Goal: Information Seeking & Learning: Learn about a topic

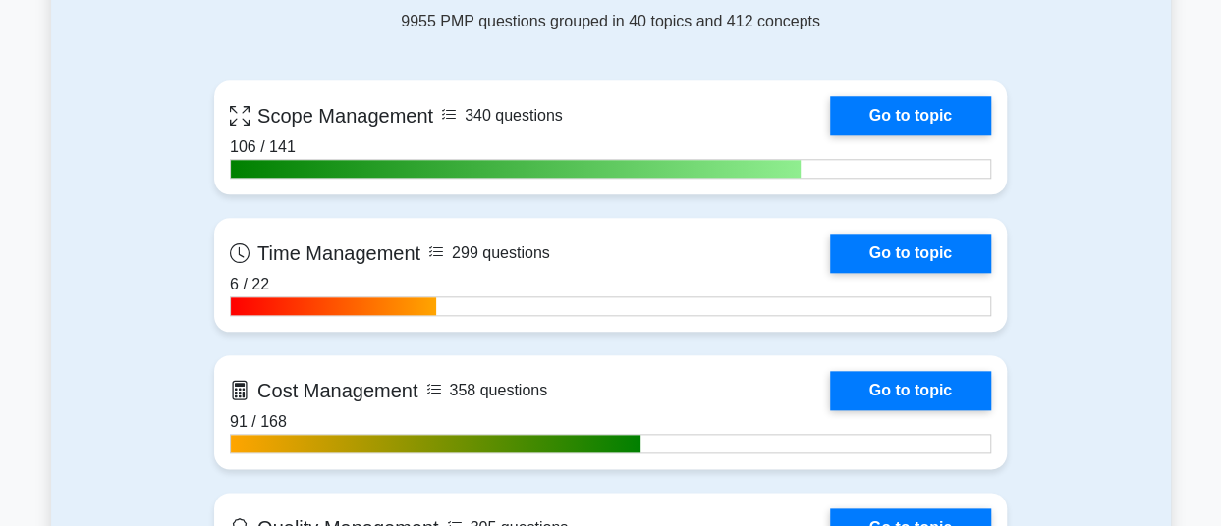
scroll to position [888, 0]
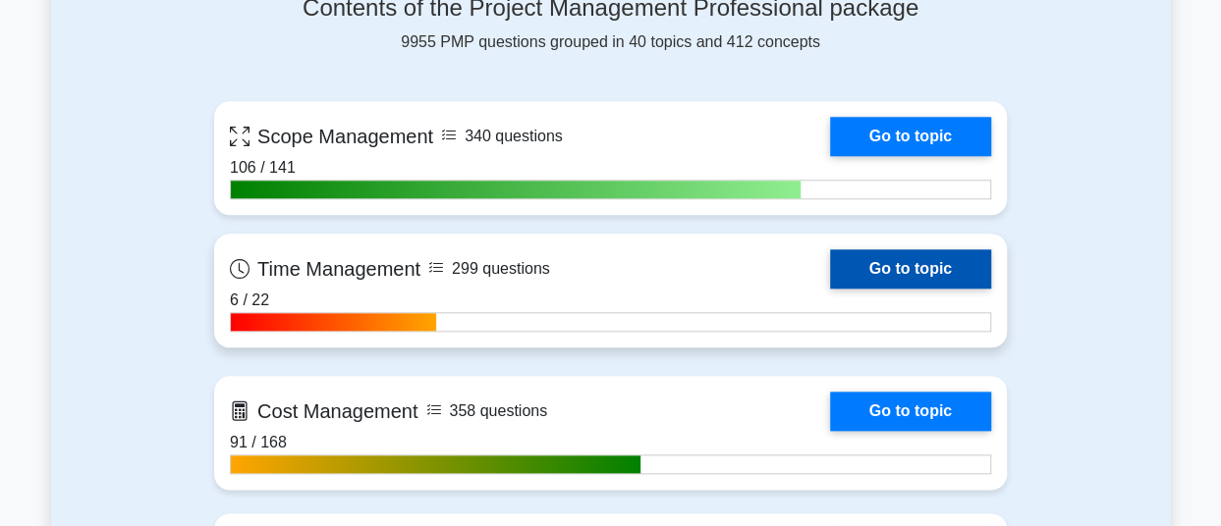
click at [876, 258] on link "Go to topic" at bounding box center [910, 268] width 161 height 39
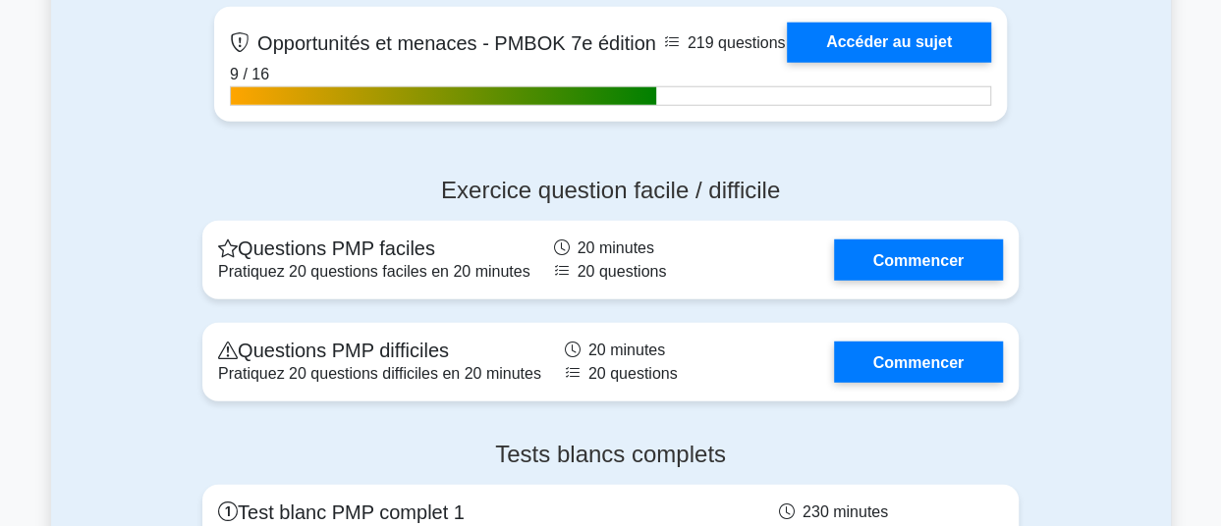
scroll to position [6209, 0]
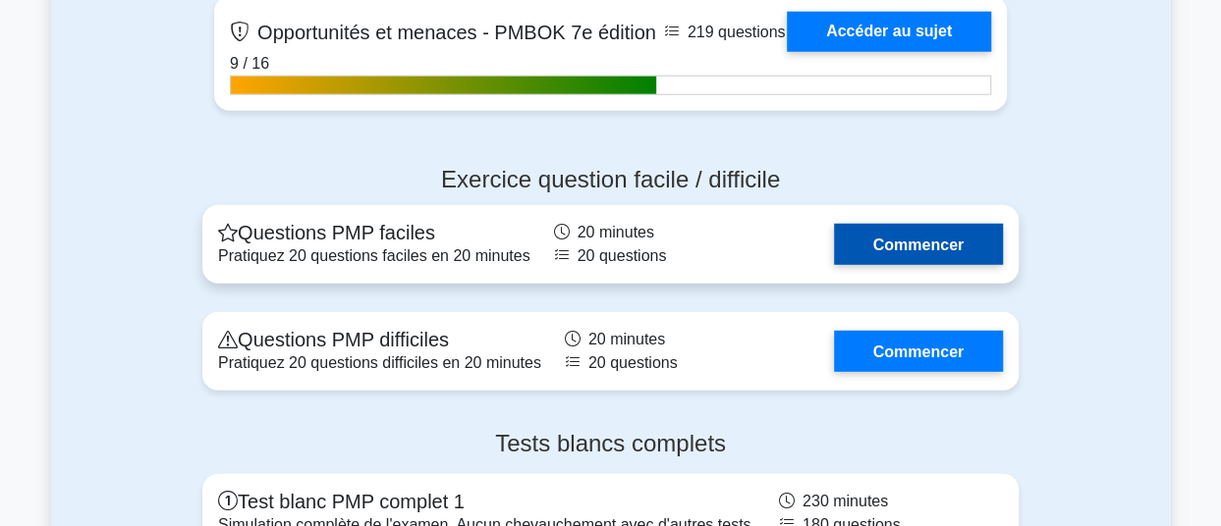
click at [904, 264] on link "Commencer" at bounding box center [918, 244] width 169 height 40
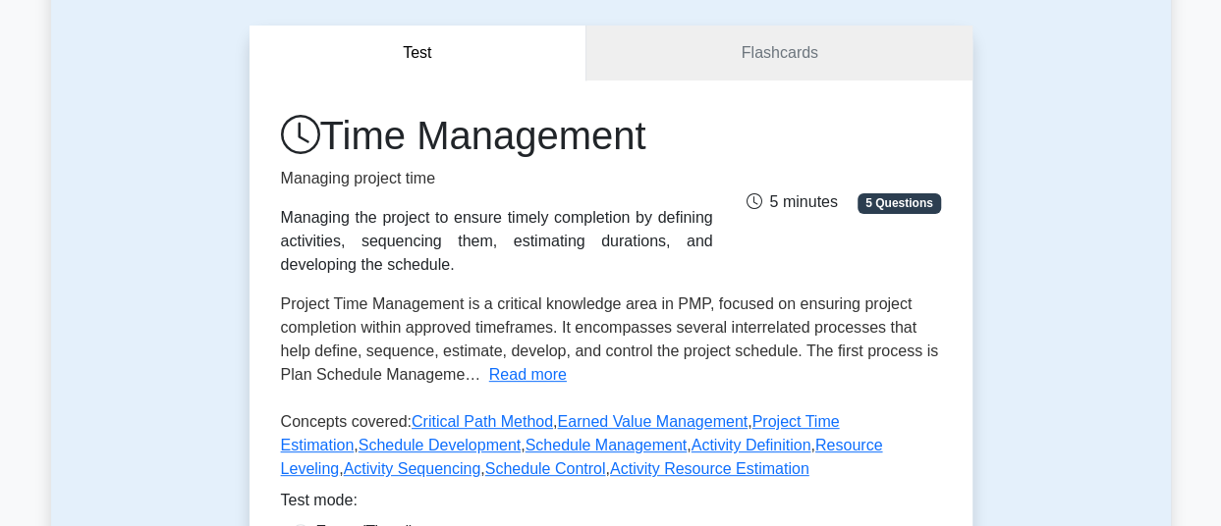
scroll to position [237, 0]
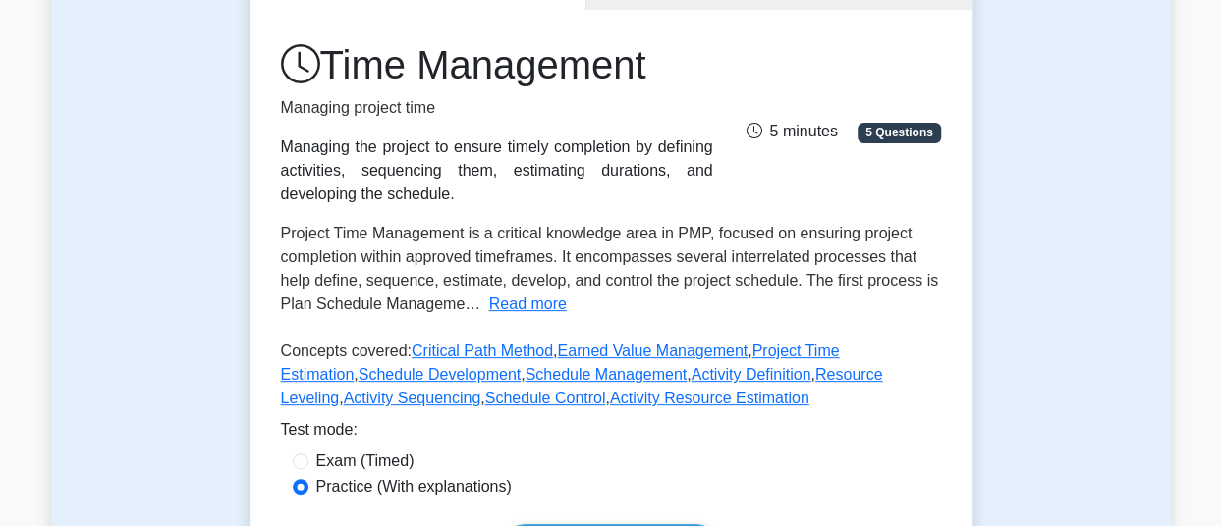
click at [864, 86] on div "Time Management Managing project time Managing the project to ensure timely com…" at bounding box center [611, 123] width 684 height 165
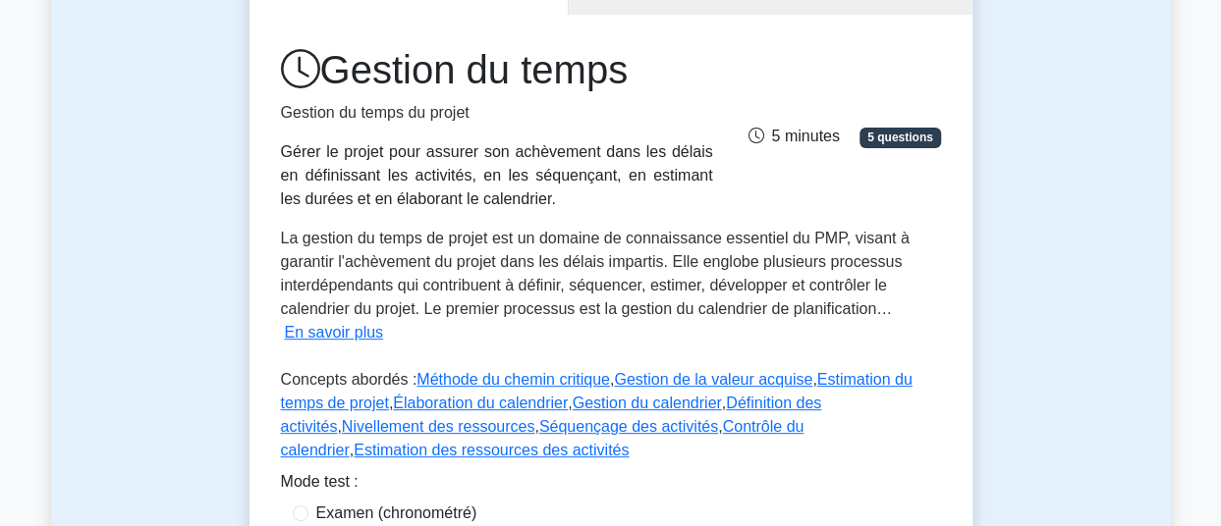
click at [996, 390] on div "Test Cartes mémoire Gestion du temps Gestion du temps du projet Gérer le projet…" at bounding box center [611, 305] width 1120 height 785
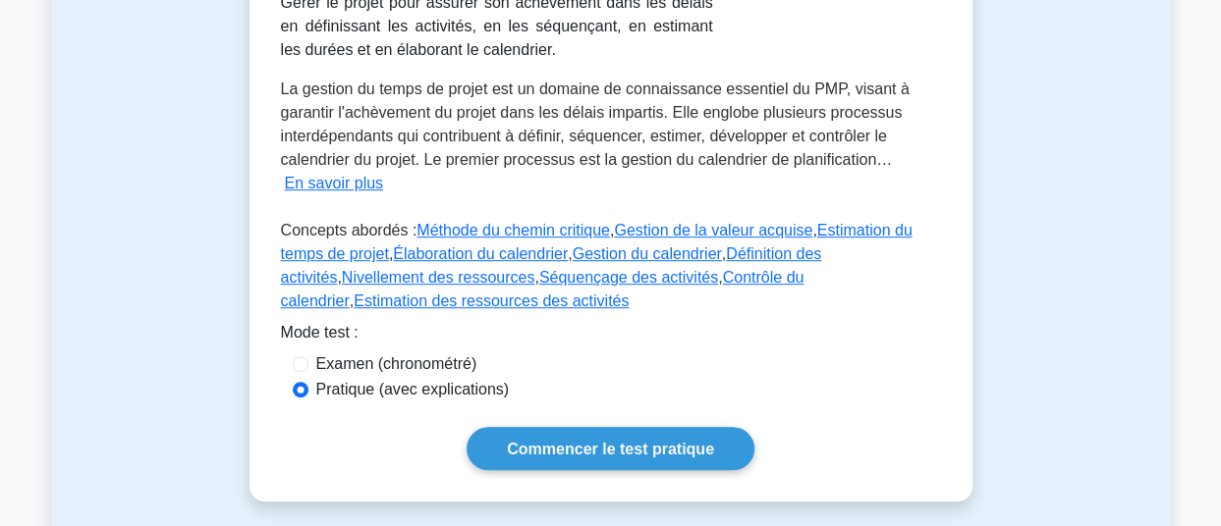
scroll to position [390, 0]
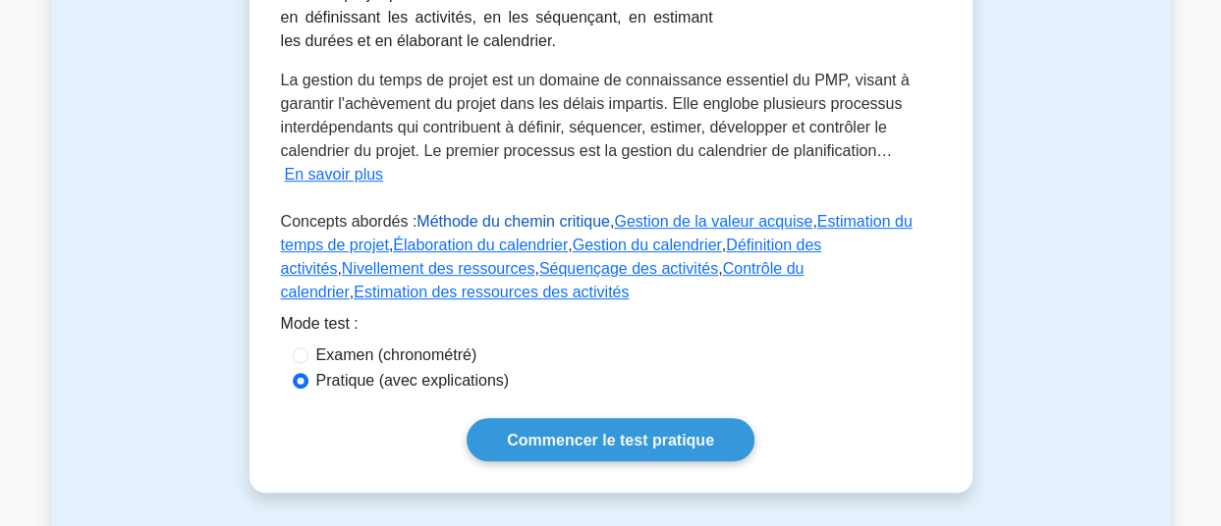
click at [513, 217] on font "Méthode du chemin critique" at bounding box center [512, 221] width 193 height 17
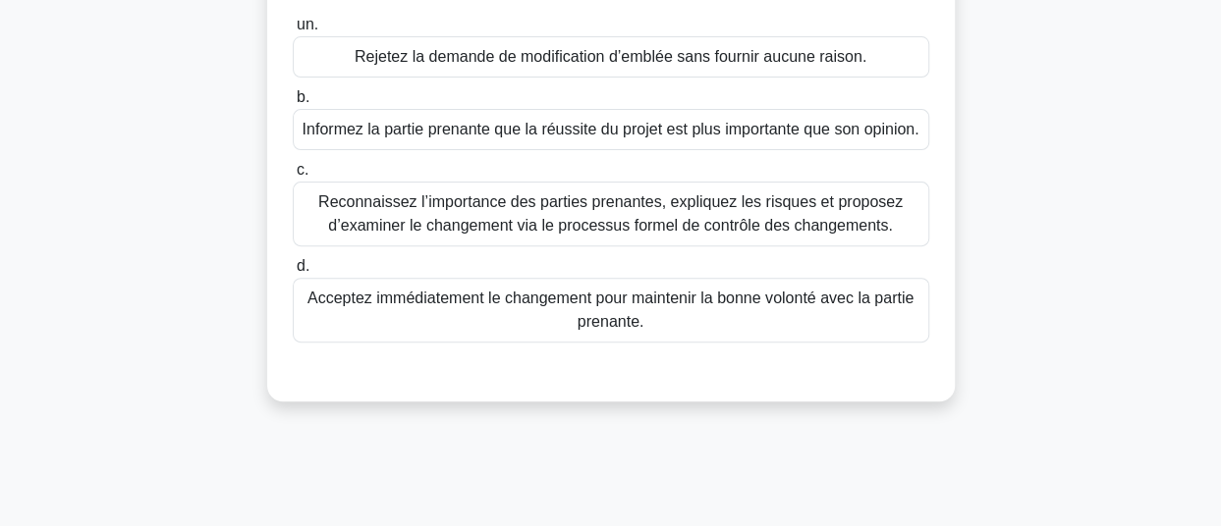
scroll to position [220, 0]
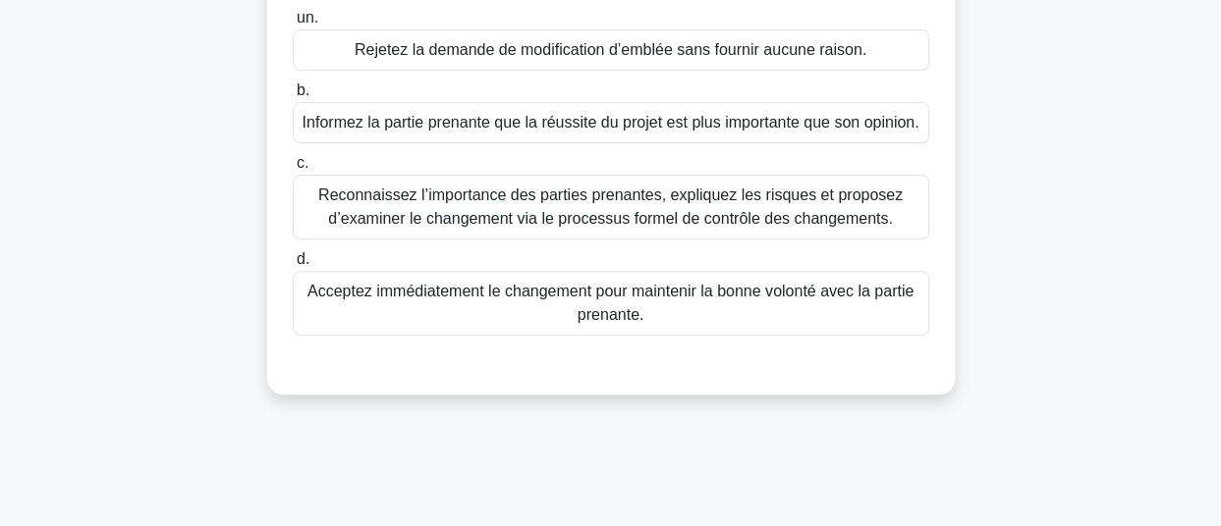
click at [768, 212] on font "Reconnaissez l’importance des parties prenantes, expliquez les risques et propo…" at bounding box center [610, 207] width 584 height 40
click at [293, 170] on input "c. Reconnaissez l’importance des parties prenantes, expliquez les risques et pr…" at bounding box center [293, 163] width 0 height 13
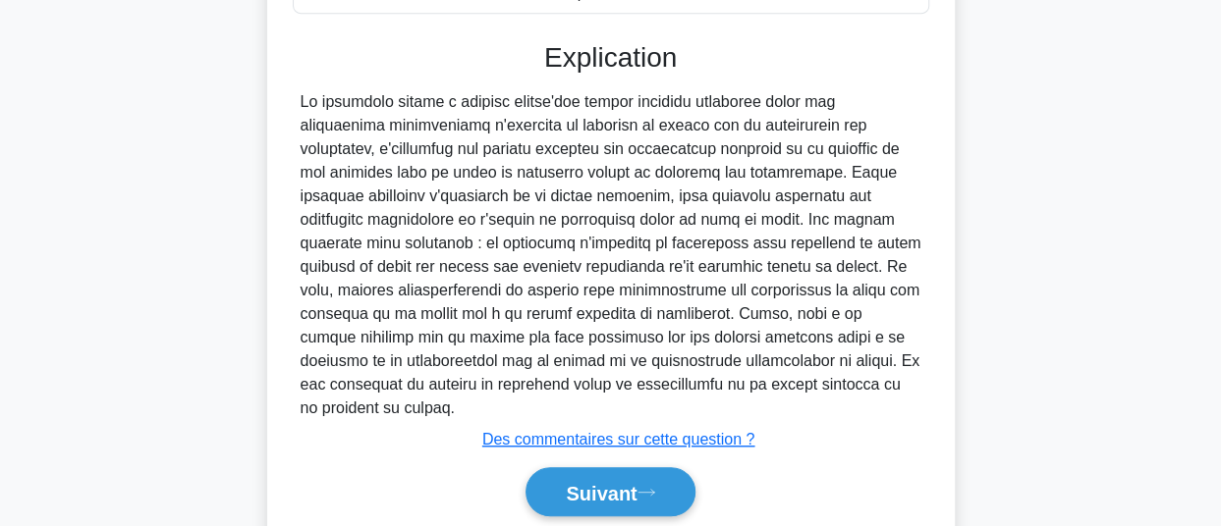
scroll to position [614, 0]
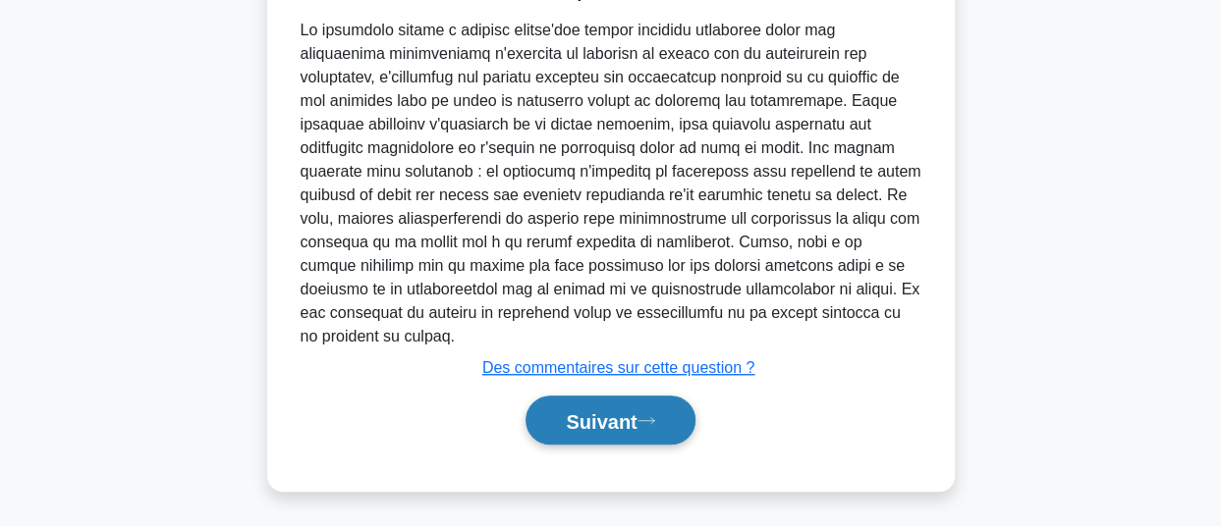
click at [578, 419] on font "Suivant" at bounding box center [601, 422] width 71 height 22
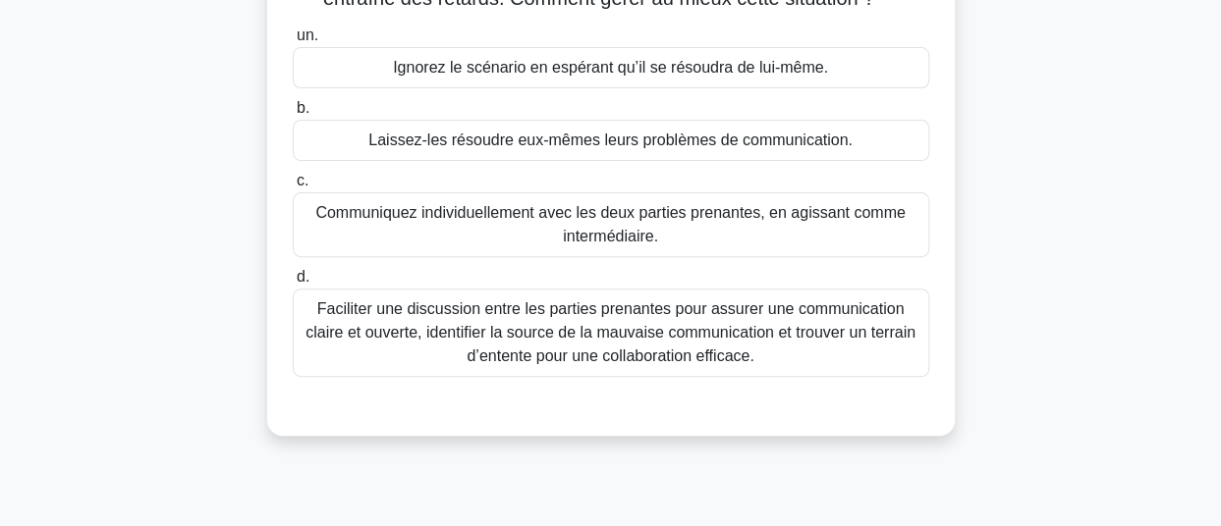
scroll to position [208, 0]
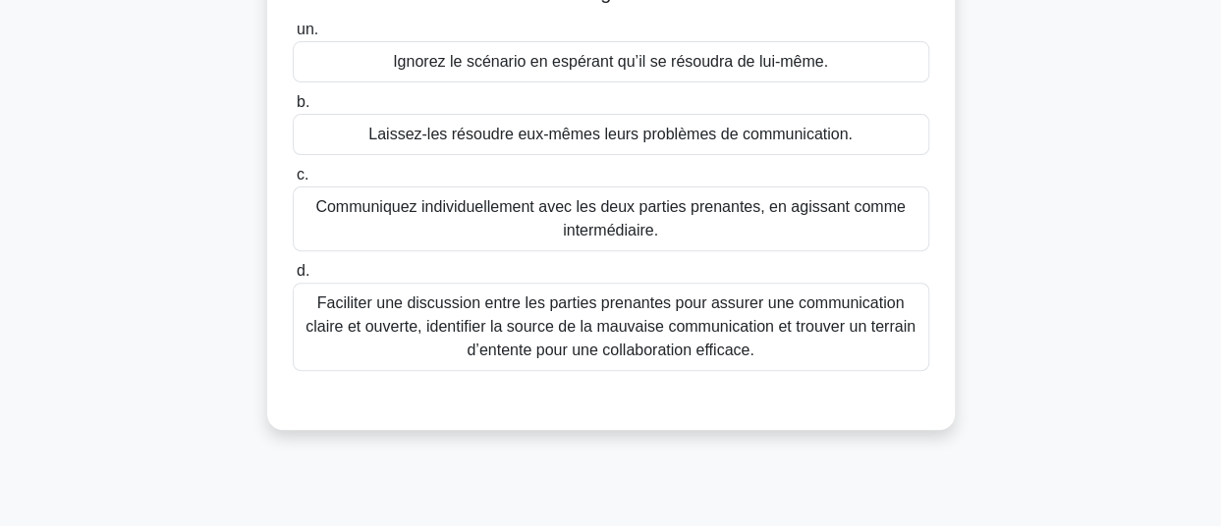
click at [648, 307] on font "Faciliter une discussion entre les parties prenantes pour assurer une communica…" at bounding box center [610, 327] width 610 height 64
click at [293, 278] on input "d. Faciliter une discussion entre les parties prenantes pour assurer une commun…" at bounding box center [293, 271] width 0 height 13
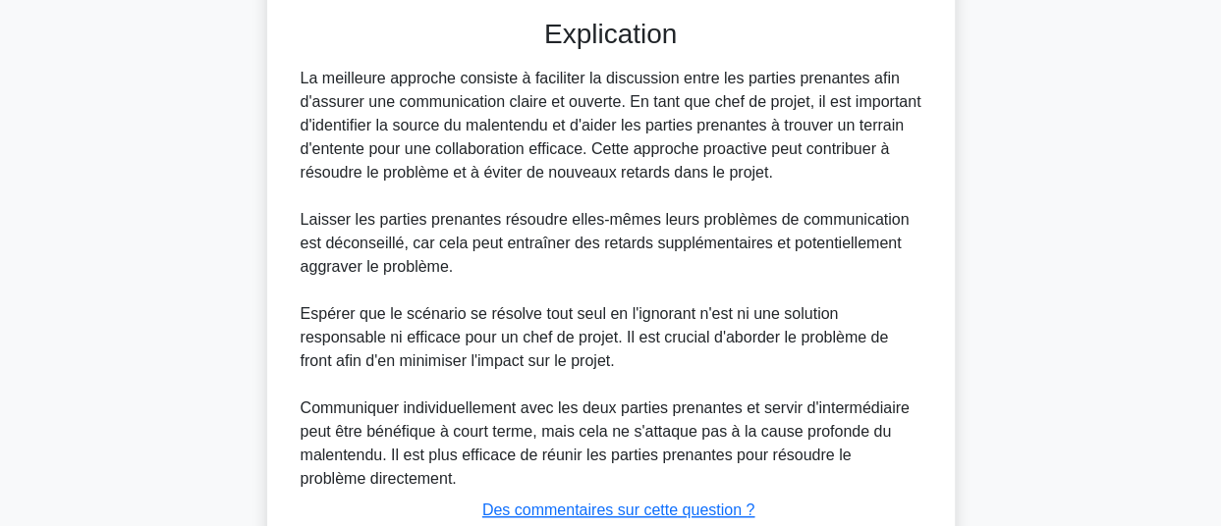
scroll to position [669, 0]
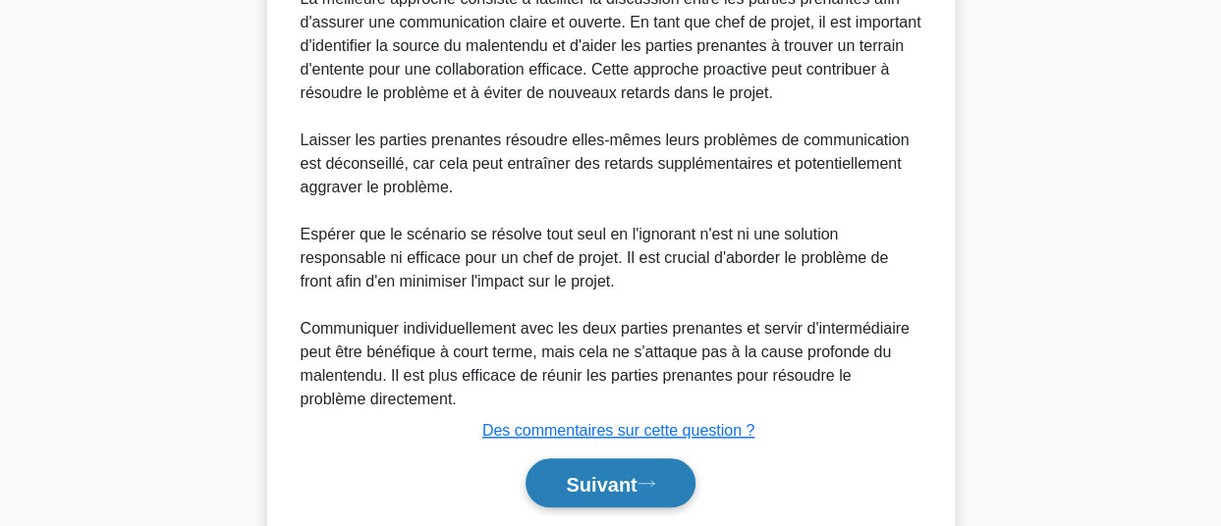
click at [652, 475] on button "Suivant" at bounding box center [609, 484] width 169 height 50
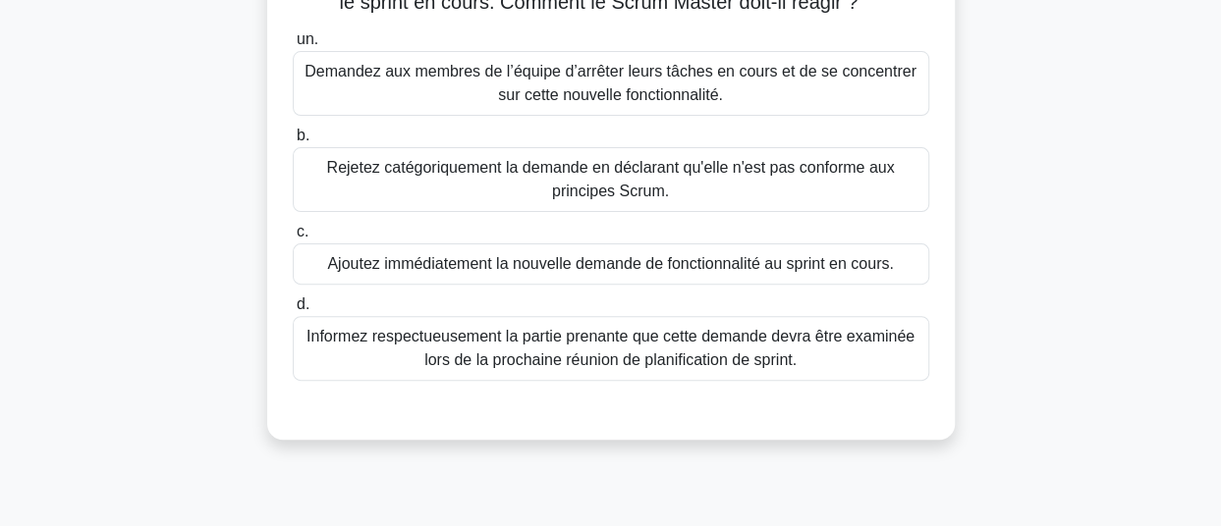
scroll to position [214, 0]
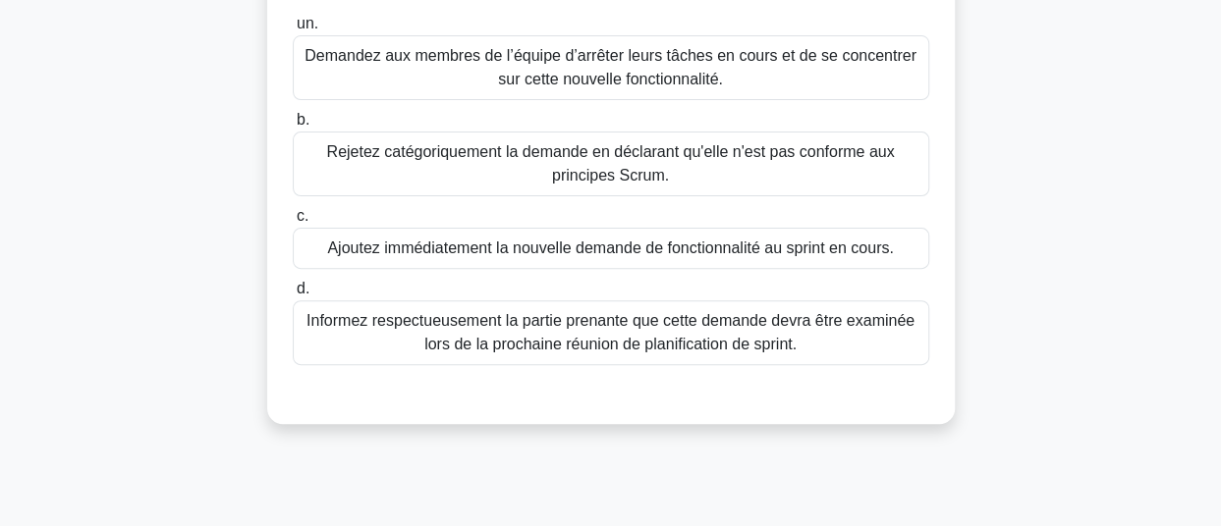
click at [615, 353] on font "Informez respectueusement la partie prenante que cette demande devra être exami…" at bounding box center [610, 332] width 608 height 40
click at [293, 296] on input "d. Informez respectueusement la partie prenante que cette demande devra être ex…" at bounding box center [293, 289] width 0 height 13
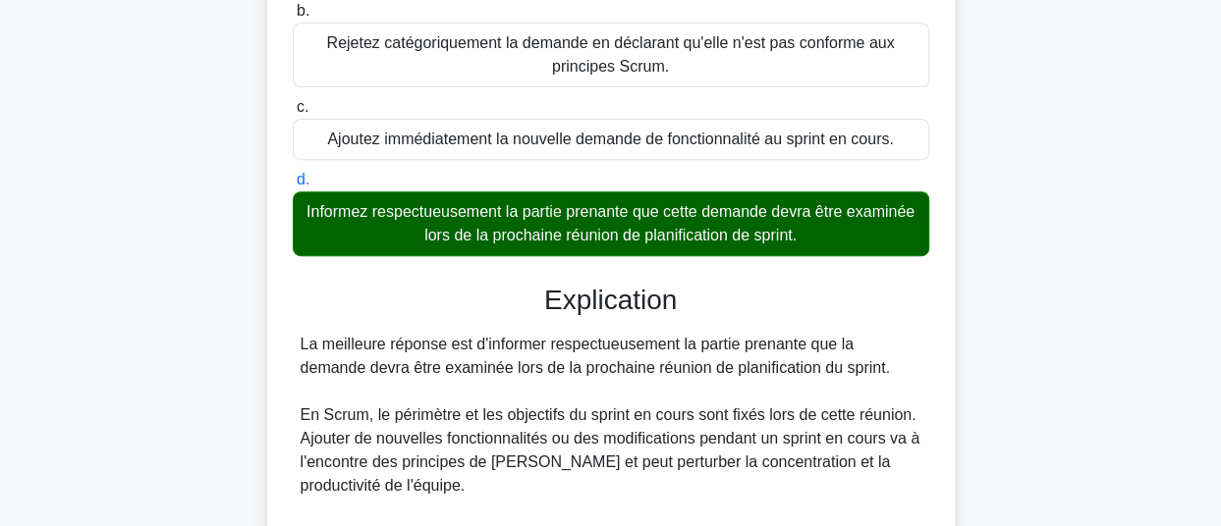
scroll to position [675, 0]
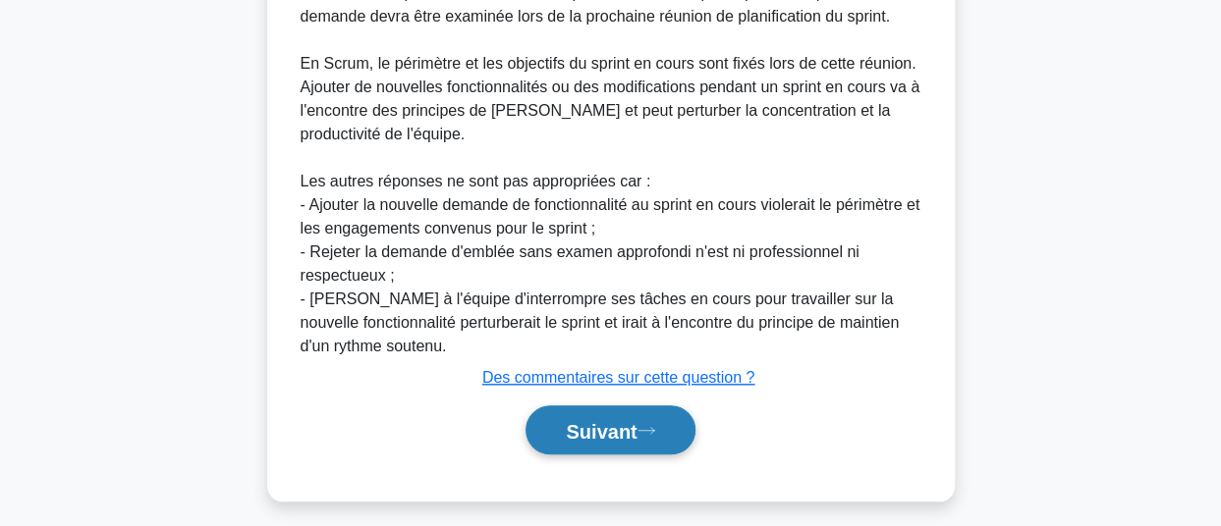
click at [574, 442] on font "Suivant" at bounding box center [601, 431] width 71 height 22
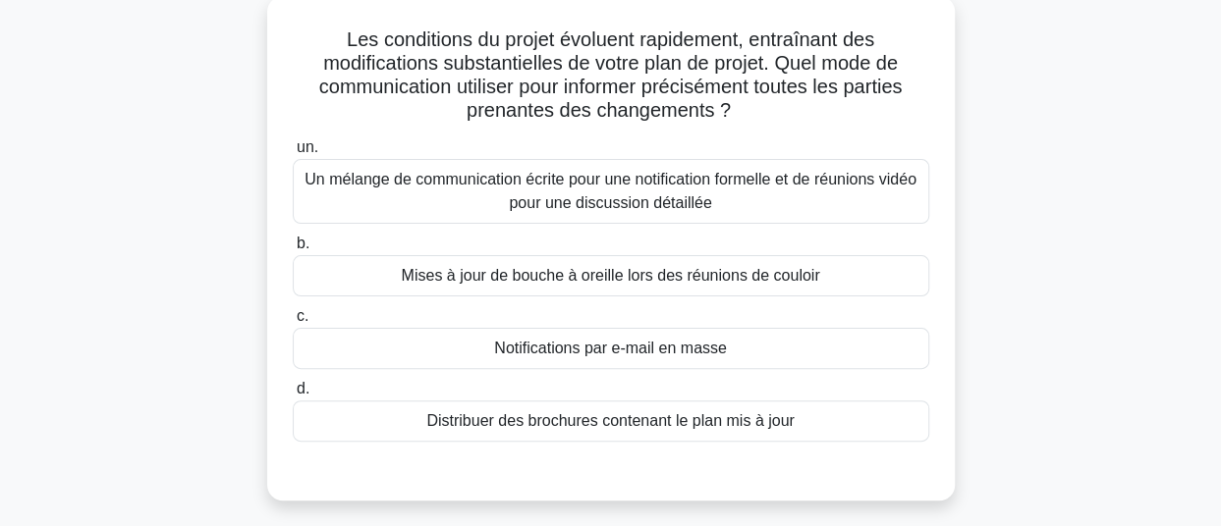
scroll to position [120, 0]
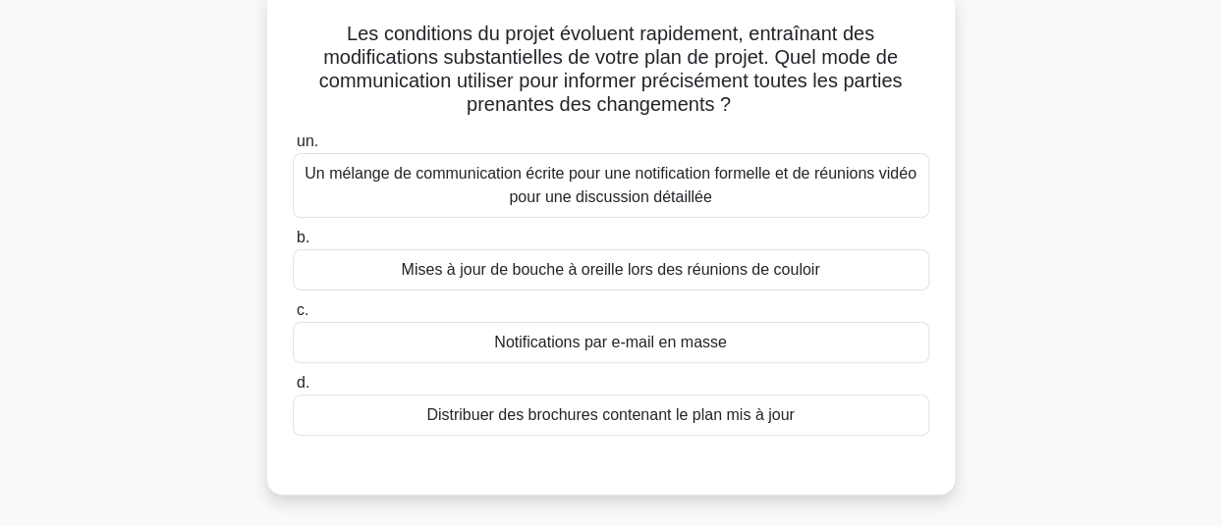
click at [712, 188] on font "Un mélange de communication écrite pour une notification formelle et de réunion…" at bounding box center [611, 185] width 619 height 47
click at [293, 148] on input "un. Un mélange de communication écrite pour une notification formelle et de réu…" at bounding box center [293, 142] width 0 height 13
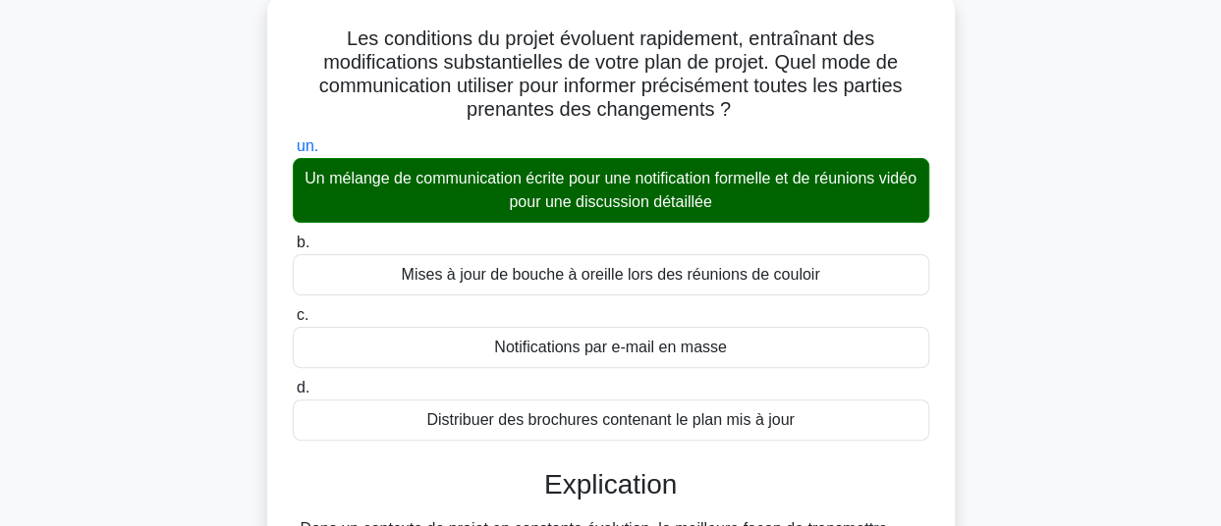
scroll to position [543, 0]
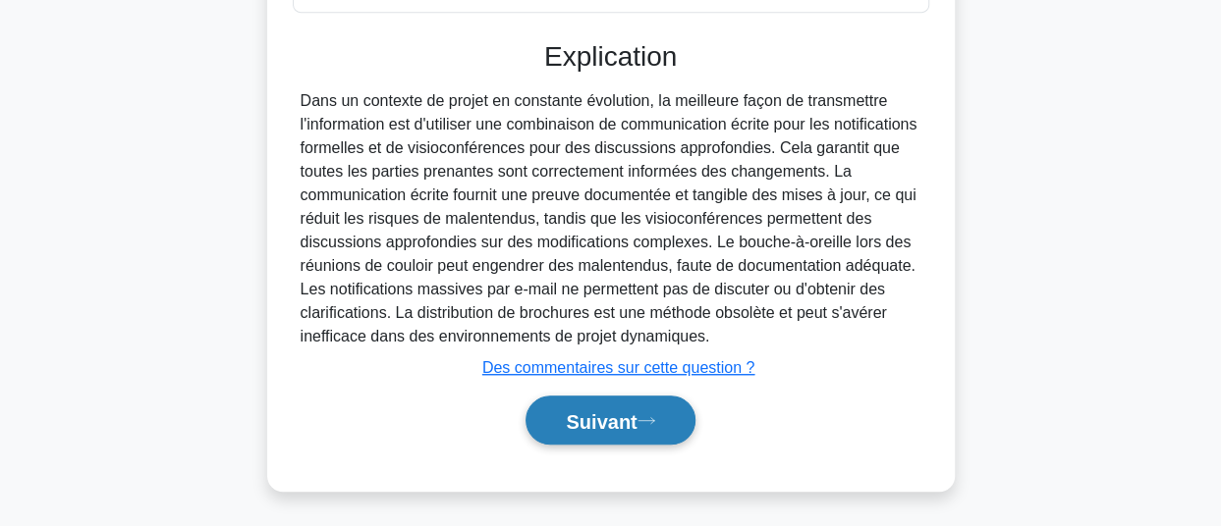
click at [606, 412] on font "Suivant" at bounding box center [601, 422] width 71 height 22
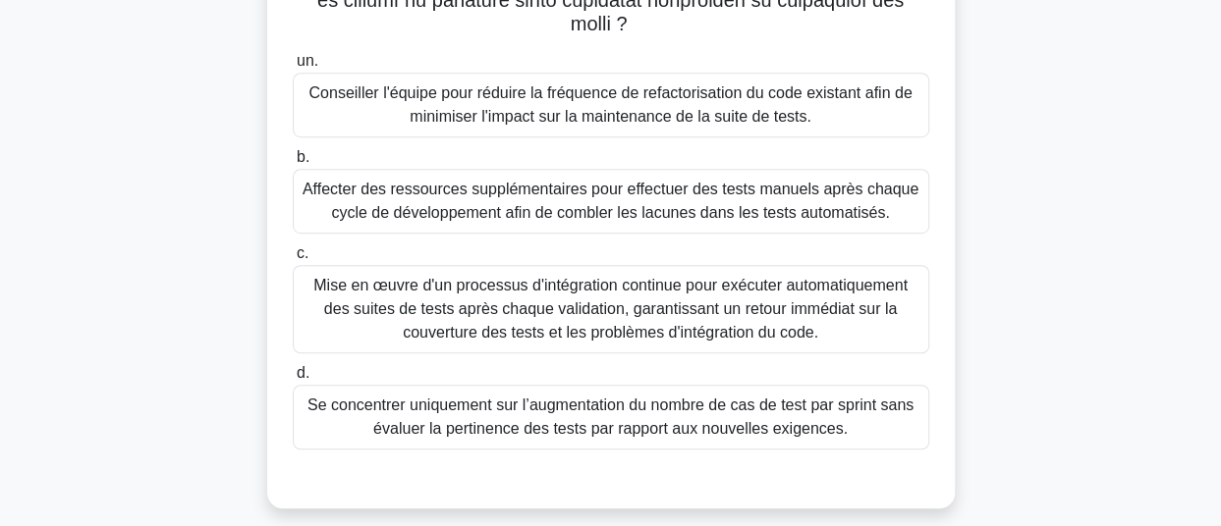
scroll to position [524, 0]
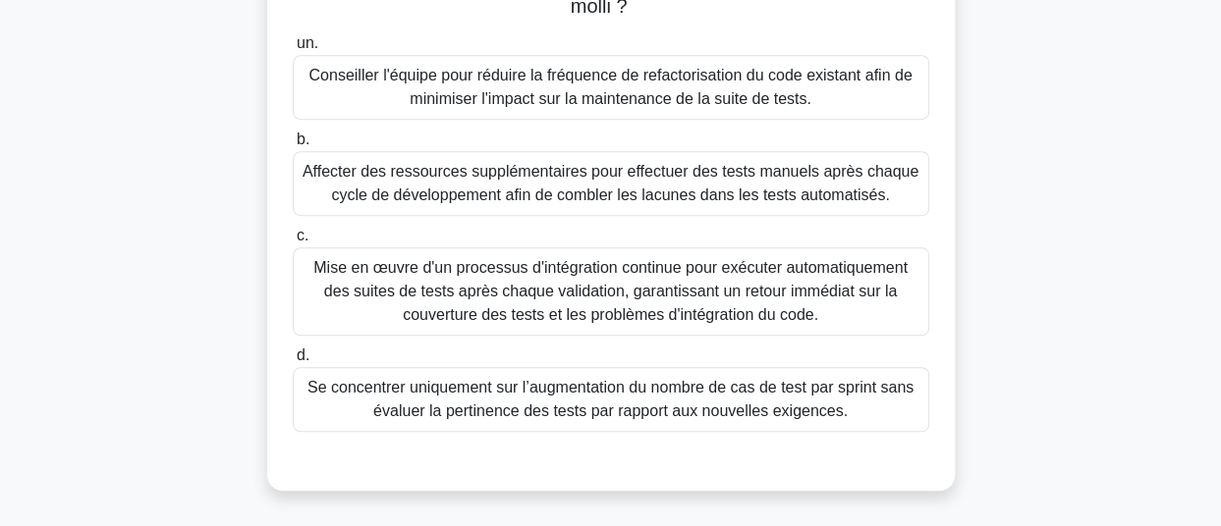
click at [745, 309] on font "Mise en œuvre d'un processus d'intégration continue pour exécuter automatiqueme…" at bounding box center [610, 291] width 594 height 64
click at [293, 243] on input "c. Mise en œuvre d'un processus d'intégration continue pour exécuter automatiqu…" at bounding box center [293, 236] width 0 height 13
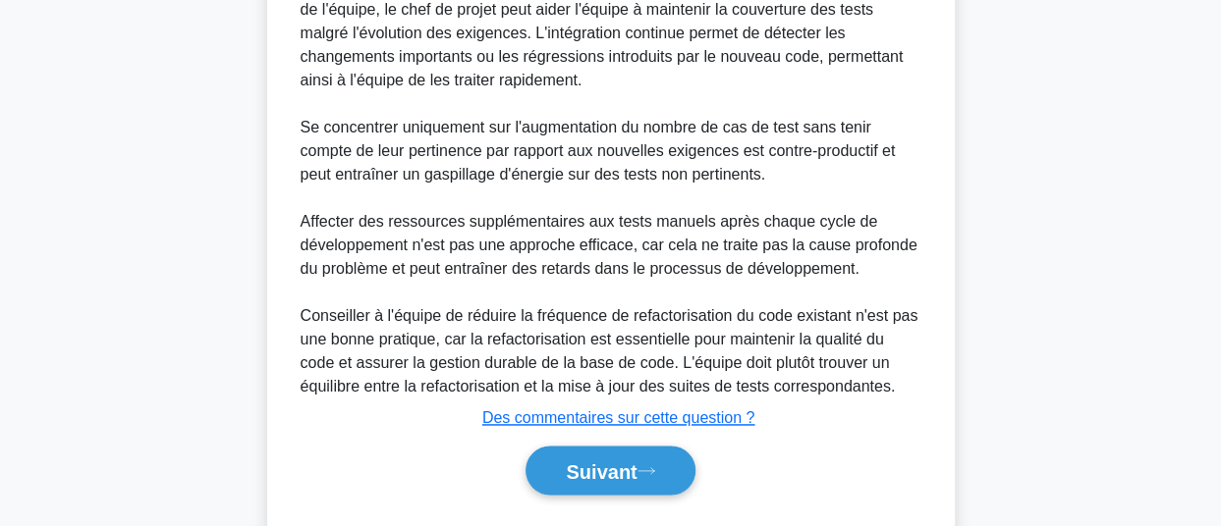
scroll to position [1218, 0]
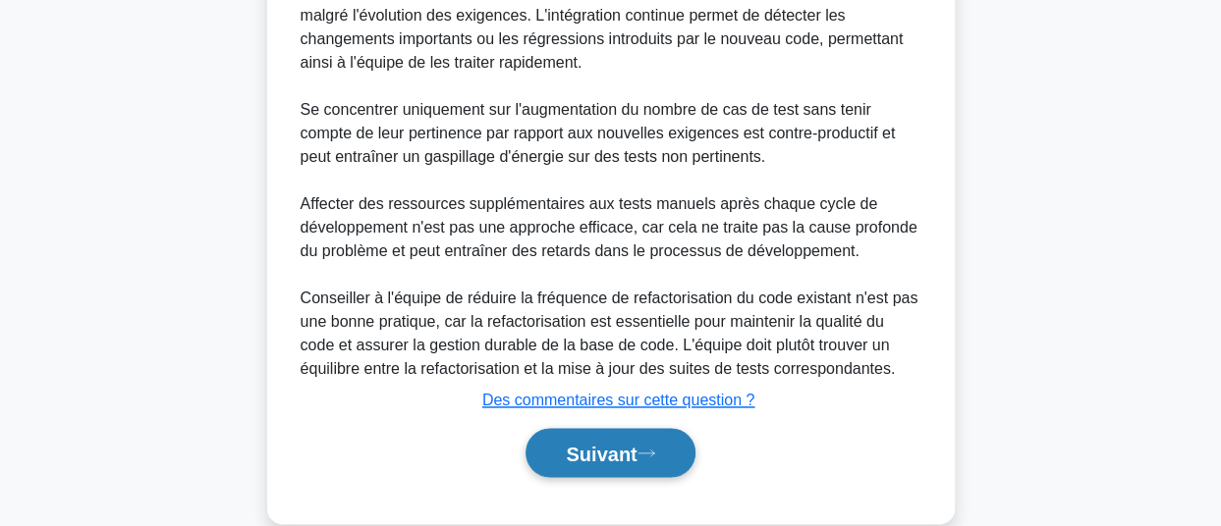
click at [575, 443] on font "Suivant" at bounding box center [601, 454] width 71 height 22
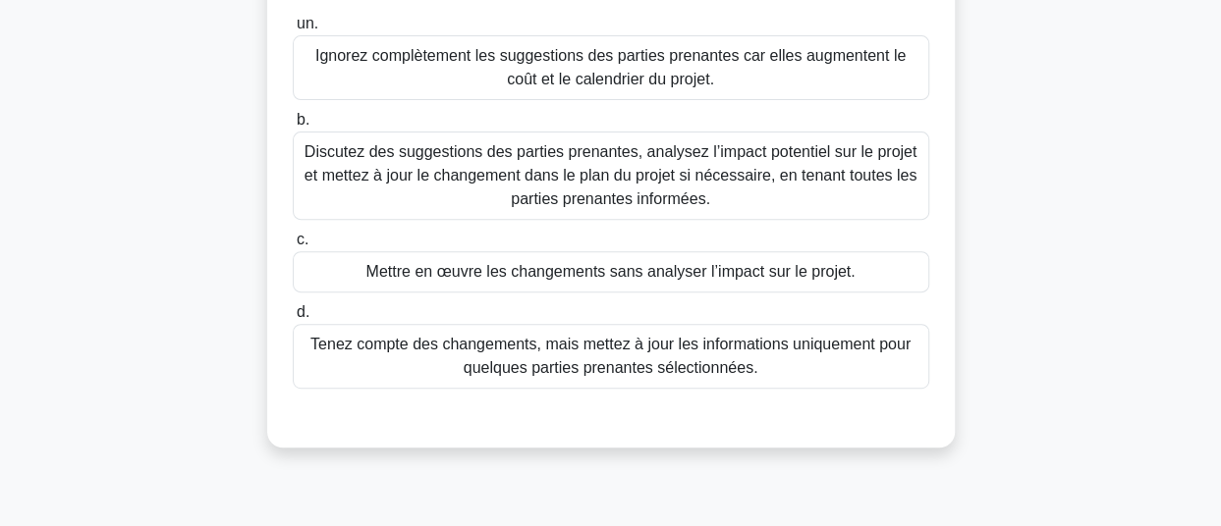
scroll to position [267, 0]
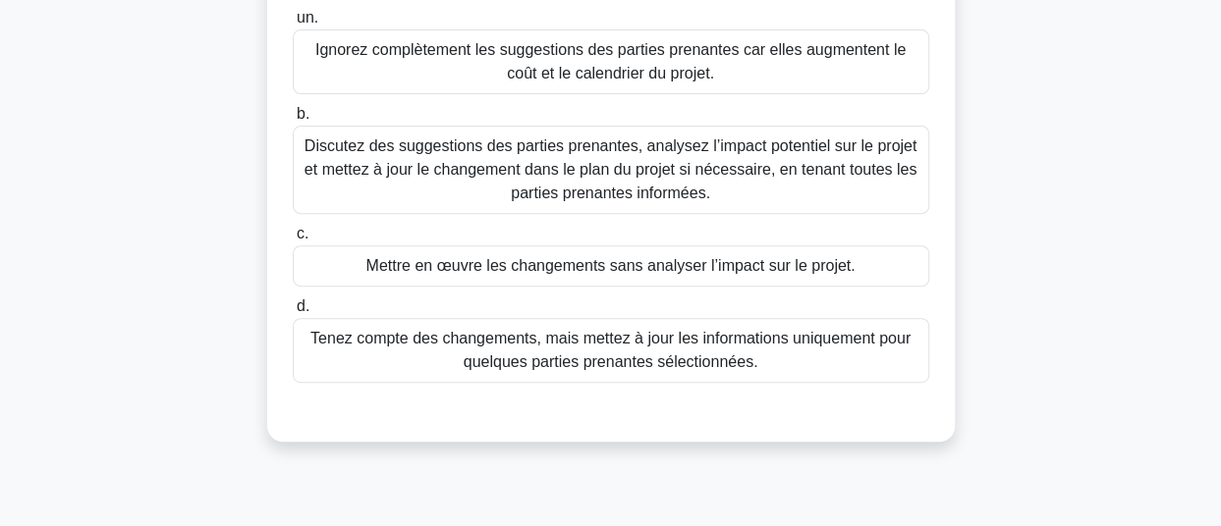
click at [788, 158] on font "Discutez des suggestions des parties prenantes, analysez l’impact potentiel sur…" at bounding box center [610, 169] width 613 height 64
click at [293, 121] on input "b. Discutez des suggestions des parties prenantes, analysez l’impact potentiel …" at bounding box center [293, 114] width 0 height 13
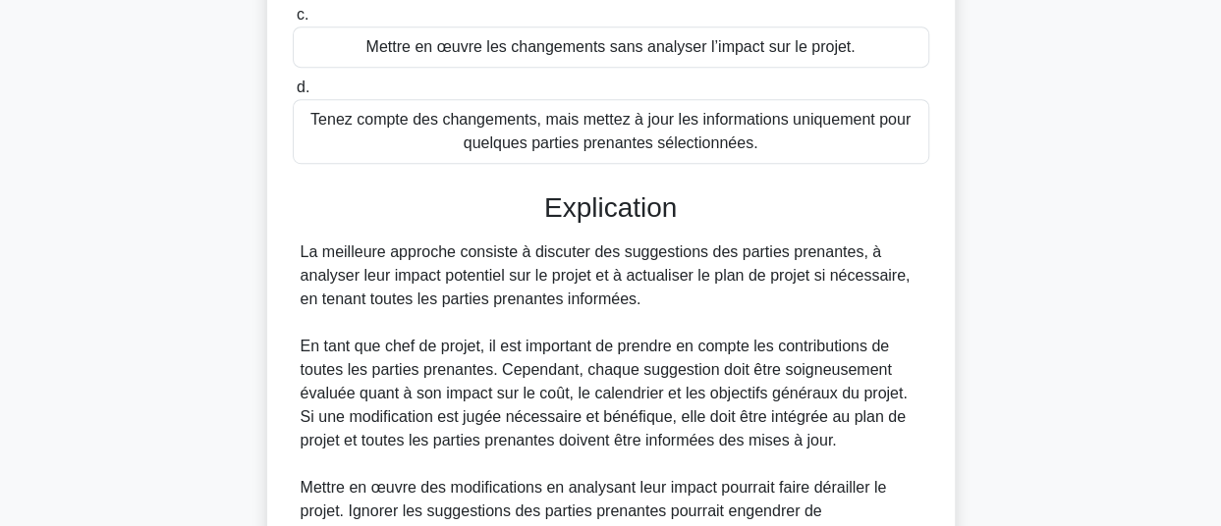
scroll to position [732, 0]
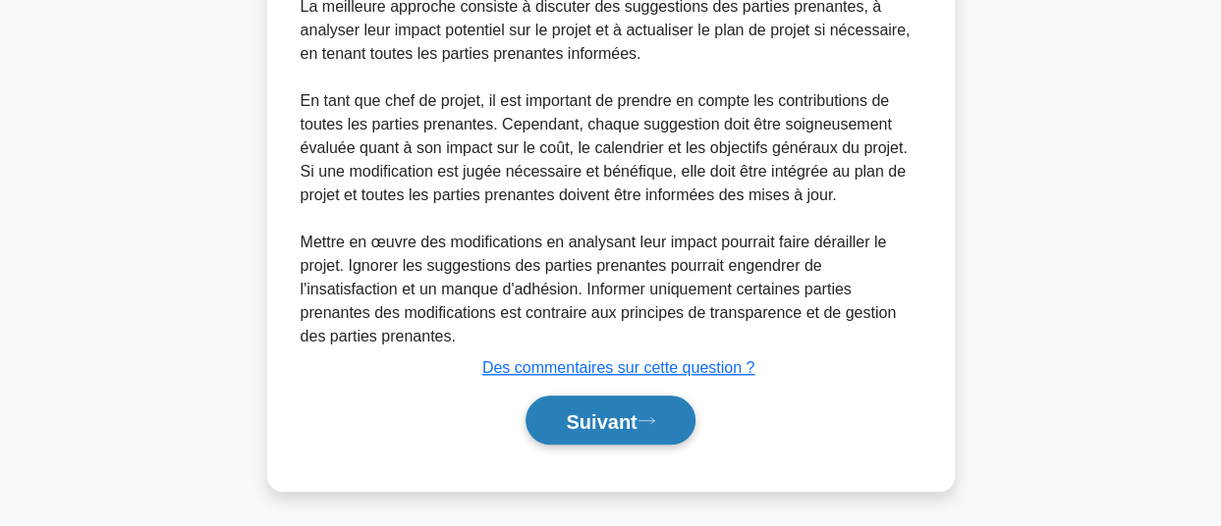
click at [594, 422] on font "Suivant" at bounding box center [601, 422] width 71 height 22
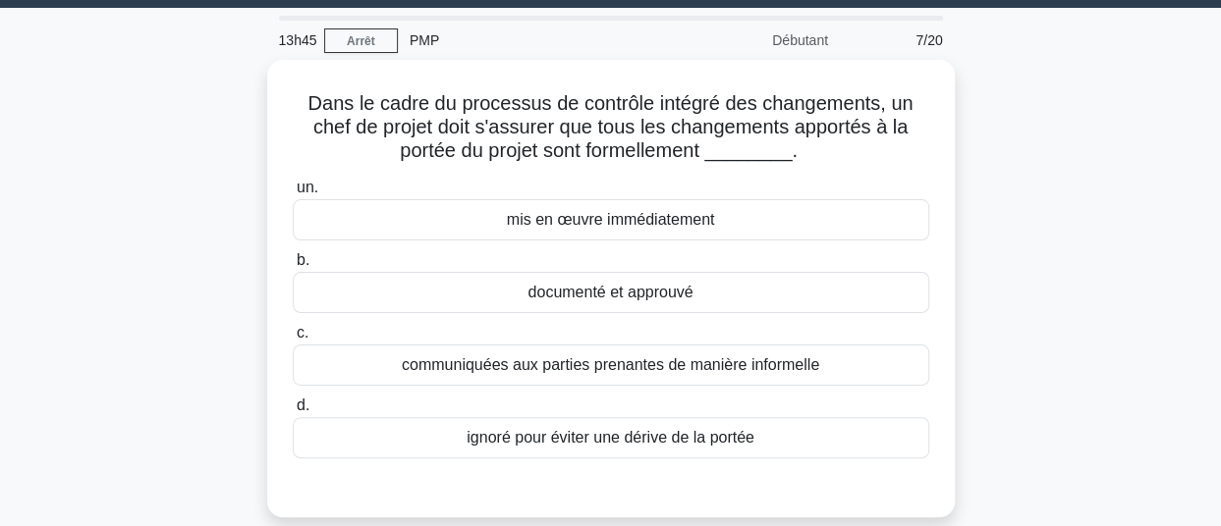
scroll to position [41, 0]
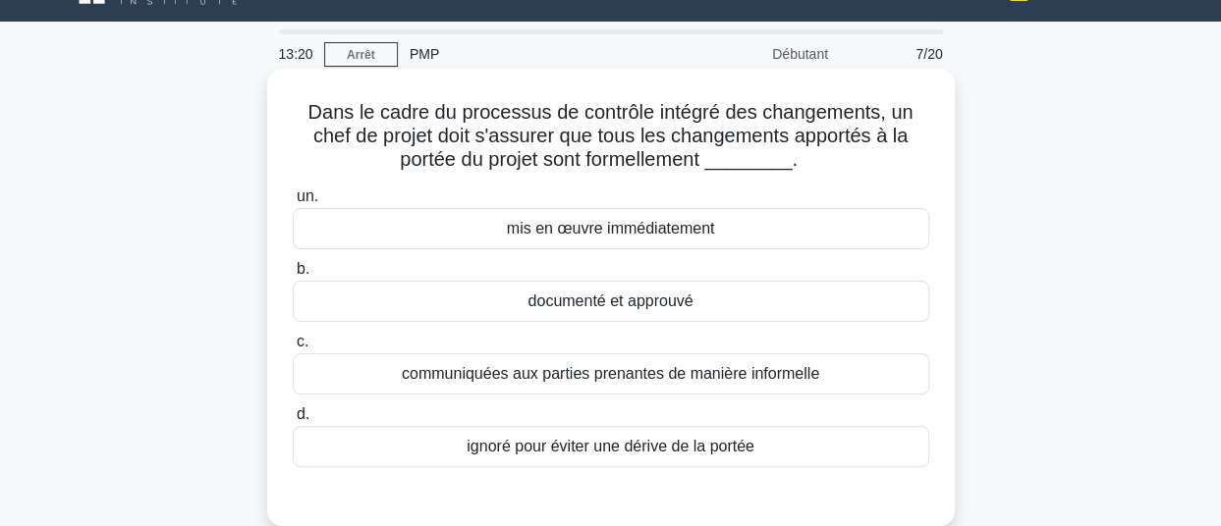
click at [728, 296] on div "documenté et approuvé" at bounding box center [611, 301] width 636 height 41
click at [293, 276] on input "b. documenté et approuvé" at bounding box center [293, 269] width 0 height 13
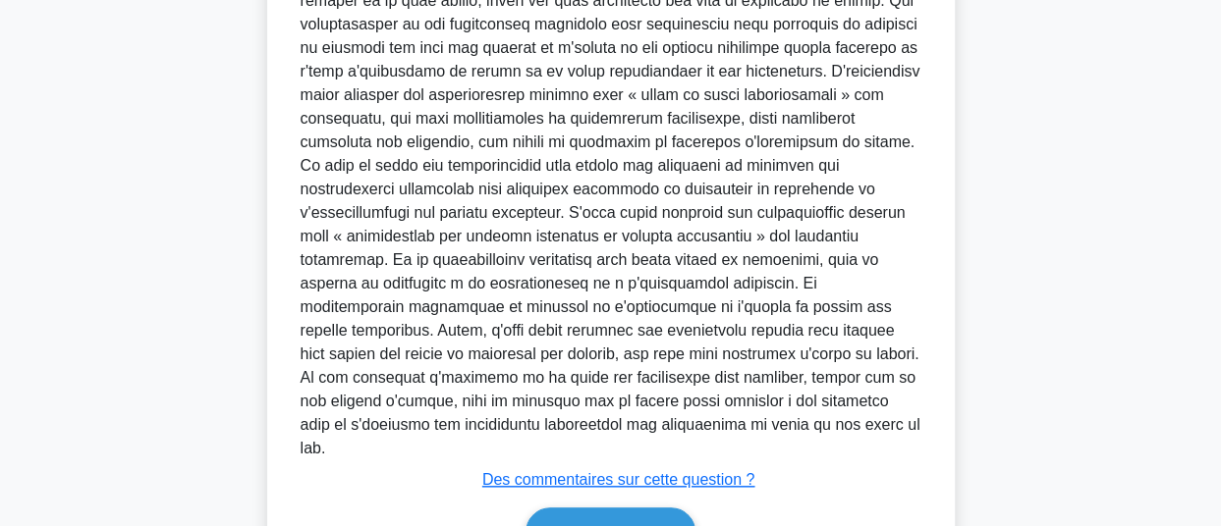
scroll to position [761, 0]
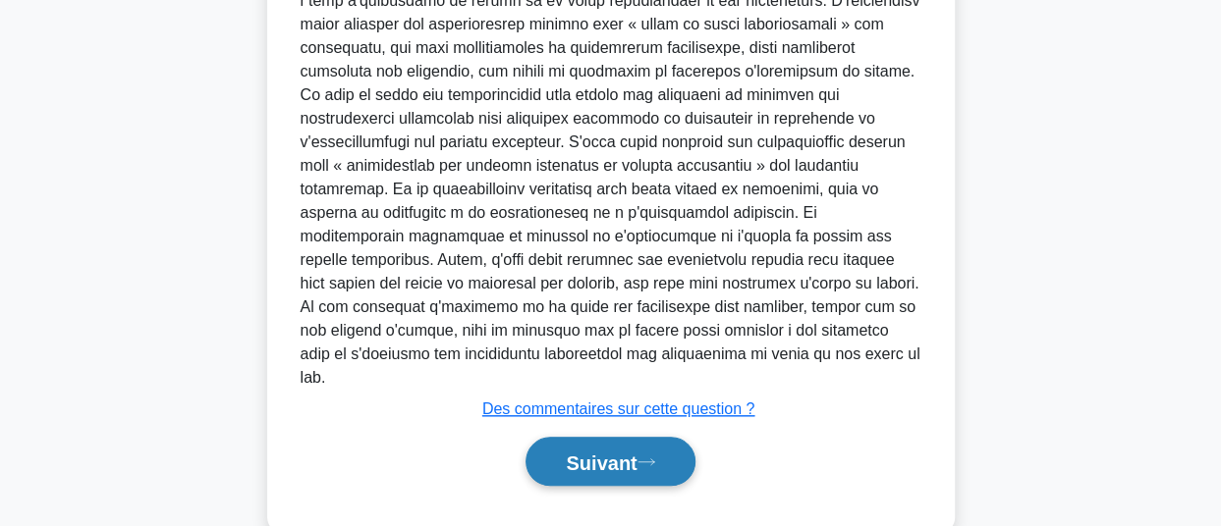
click at [582, 449] on button "Suivant" at bounding box center [609, 462] width 169 height 50
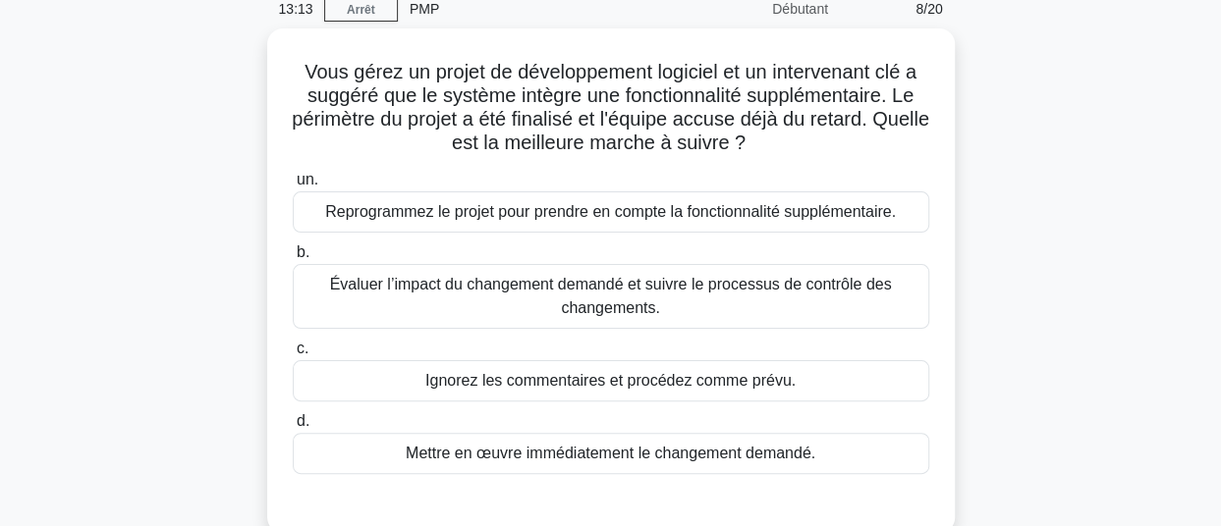
scroll to position [51, 0]
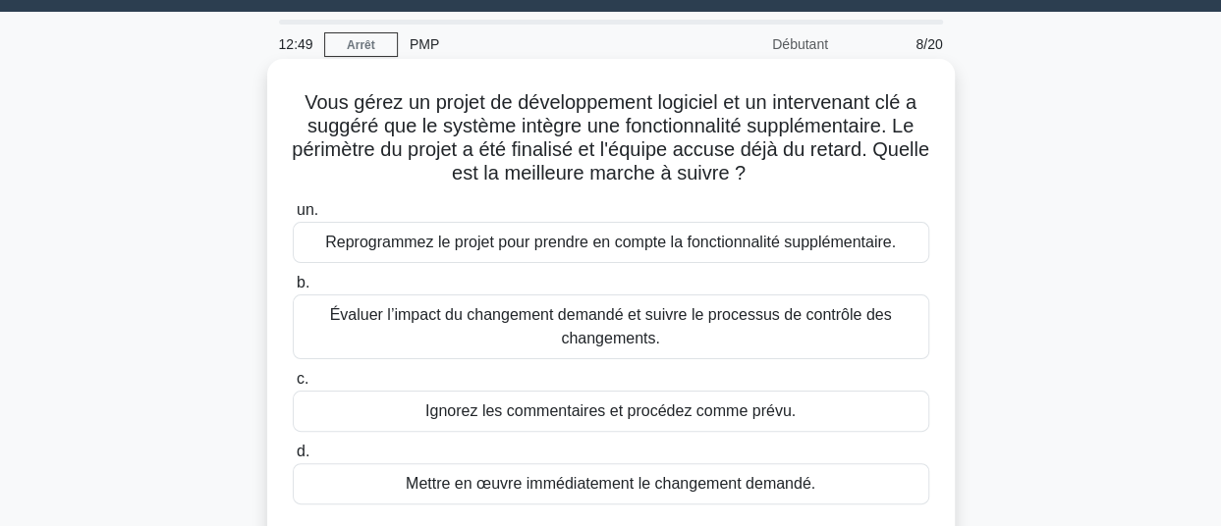
drag, startPoint x: 501, startPoint y: 321, endPoint x: 456, endPoint y: 311, distance: 46.2
click at [456, 311] on font "Évaluer l’impact du changement demandé et suivre le processus de contrôle des c…" at bounding box center [611, 326] width 562 height 40
click at [293, 290] on input "b. Évaluer l’impact du changement demandé et suivre le processus de contrôle de…" at bounding box center [293, 283] width 0 height 13
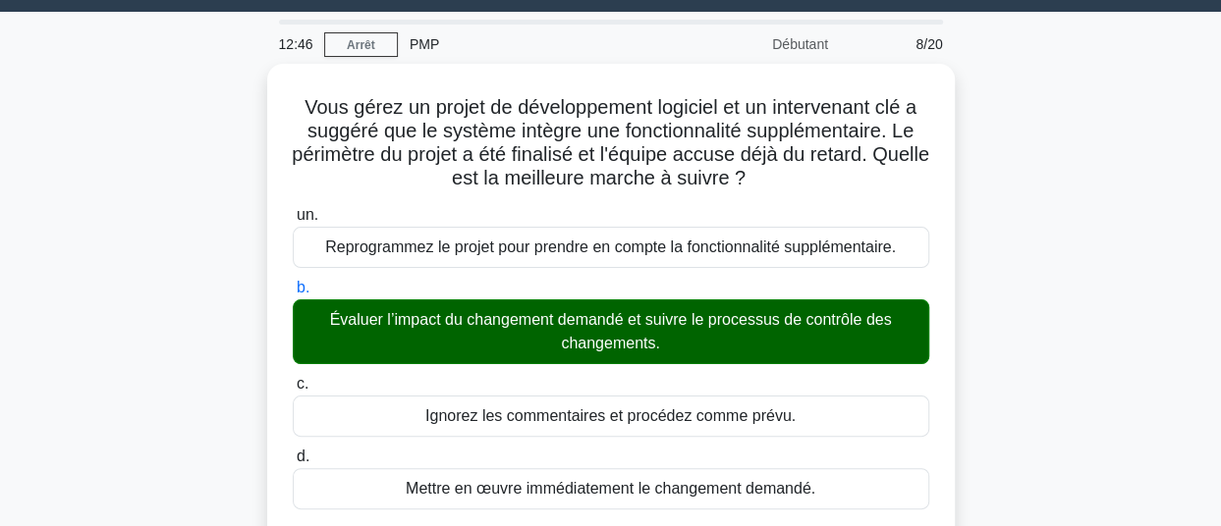
scroll to position [512, 0]
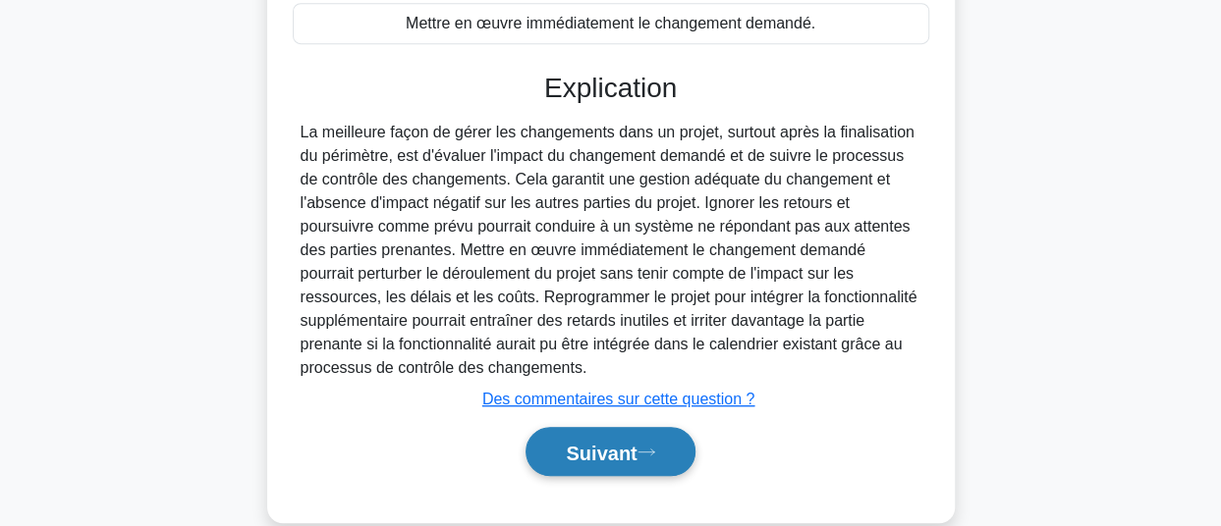
click at [581, 453] on font "Suivant" at bounding box center [601, 453] width 71 height 22
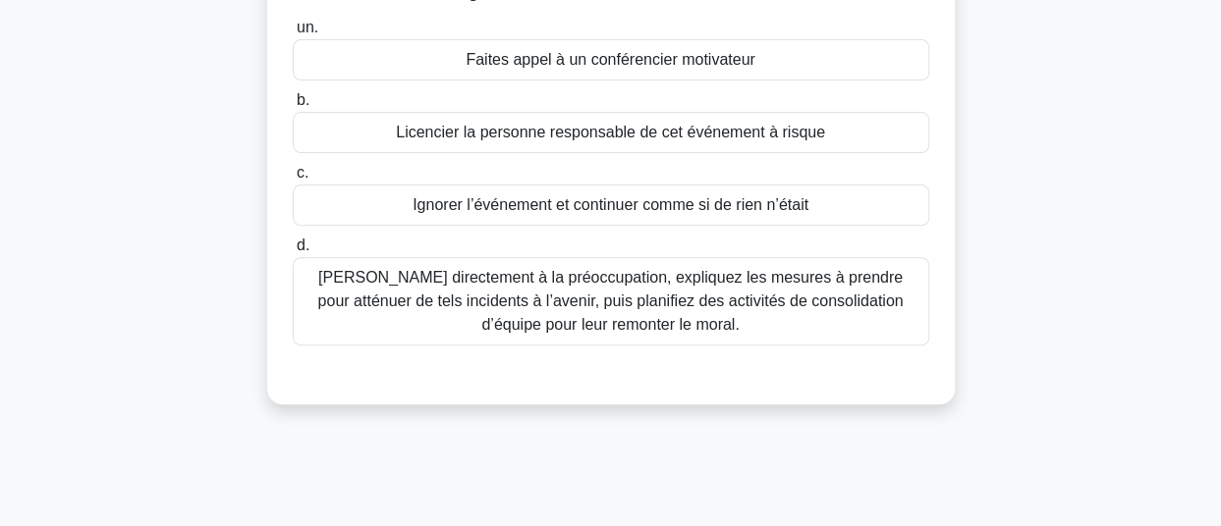
scroll to position [243, 0]
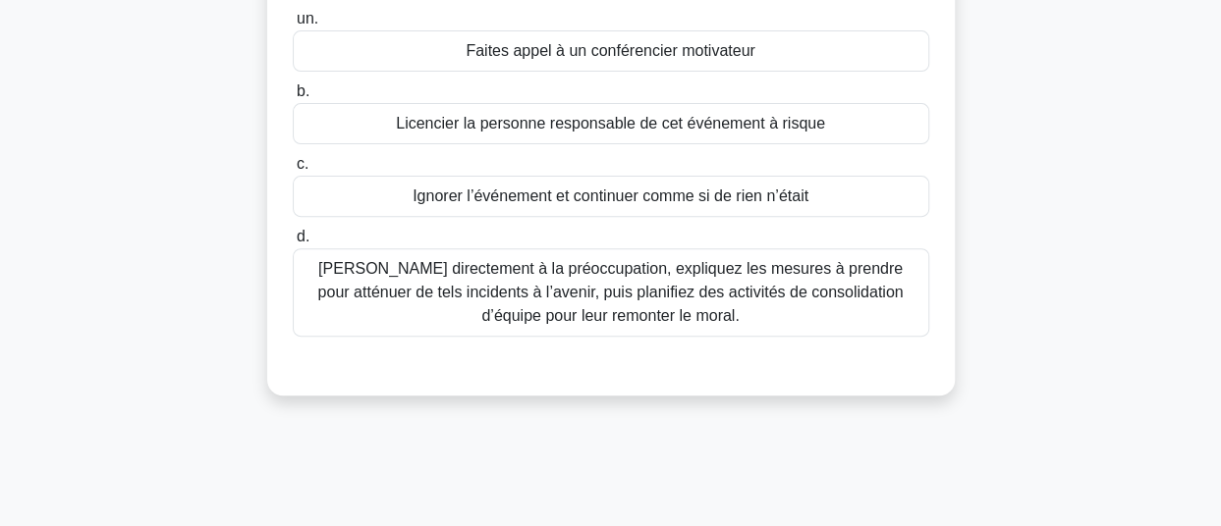
click at [627, 290] on font "Répondez directement à la préoccupation, expliquez les mesures à prendre pour a…" at bounding box center [610, 292] width 585 height 64
click at [293, 244] on input "d. Répondez directement à la préoccupation, expliquez les mesures à prendre pou…" at bounding box center [293, 237] width 0 height 13
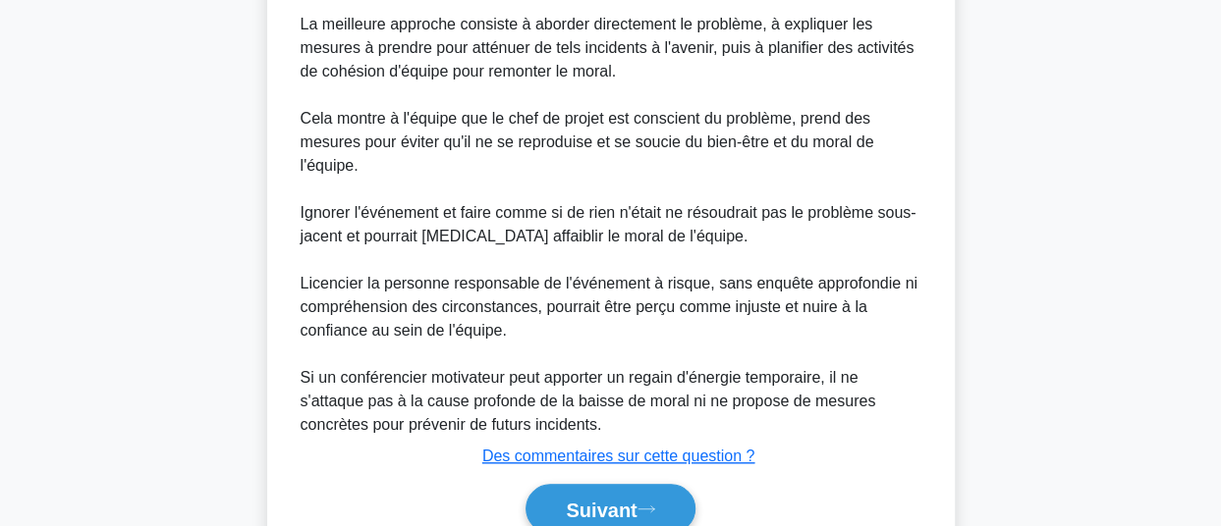
scroll to position [732, 0]
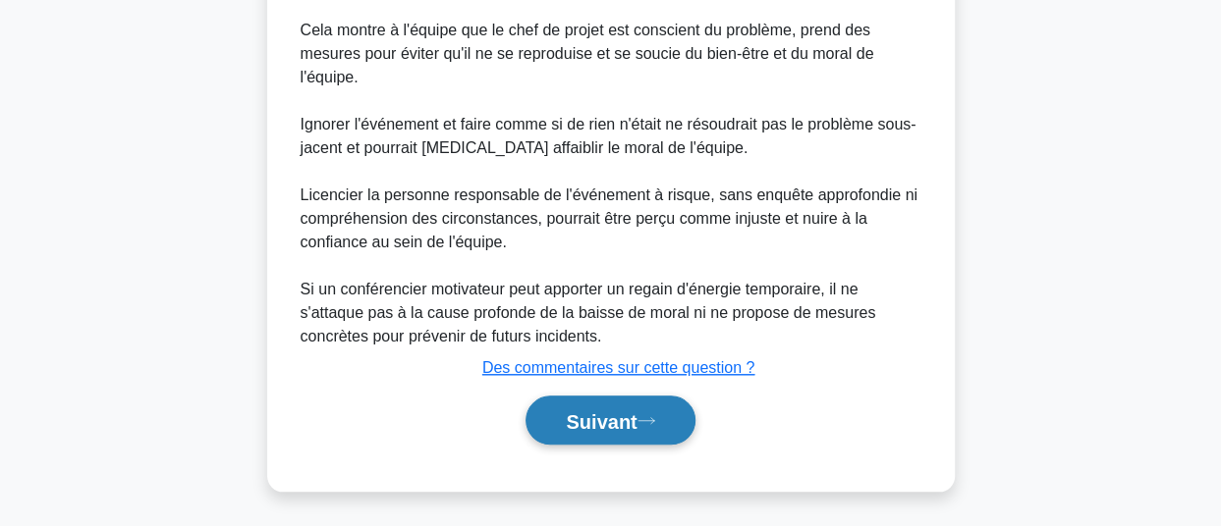
click at [609, 423] on font "Suivant" at bounding box center [601, 422] width 71 height 22
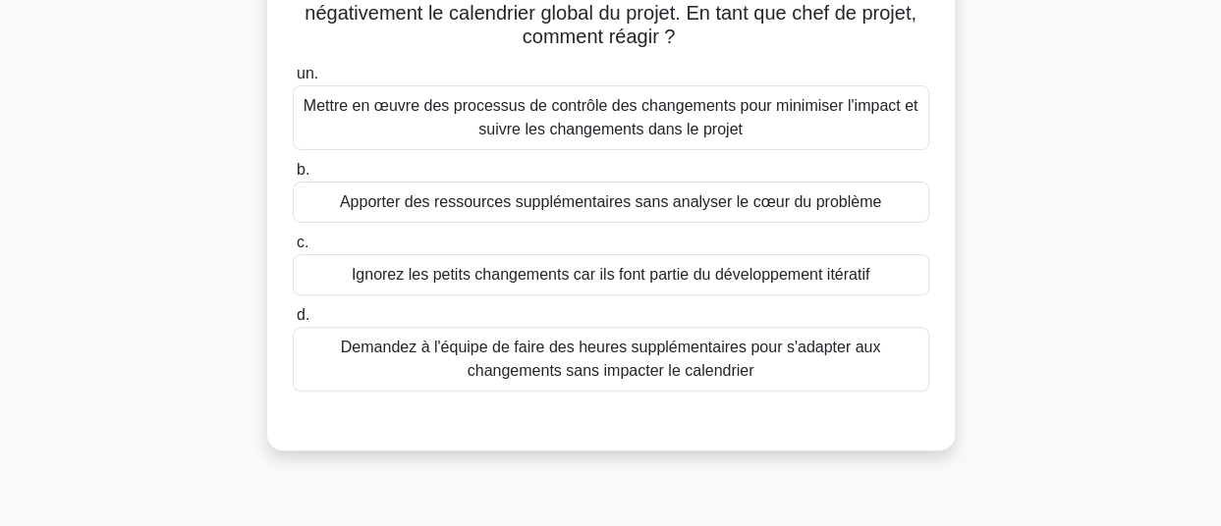
scroll to position [194, 0]
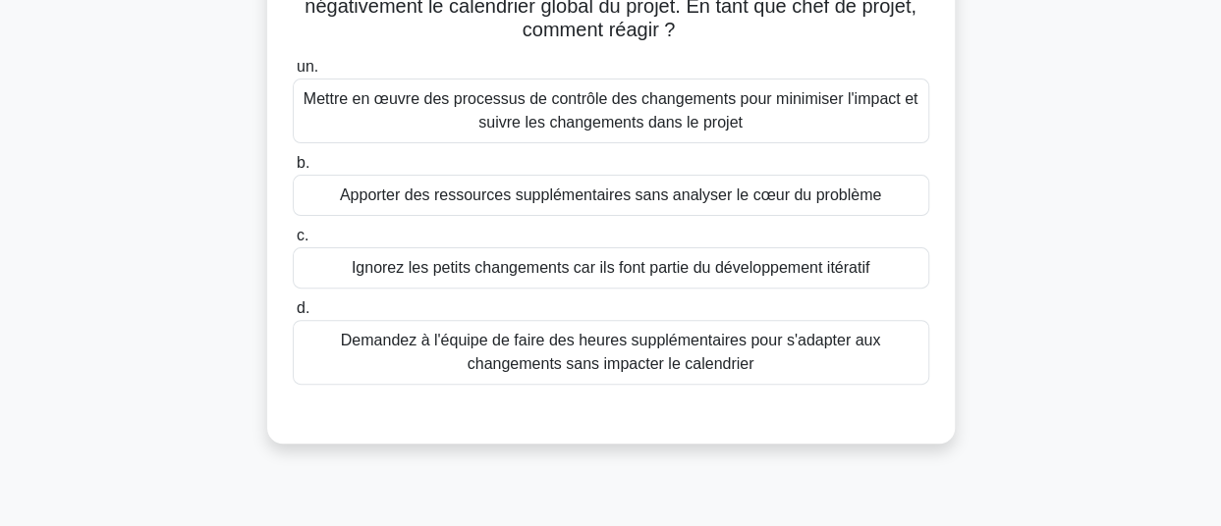
click at [781, 134] on font "Mettre en œuvre des processus de contrôle des changements pour minimiser l'impa…" at bounding box center [611, 110] width 619 height 47
click at [293, 74] on input "un. Mettre en œuvre des processus de contrôle des changements pour minimiser l'…" at bounding box center [293, 67] width 0 height 13
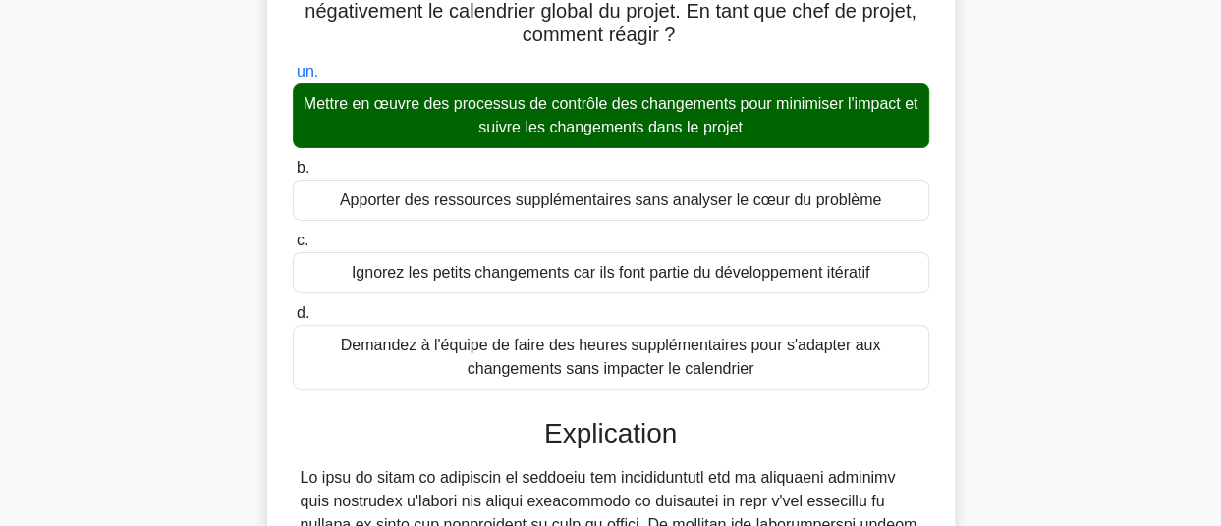
scroll to position [590, 0]
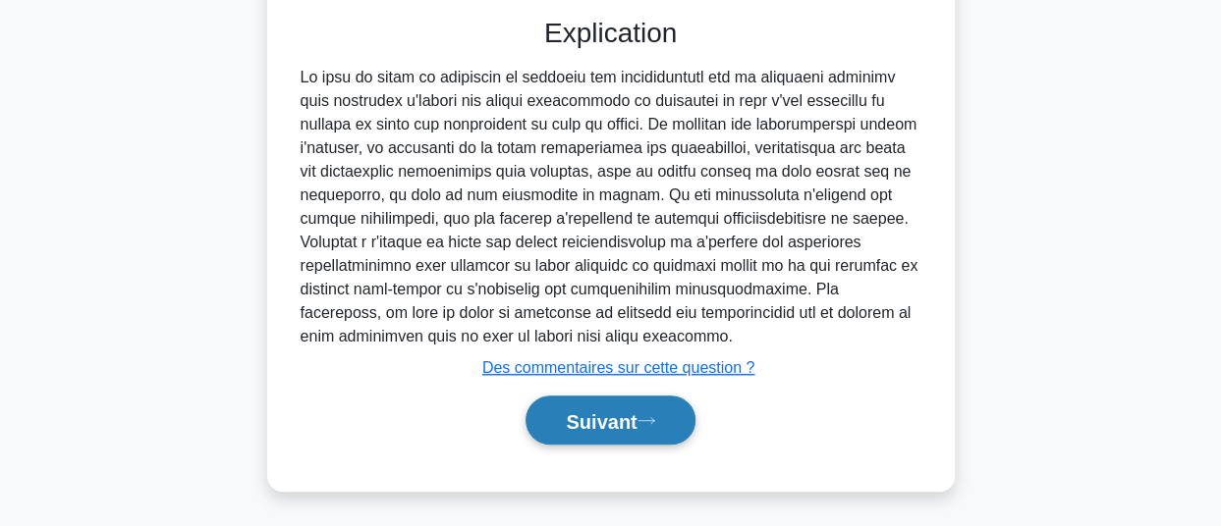
click at [568, 425] on font "Suivant" at bounding box center [601, 422] width 71 height 22
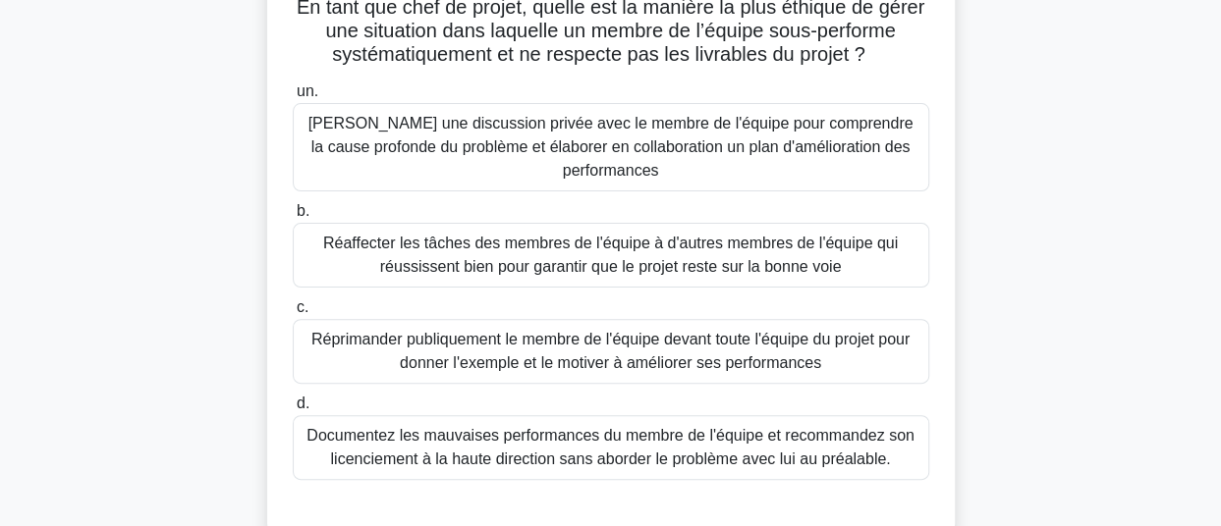
scroll to position [155, 0]
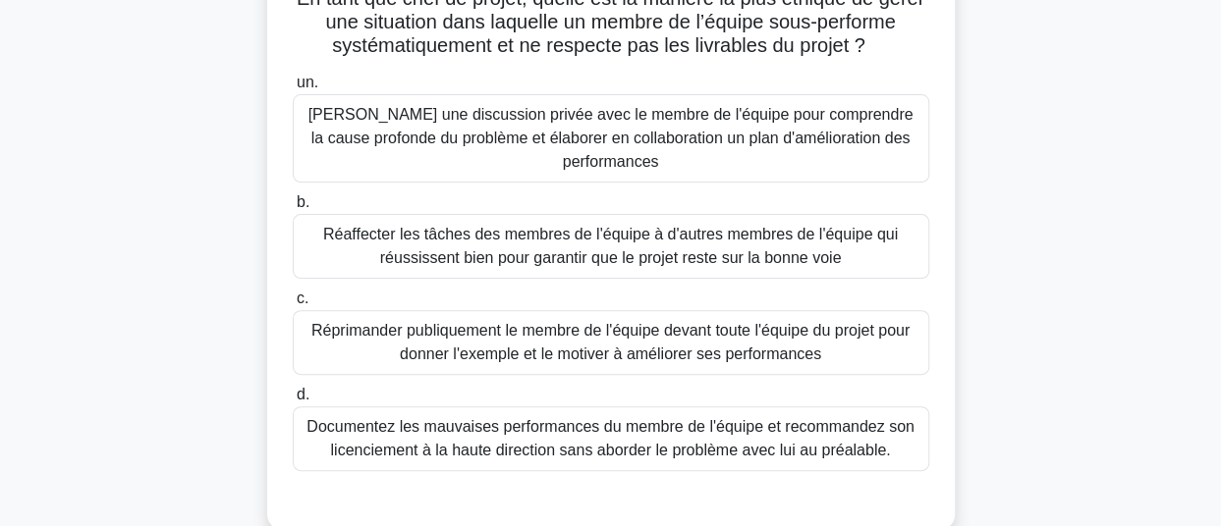
click at [526, 166] on font "Ayez une discussion privée avec le membre de l'équipe pour comprendre la cause …" at bounding box center [610, 138] width 605 height 64
click at [293, 89] on input "un. Ayez une discussion privée avec le membre de l'équipe pour comprendre la ca…" at bounding box center [293, 83] width 0 height 13
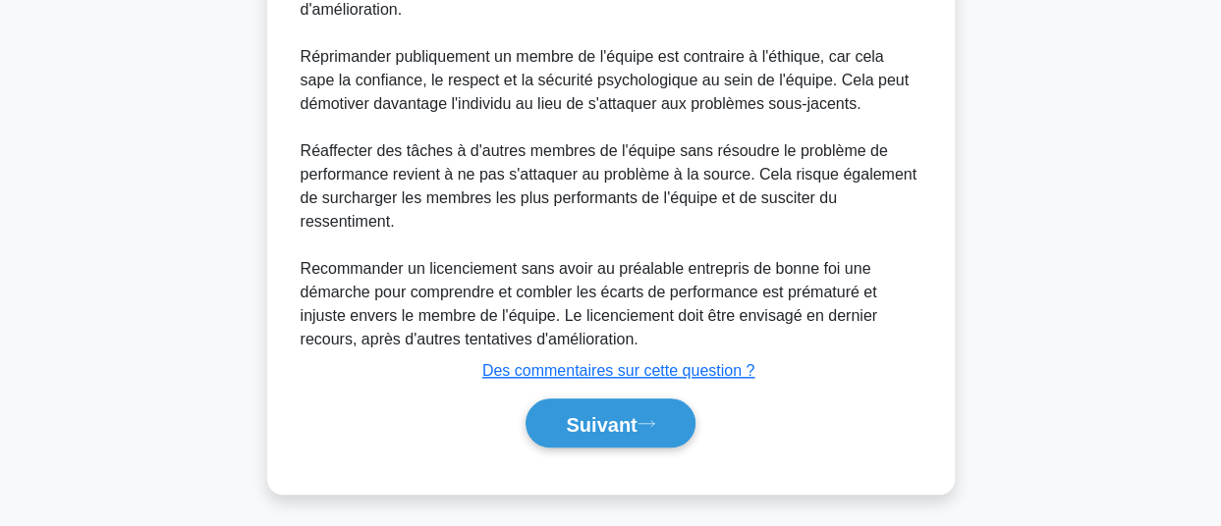
scroll to position [850, 0]
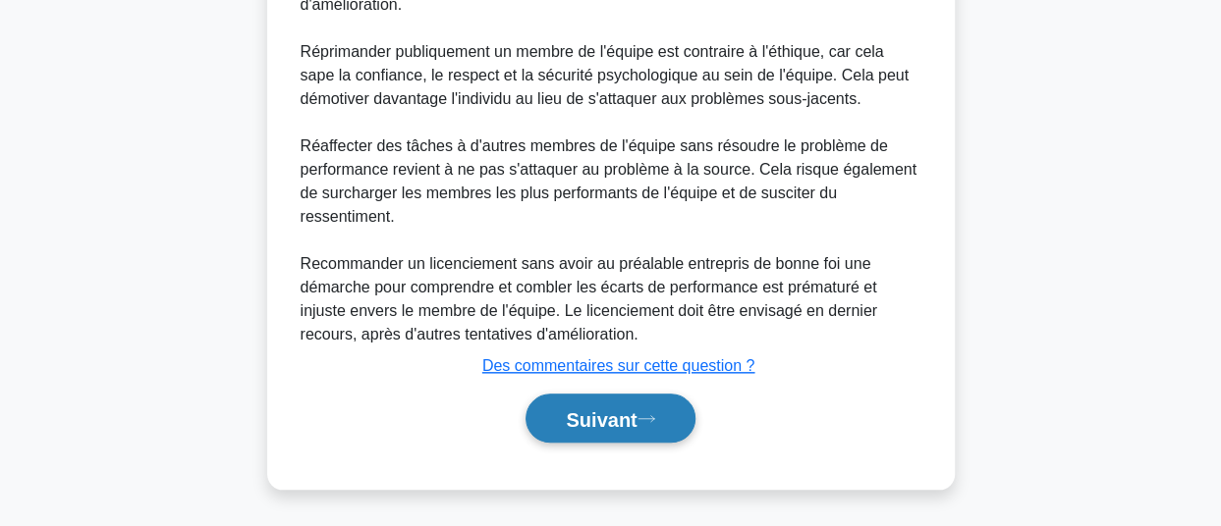
click at [612, 410] on font "Suivant" at bounding box center [601, 420] width 71 height 22
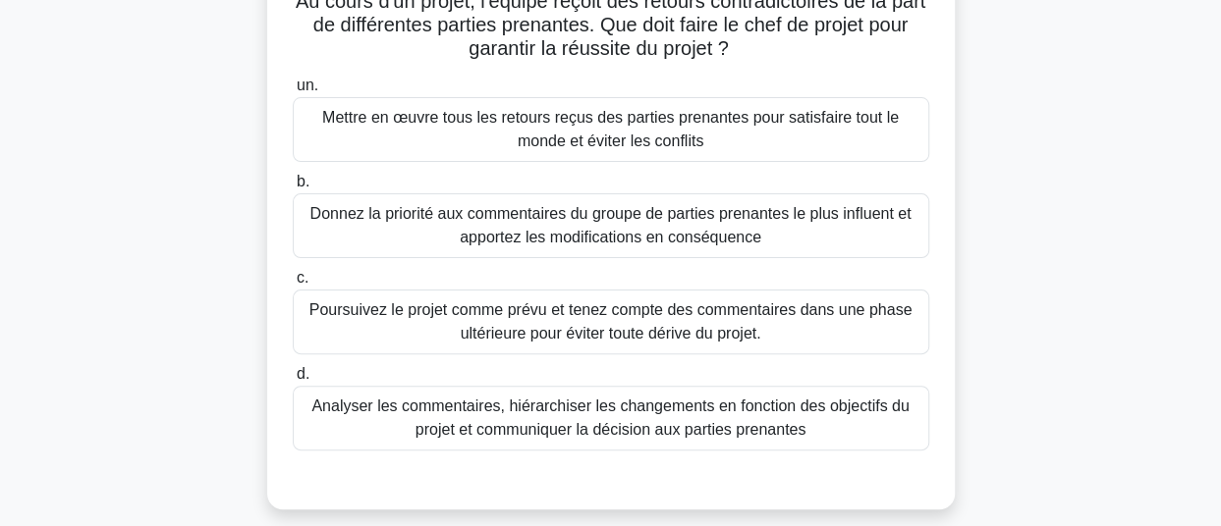
scroll to position [163, 0]
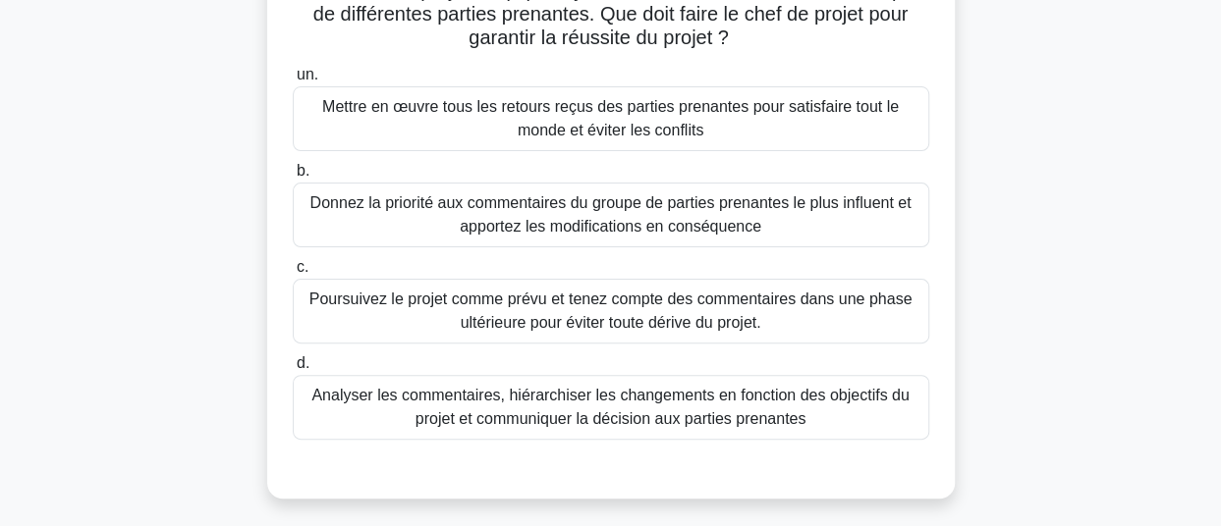
click at [755, 415] on font "Analyser les commentaires, hiérarchiser les changements en fonction des objecti…" at bounding box center [609, 407] width 597 height 40
click at [293, 370] on input "d. Analyser les commentaires, hiérarchiser les changements en fonction des obje…" at bounding box center [293, 363] width 0 height 13
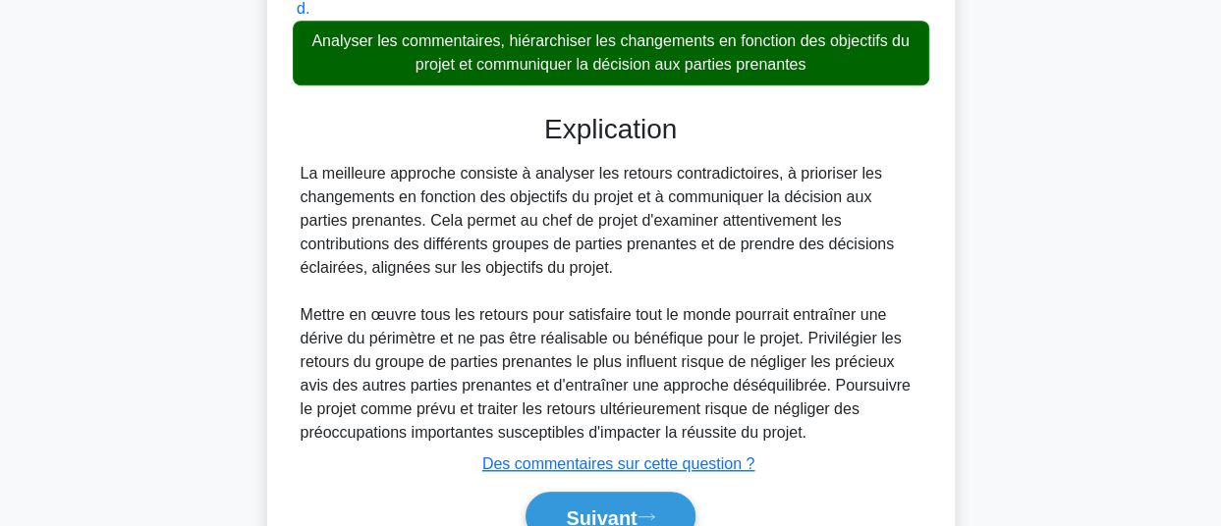
scroll to position [614, 0]
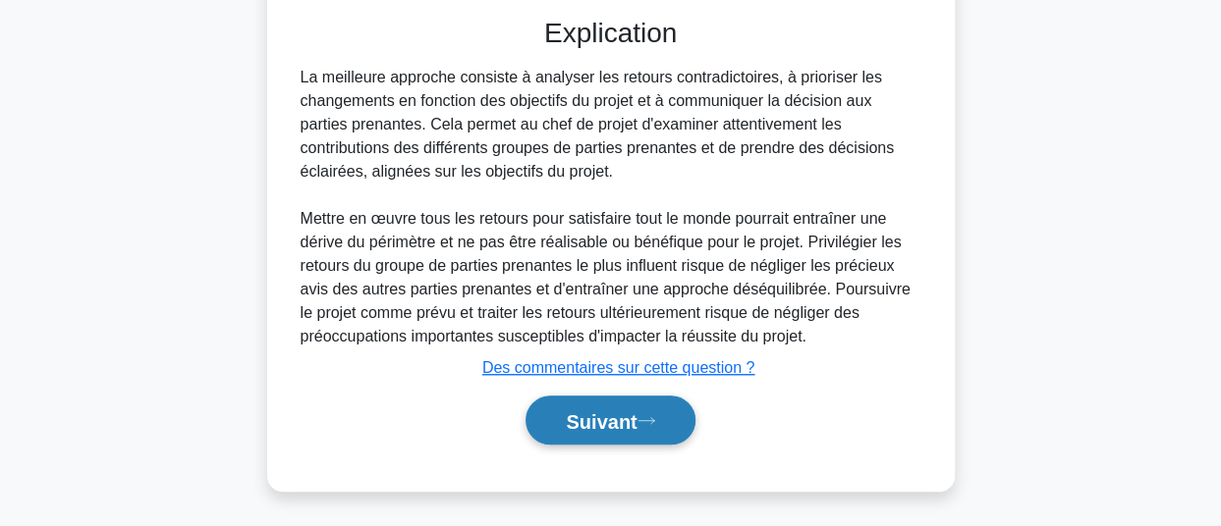
click at [576, 419] on font "Suivant" at bounding box center [601, 422] width 71 height 22
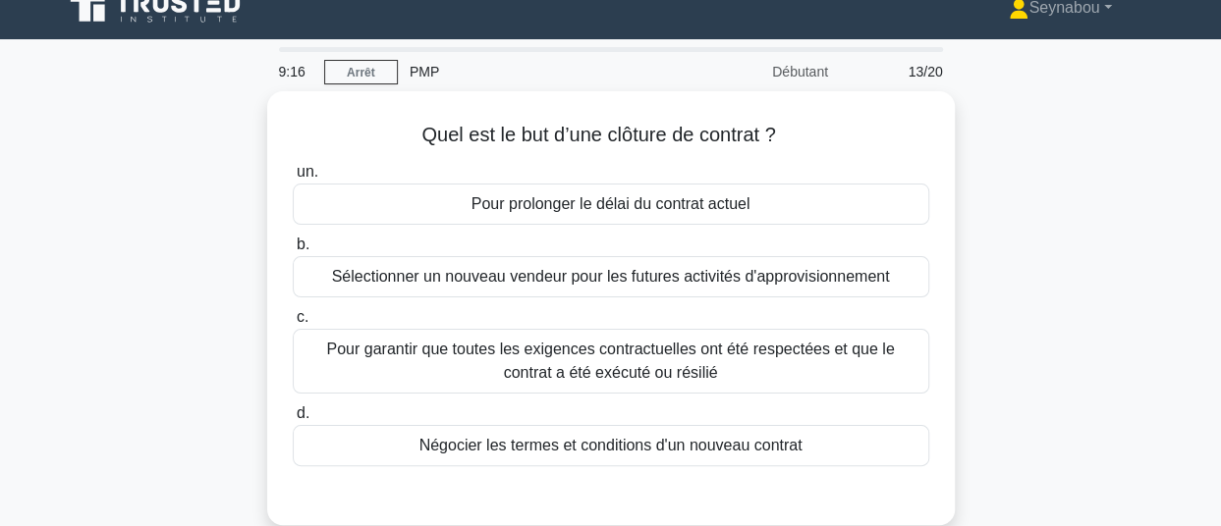
scroll to position [31, 0]
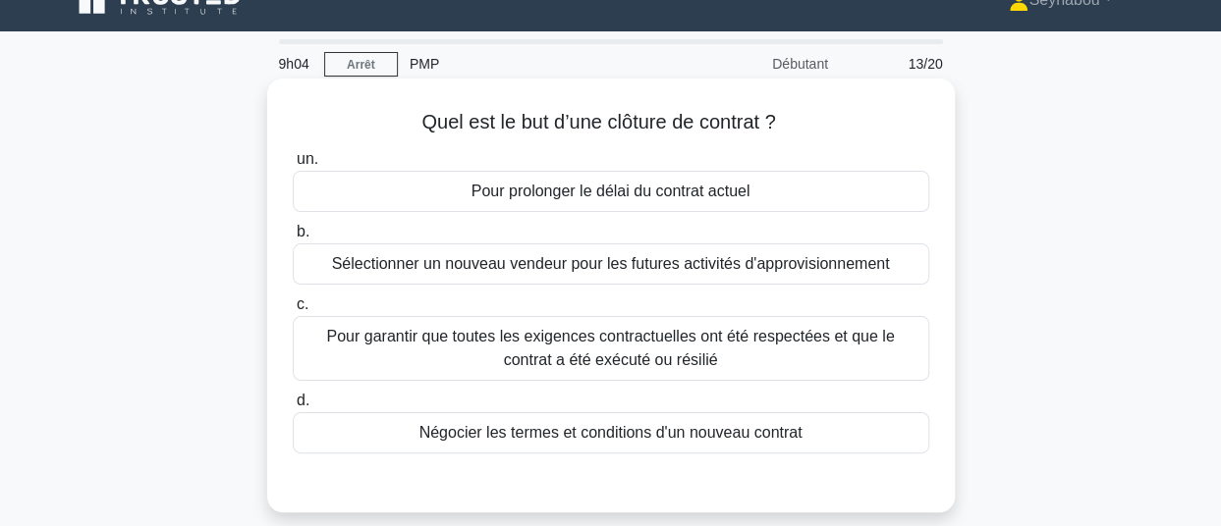
click at [651, 366] on font "Pour garantir que toutes les exigences contractuelles ont été respectées et que…" at bounding box center [610, 348] width 568 height 40
click at [293, 311] on input "c. Pour garantir que toutes les exigences contractuelles ont été respectées et …" at bounding box center [293, 305] width 0 height 13
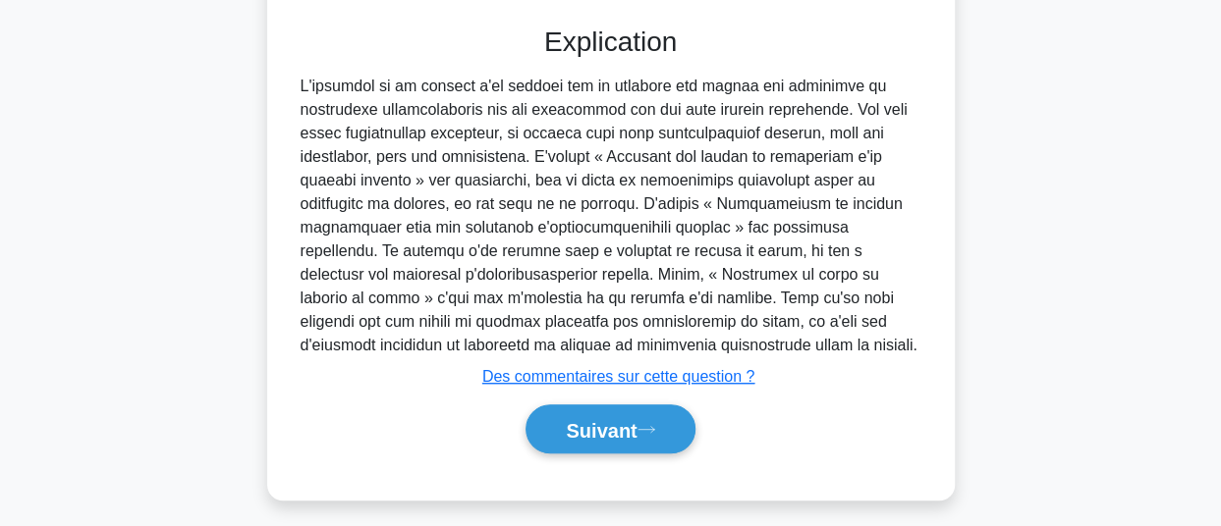
scroll to position [534, 0]
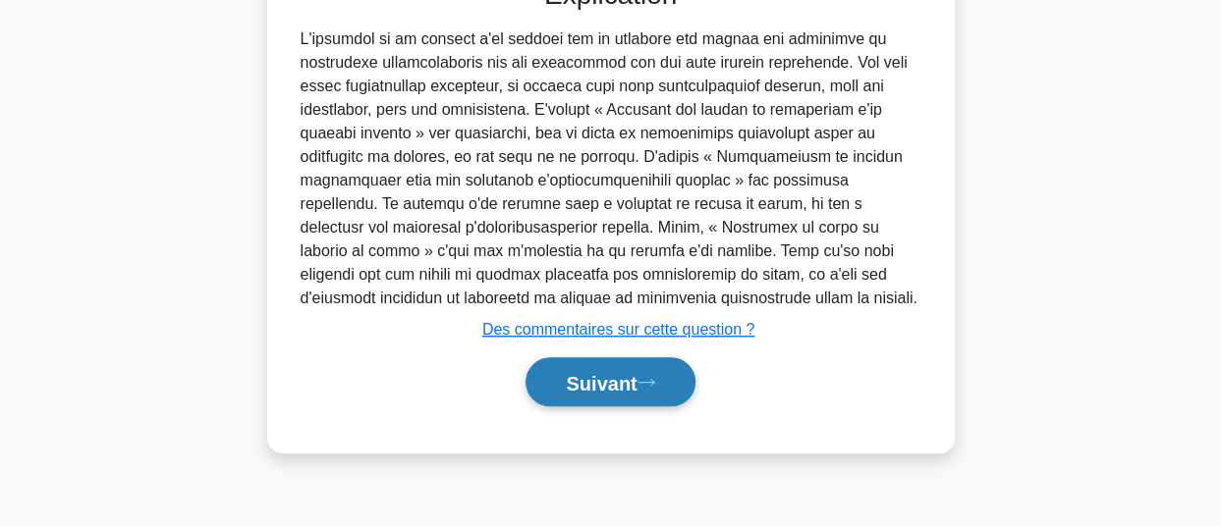
click at [594, 379] on font "Suivant" at bounding box center [601, 383] width 71 height 22
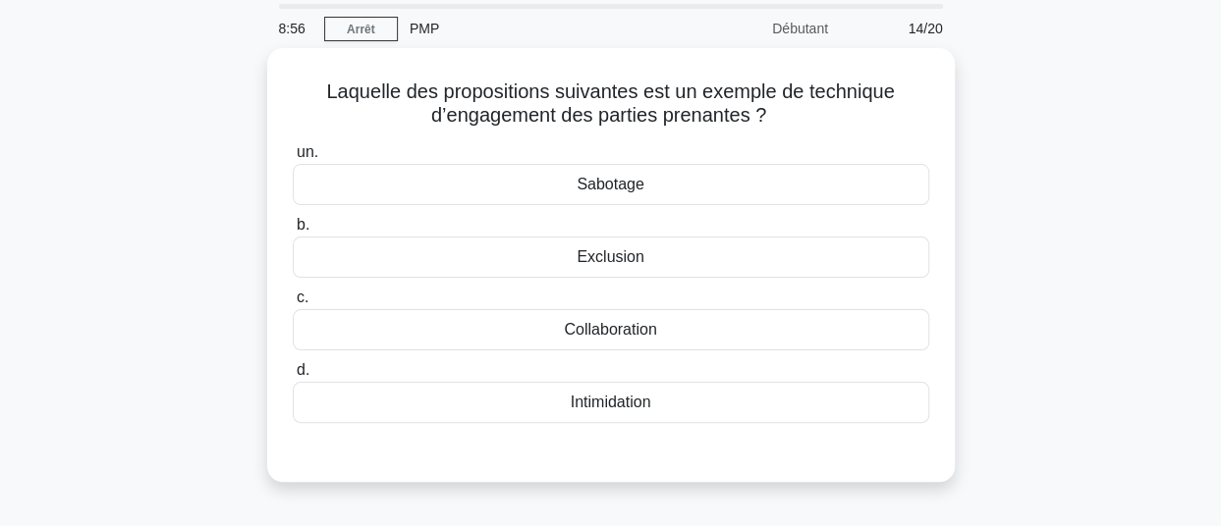
scroll to position [63, 0]
click at [670, 324] on div "Collaboration" at bounding box center [611, 328] width 636 height 41
click at [293, 303] on input "c. Collaboration" at bounding box center [293, 297] width 0 height 13
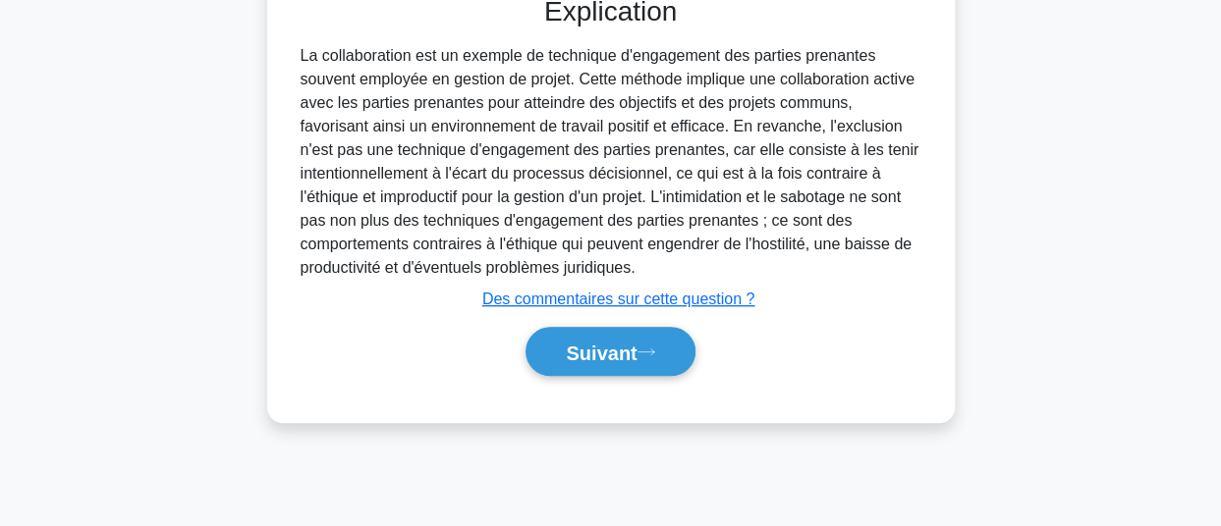
scroll to position [534, 0]
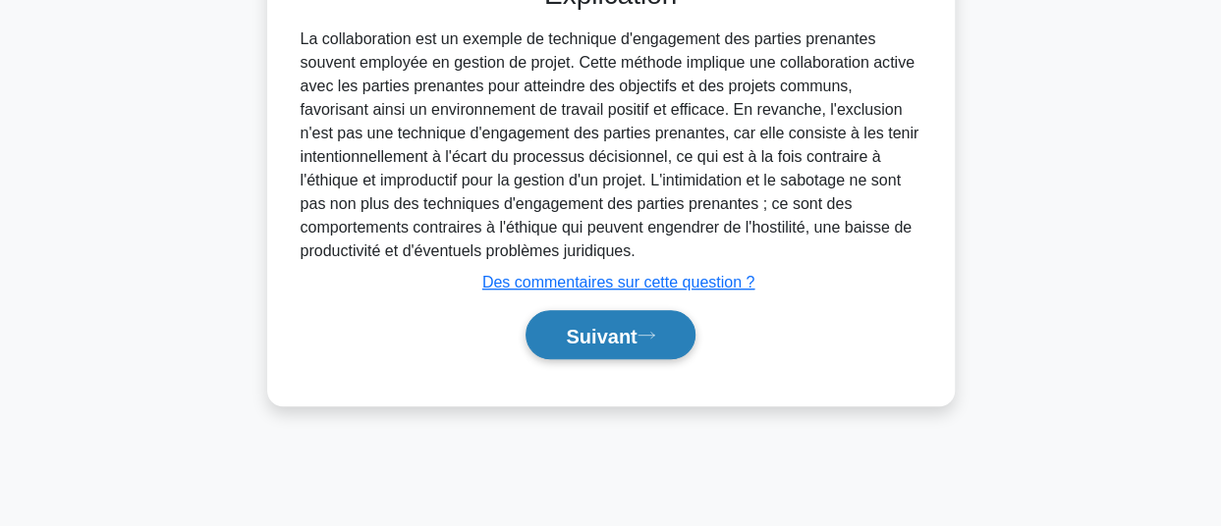
click at [588, 331] on font "Suivant" at bounding box center [601, 336] width 71 height 22
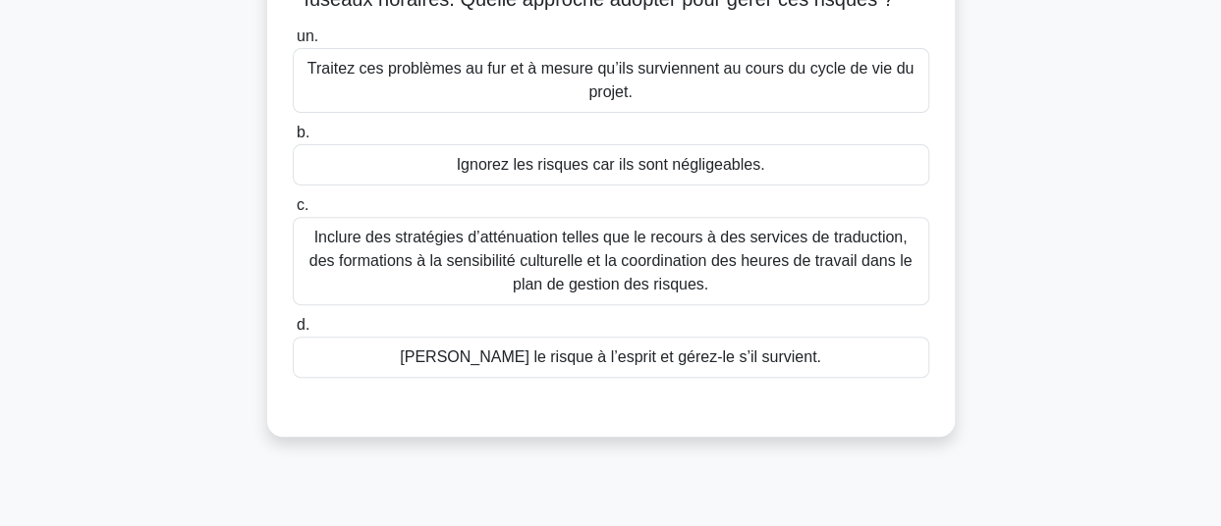
scroll to position [254, 0]
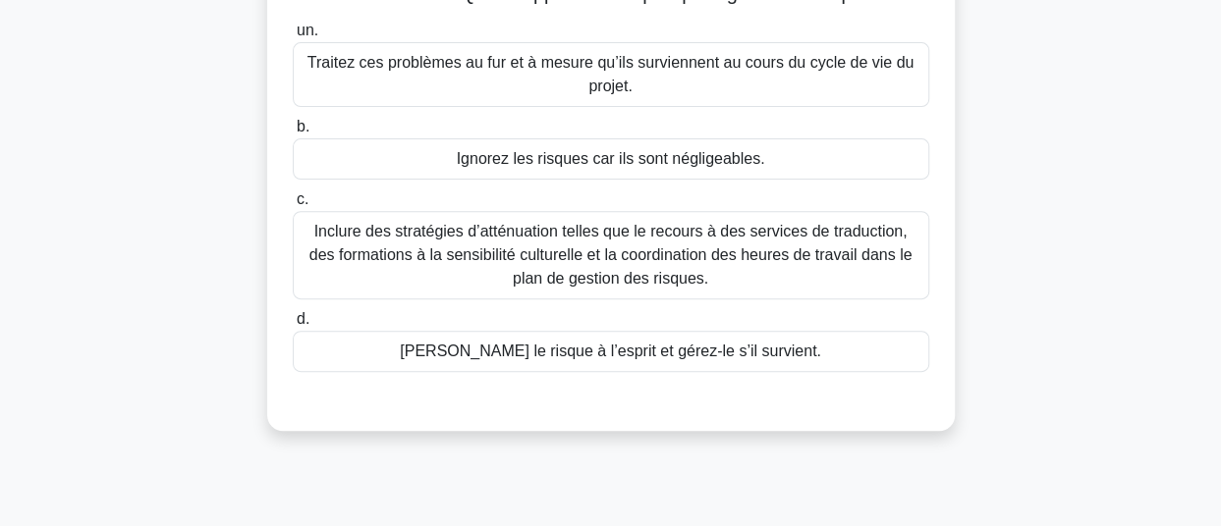
click at [789, 266] on font "Inclure des stratégies d’atténuation telles que le recours à des services de tr…" at bounding box center [611, 255] width 619 height 71
click at [293, 206] on input "c. Inclure des stratégies d’atténuation telles que le recours à des services de…" at bounding box center [293, 199] width 0 height 13
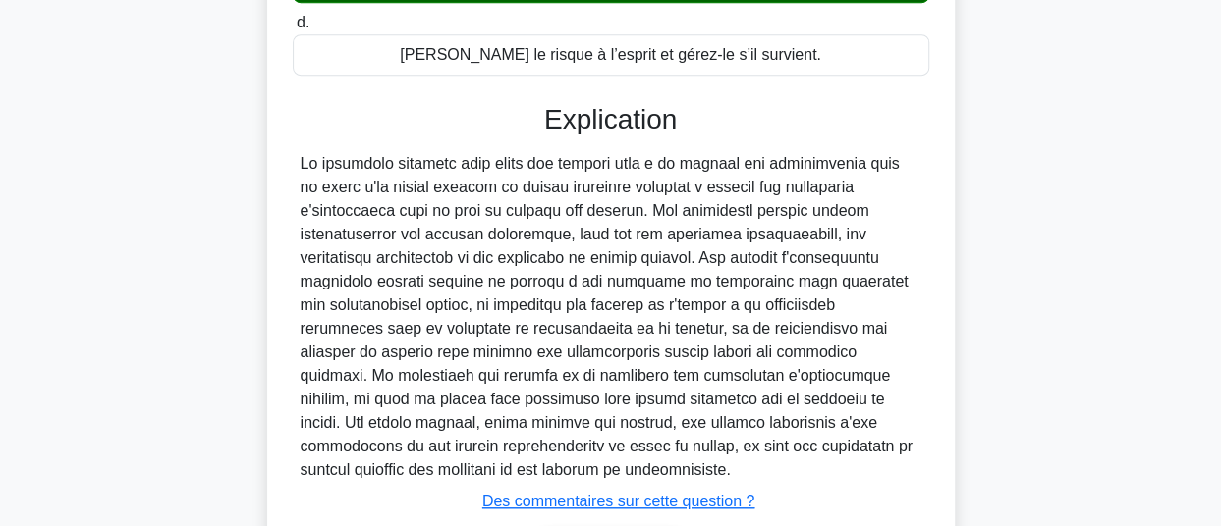
scroll to position [661, 0]
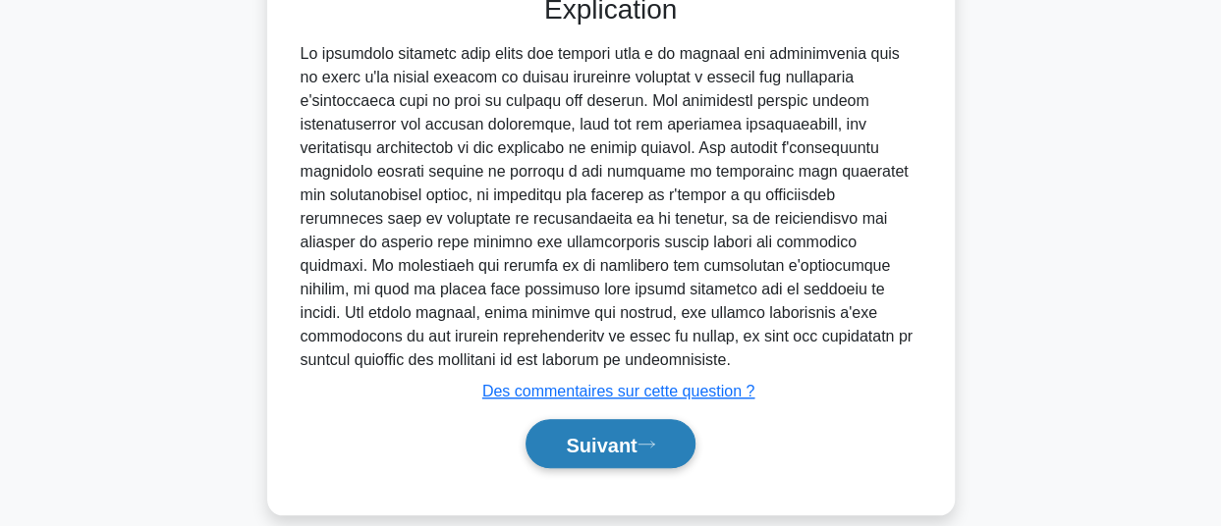
click at [576, 434] on font "Suivant" at bounding box center [601, 445] width 71 height 22
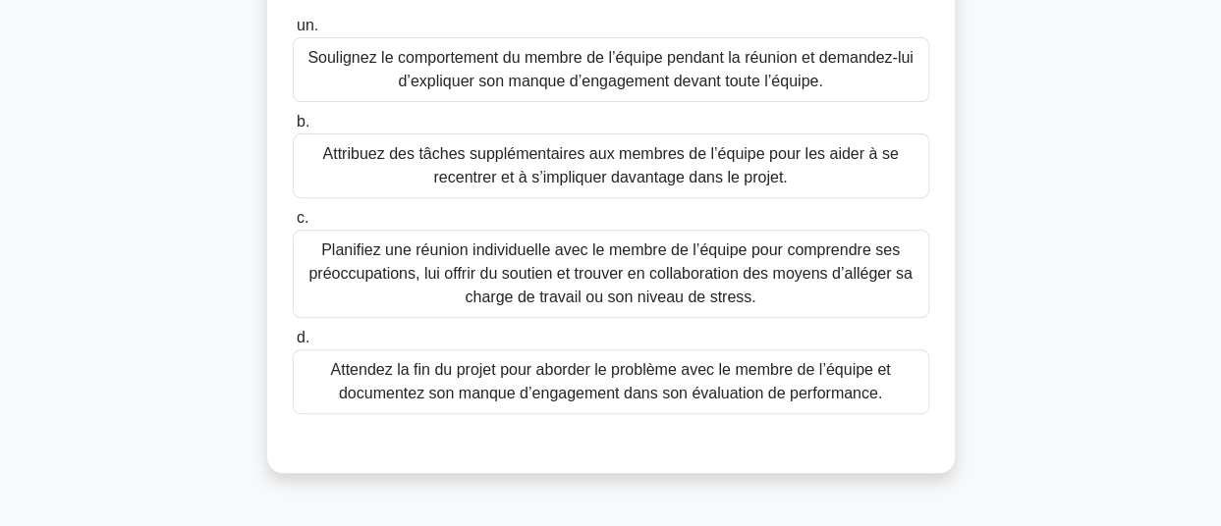
scroll to position [263, 0]
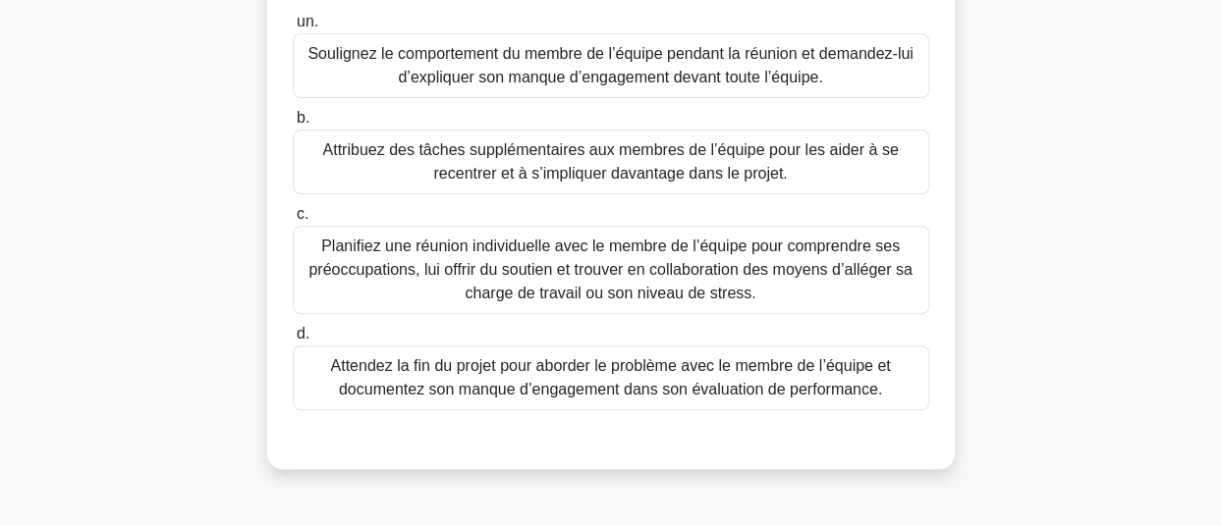
click at [762, 266] on font "Planifiez une réunion individuelle avec le membre de l’équipe pour comprendre s…" at bounding box center [609, 270] width 603 height 64
click at [293, 221] on input "c. Planifiez une réunion individuelle avec le membre de l’équipe pour comprendr…" at bounding box center [293, 214] width 0 height 13
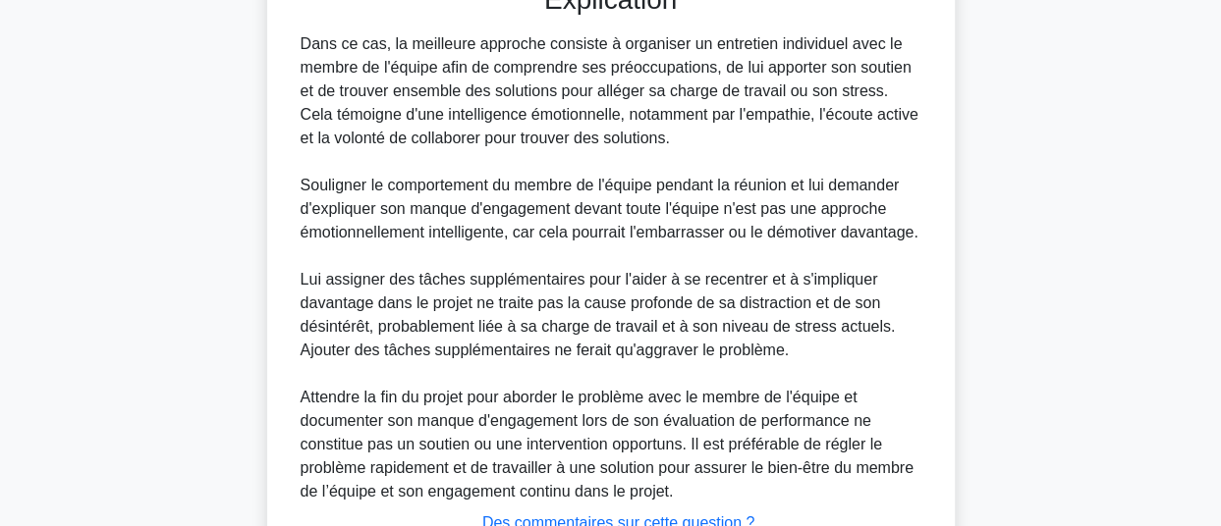
scroll to position [873, 0]
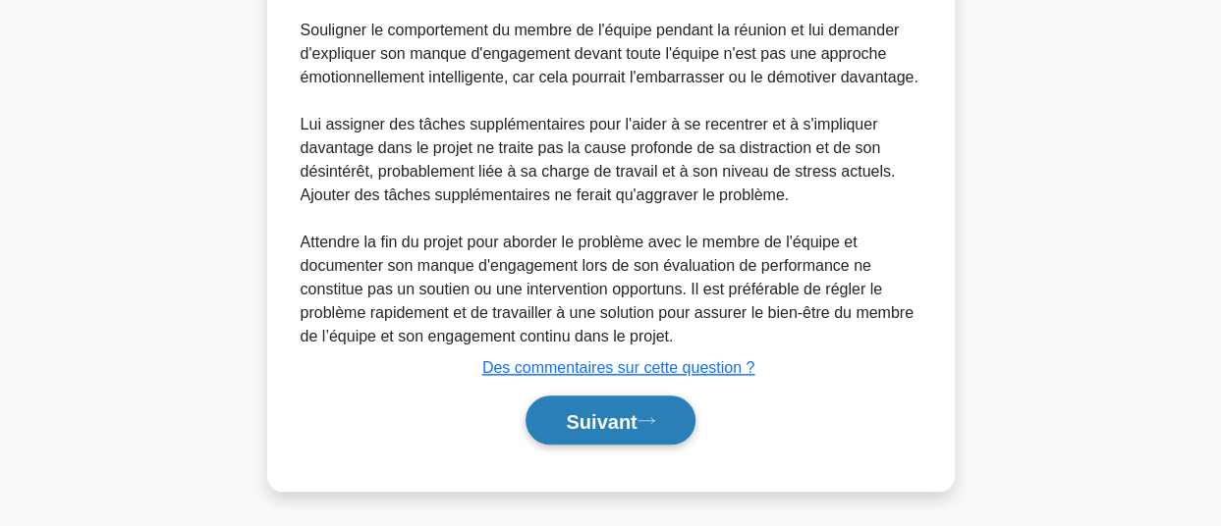
click at [605, 421] on font "Suivant" at bounding box center [601, 422] width 71 height 22
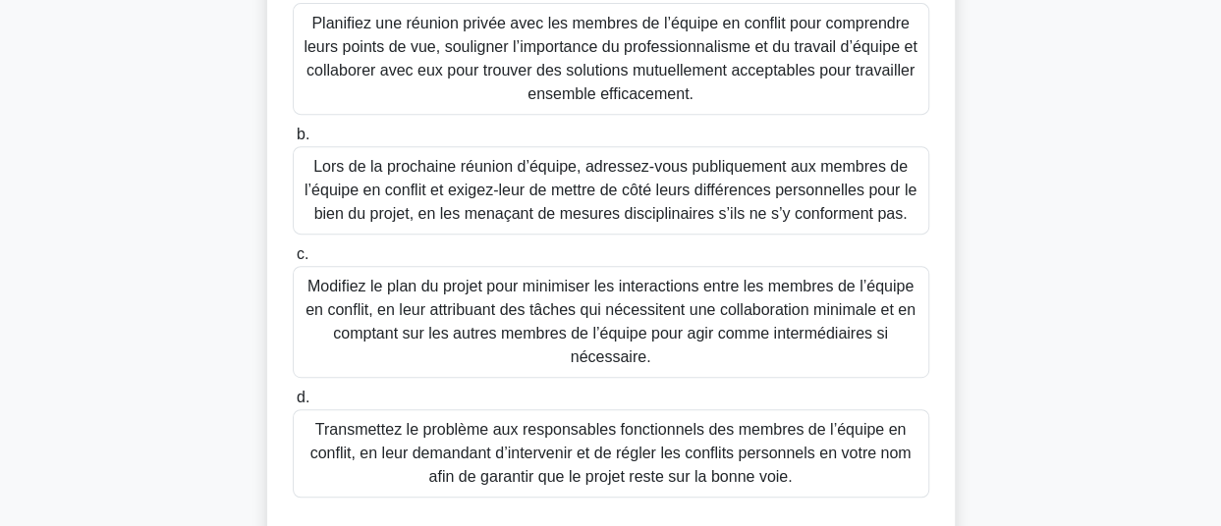
scroll to position [358, 0]
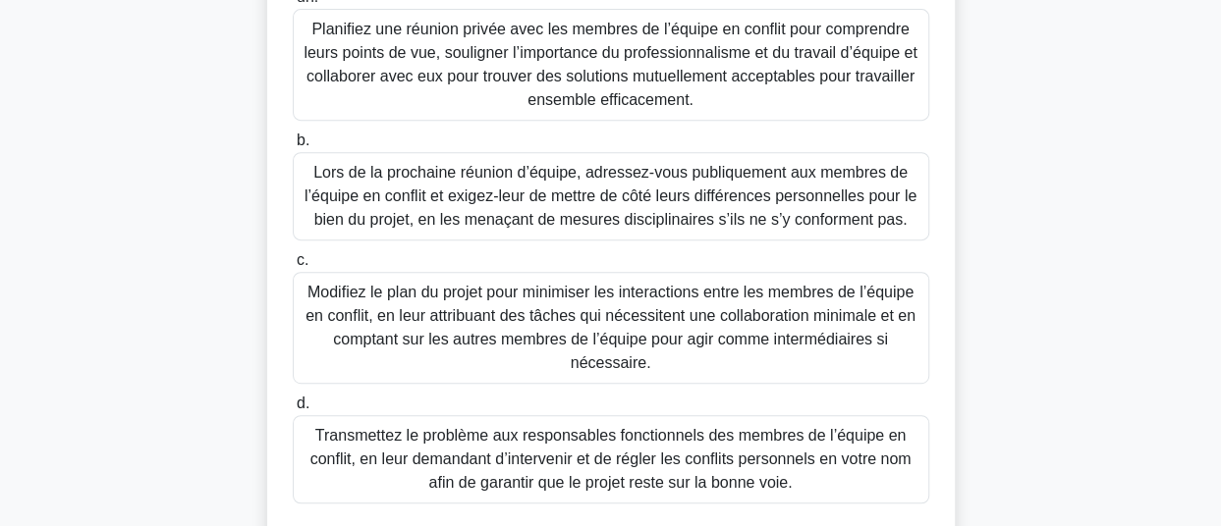
click at [591, 101] on font "Planifiez une réunion privée avec les membres de l’équipe en conflit pour compr…" at bounding box center [609, 64] width 613 height 87
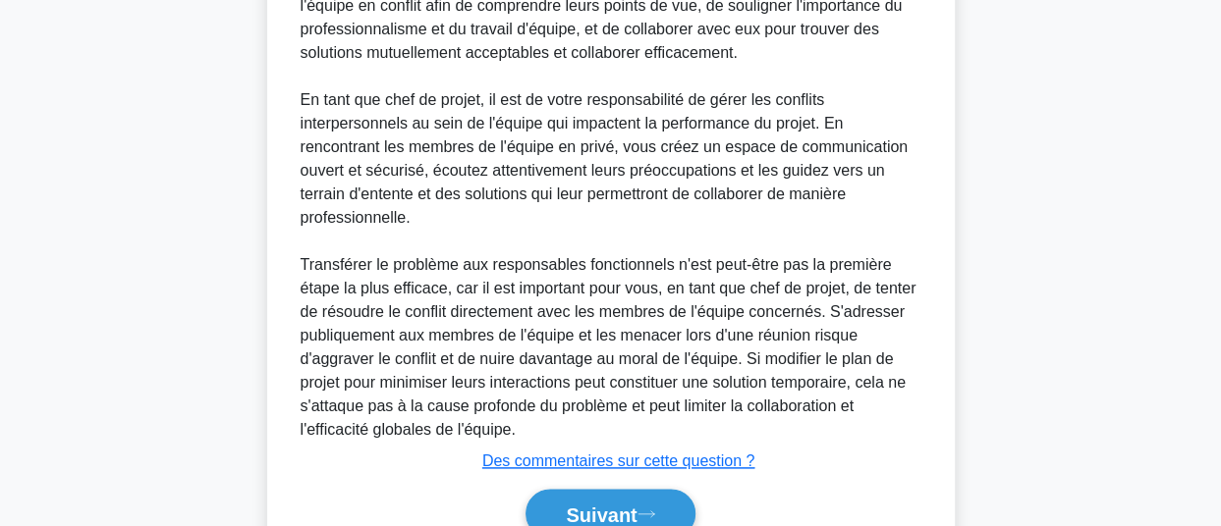
scroll to position [1062, 0]
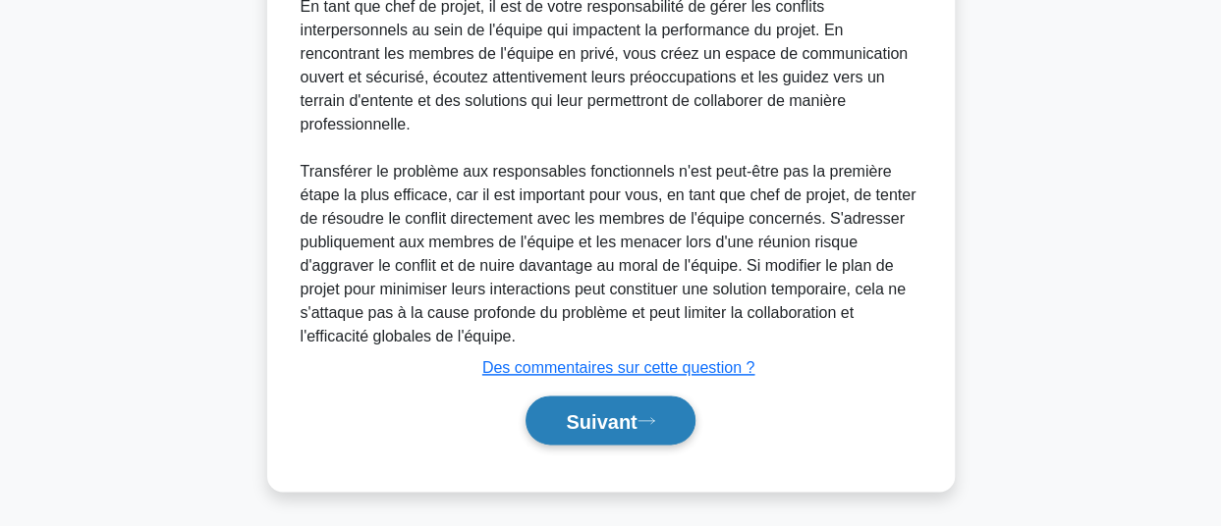
click at [566, 430] on font "Suivant" at bounding box center [601, 422] width 71 height 22
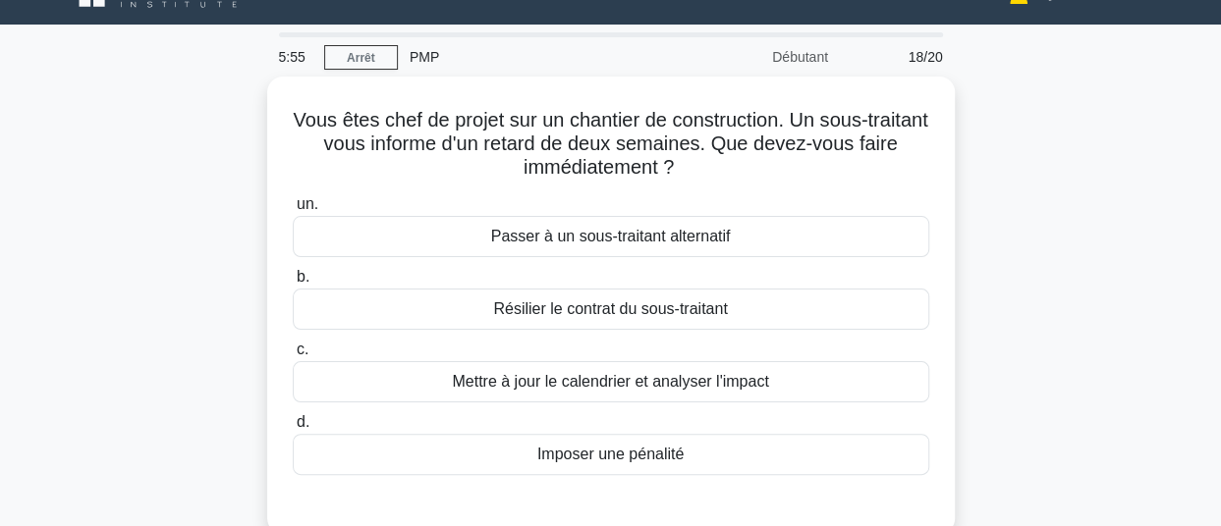
scroll to position [35, 0]
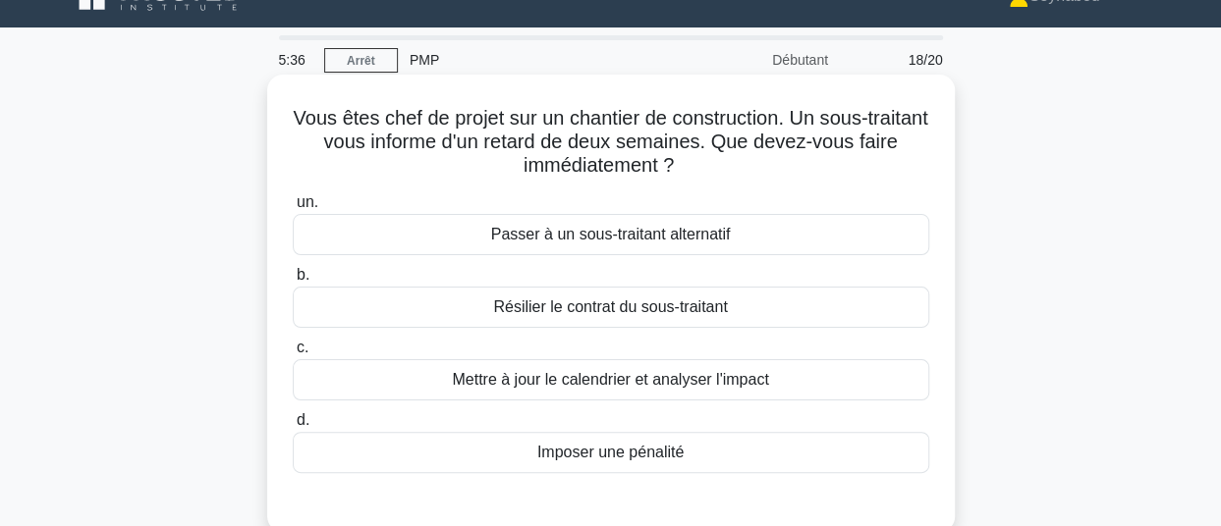
click at [658, 380] on font "Mettre à jour le calendrier et analyser l'impact" at bounding box center [610, 379] width 316 height 17
click at [293, 355] on input "c. Mettre à jour le calendrier et analyser l'impact" at bounding box center [293, 348] width 0 height 13
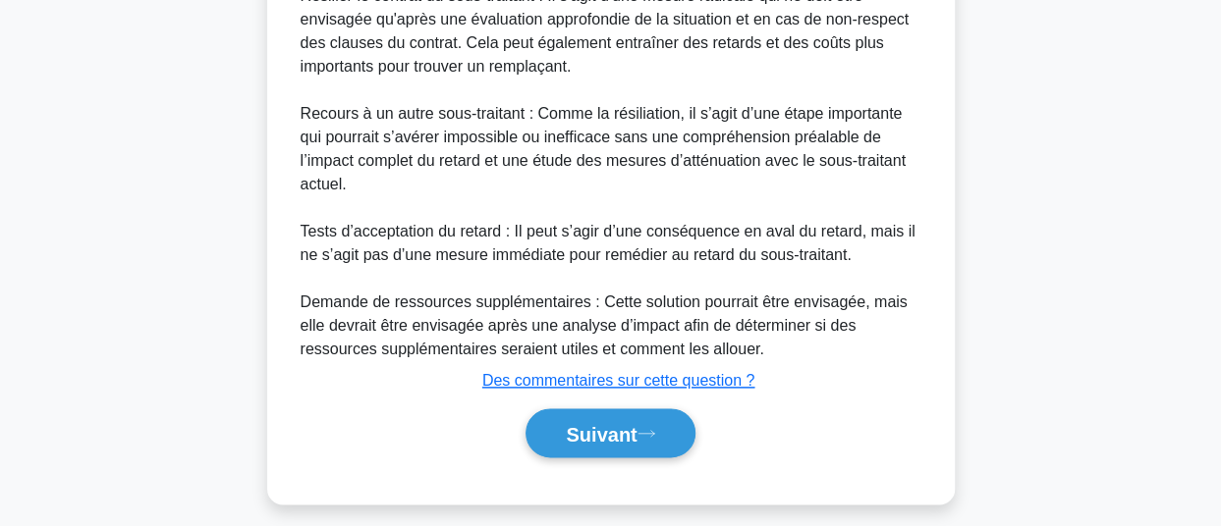
scroll to position [991, 0]
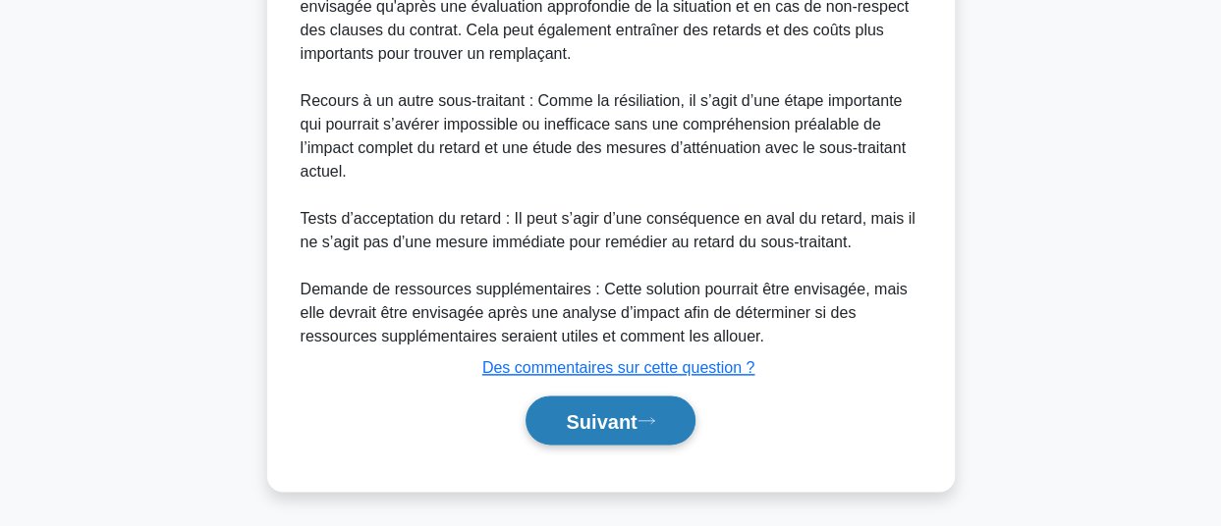
click at [597, 413] on font "Suivant" at bounding box center [601, 422] width 71 height 22
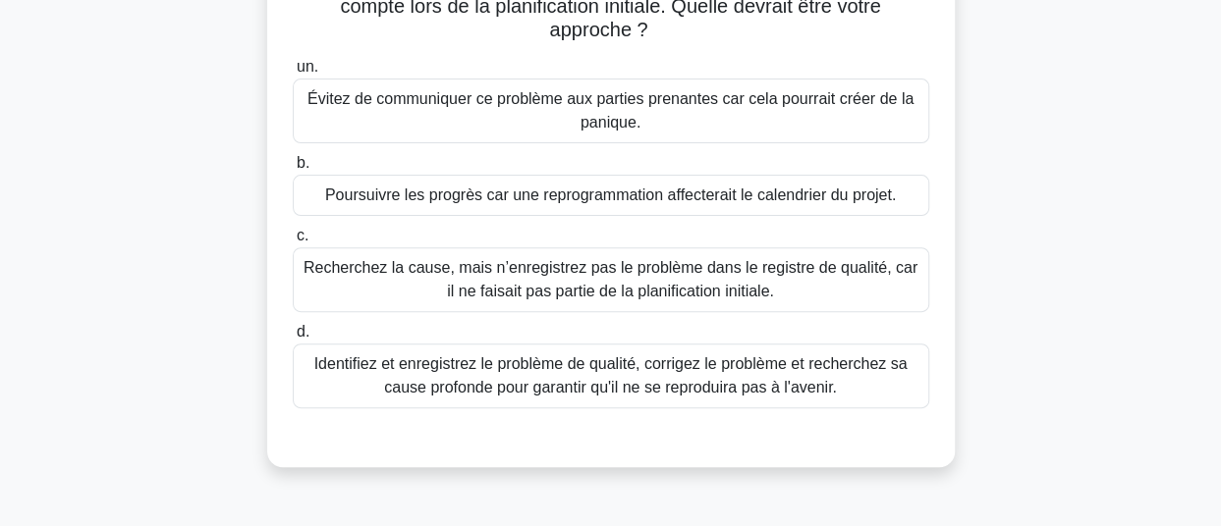
scroll to position [228, 0]
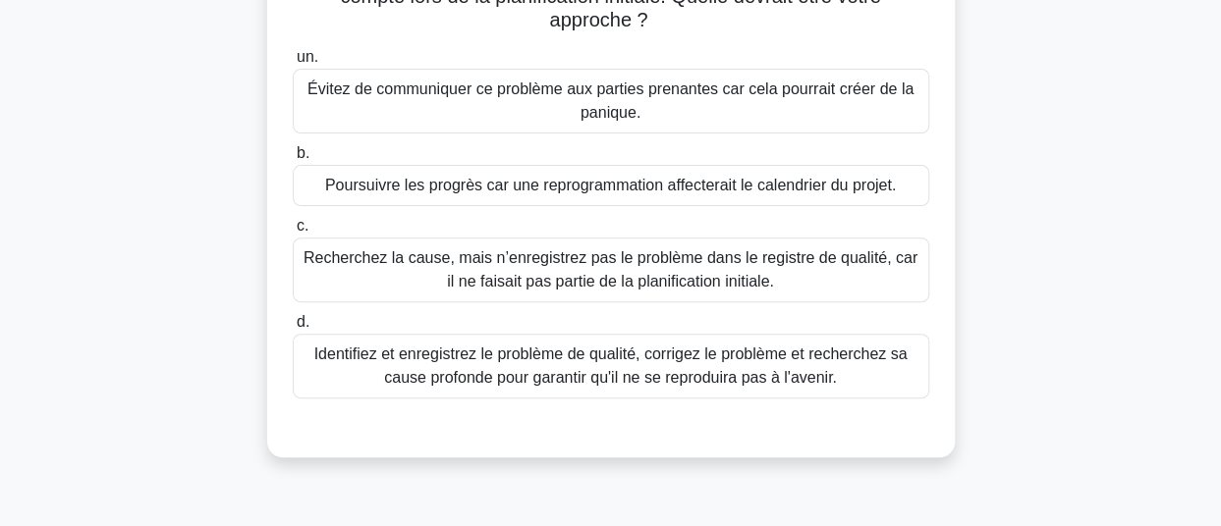
click at [652, 365] on font "Identifiez et enregistrez le problème de qualité, corrigez le problème et reche…" at bounding box center [611, 366] width 619 height 47
click at [293, 329] on input "d. Identifiez et enregistrez le problème de qualité, corrigez le problème et re…" at bounding box center [293, 322] width 0 height 13
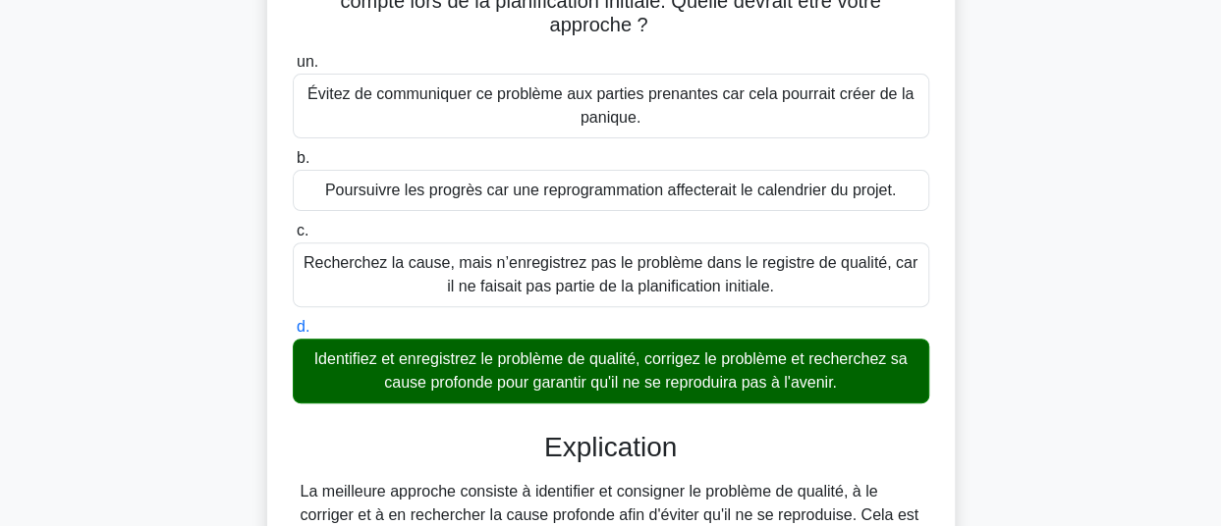
scroll to position [590, 0]
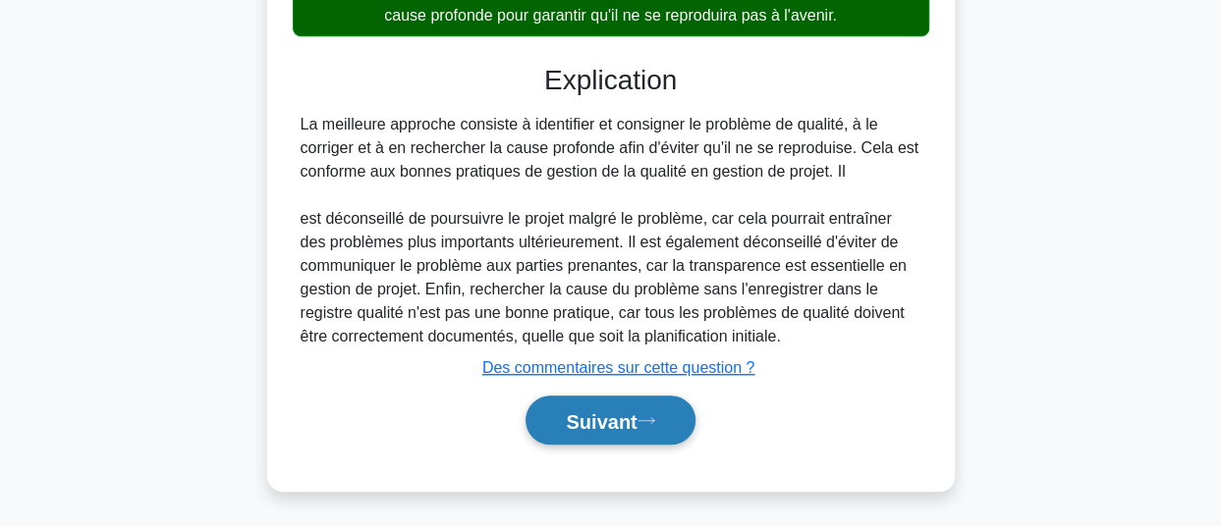
click at [599, 411] on font "Suivant" at bounding box center [601, 422] width 71 height 22
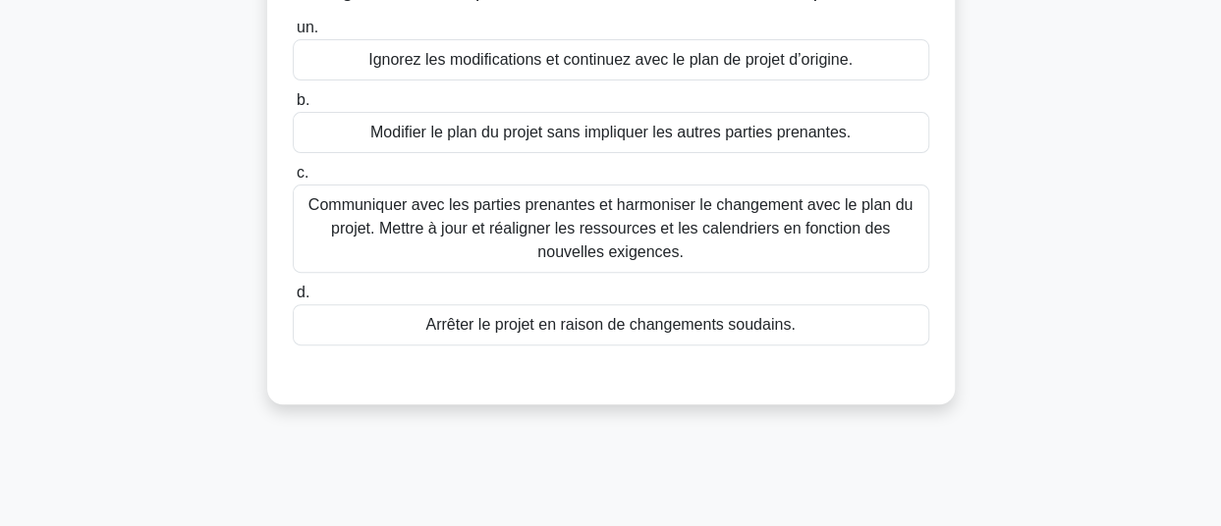
scroll to position [218, 0]
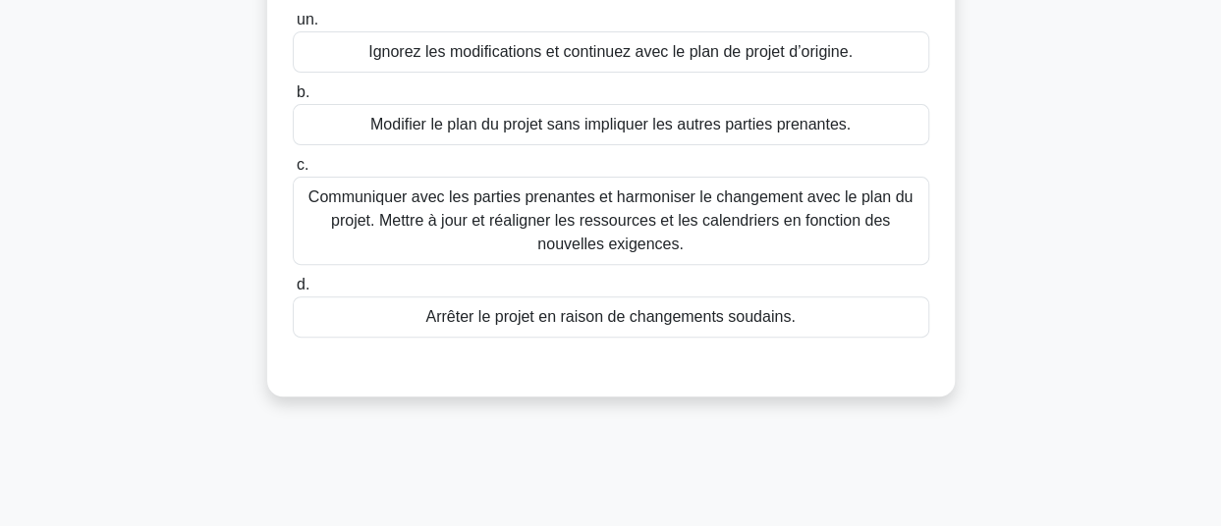
click at [650, 209] on font "Communiquer avec les parties prenantes et harmoniser le changement avec le plan…" at bounding box center [611, 221] width 619 height 71
click at [293, 172] on input "c. Communiquer avec les parties prenantes et harmoniser le changement avec le p…" at bounding box center [293, 165] width 0 height 13
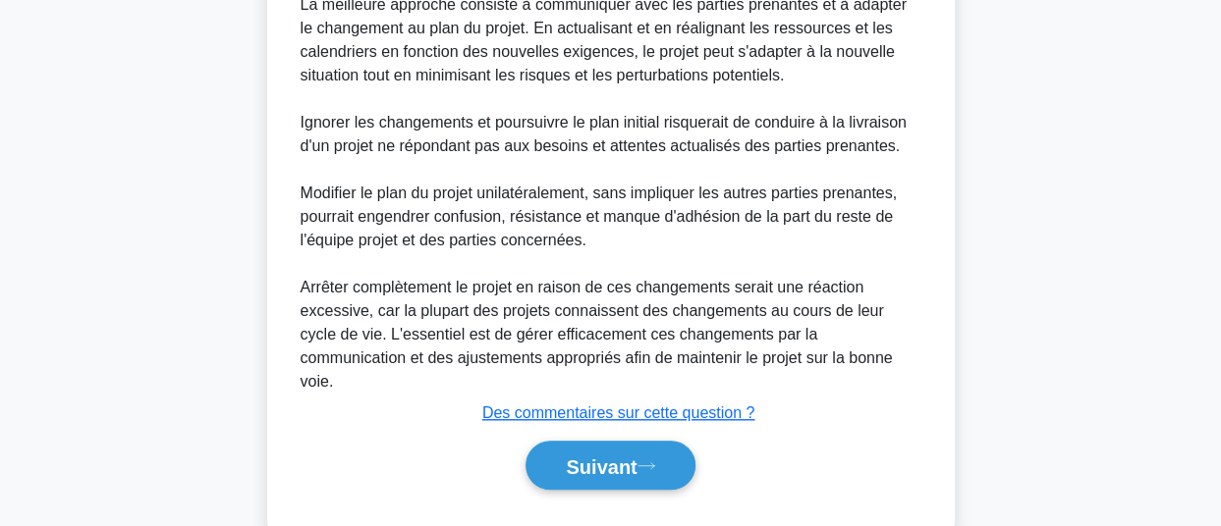
scroll to position [661, 0]
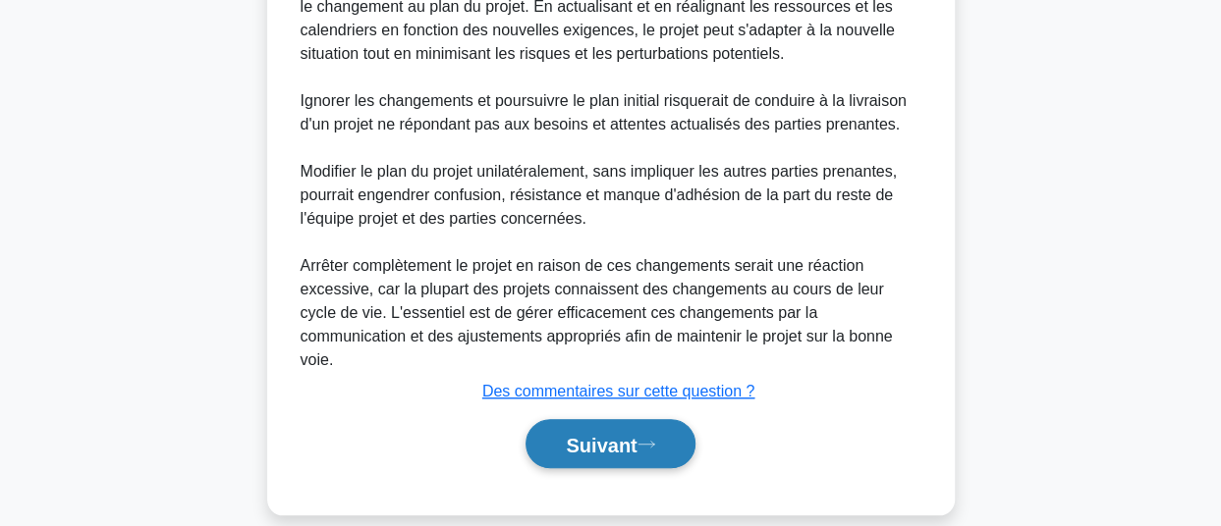
click at [552, 420] on button "Suivant" at bounding box center [609, 444] width 169 height 50
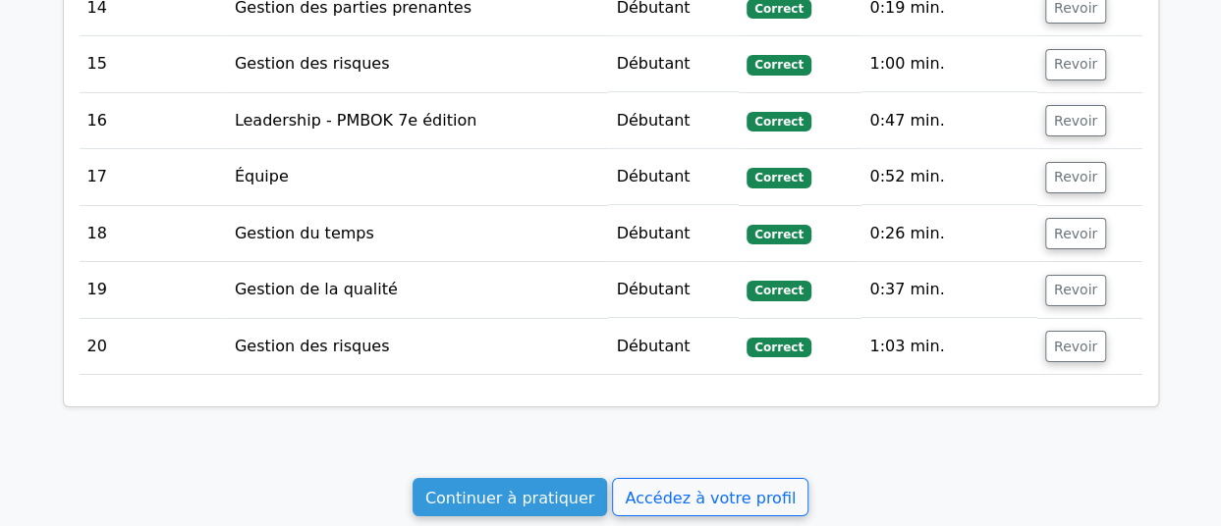
scroll to position [3302, 0]
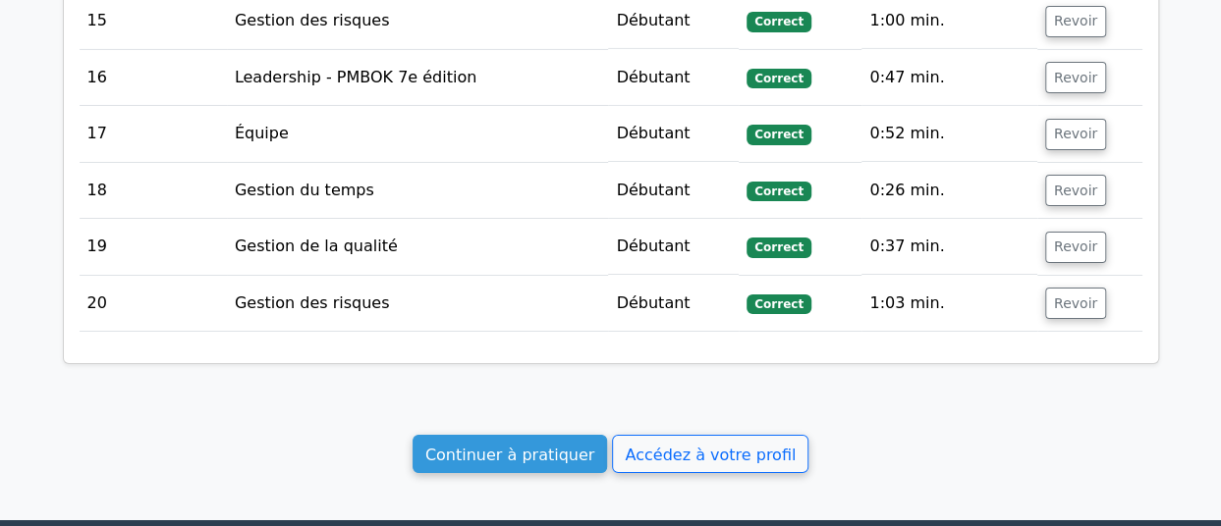
drag, startPoint x: 1159, startPoint y: 452, endPoint x: 1060, endPoint y: 434, distance: 100.8
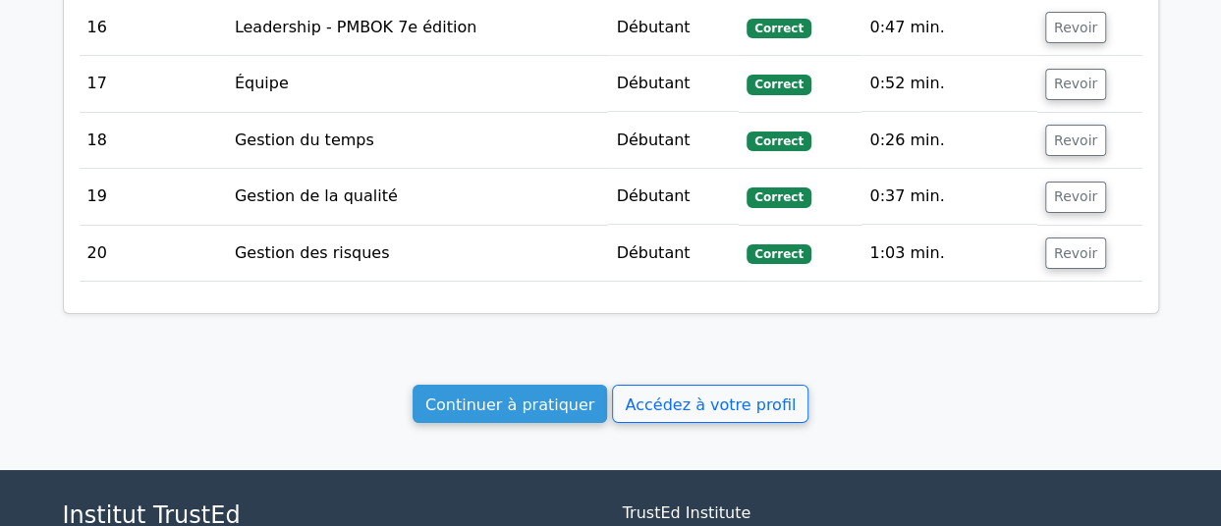
scroll to position [3406, 0]
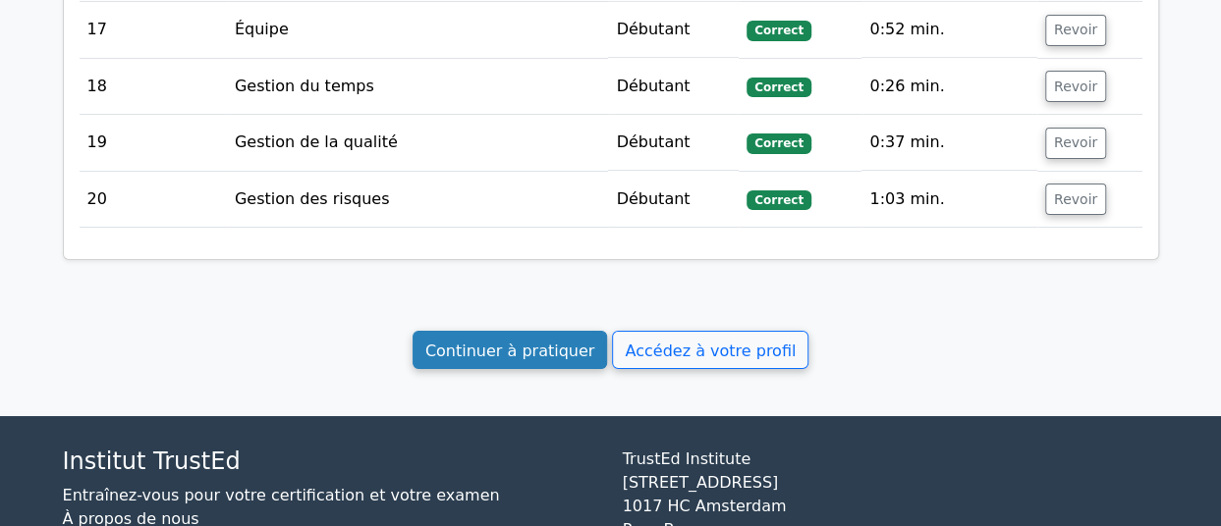
click at [520, 341] on font "Continuer à pratiquer" at bounding box center [509, 350] width 169 height 19
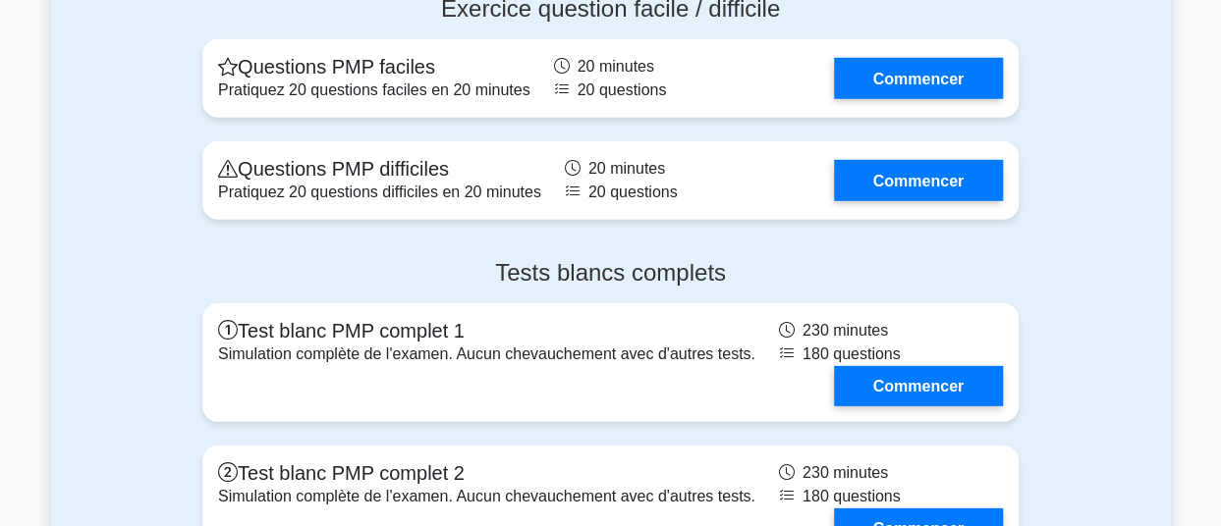
scroll to position [6329, 0]
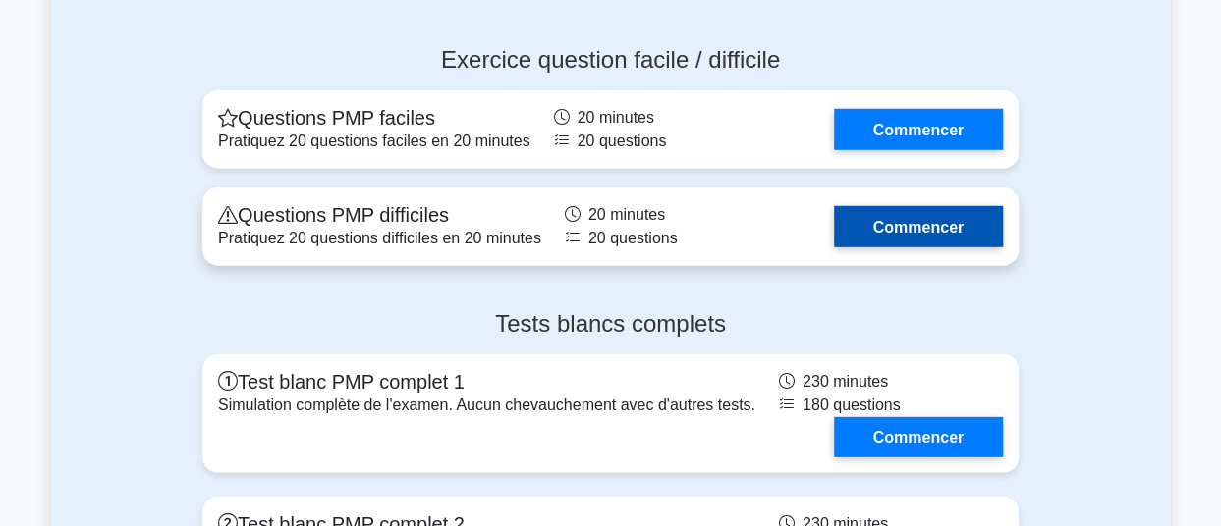
click at [914, 247] on link "Commencer" at bounding box center [918, 226] width 169 height 40
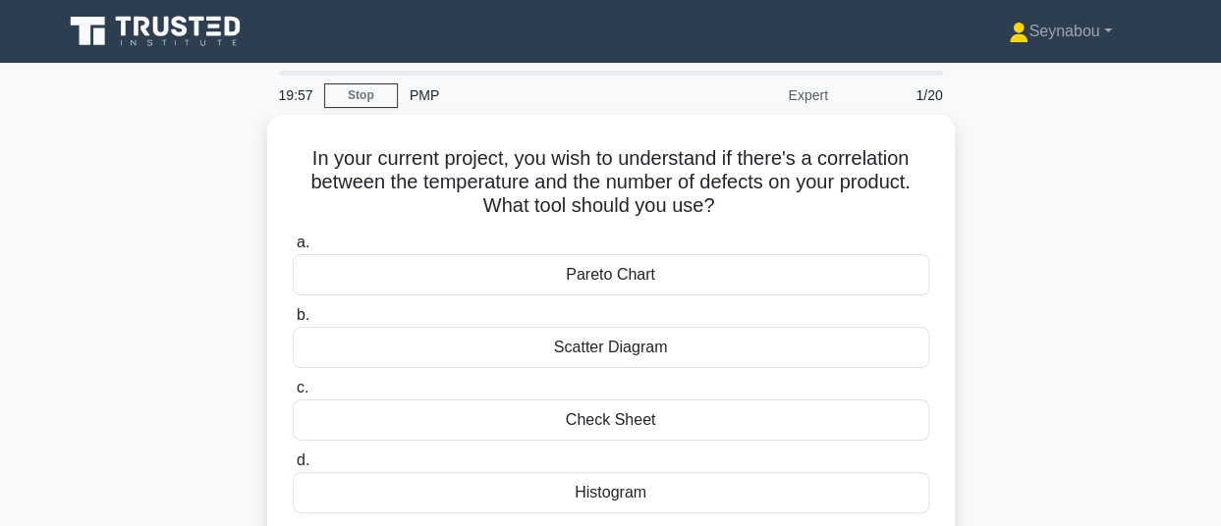
click at [1039, 223] on div "In your current project, you wish to understand if there's a correlation betwee…" at bounding box center [611, 355] width 1120 height 481
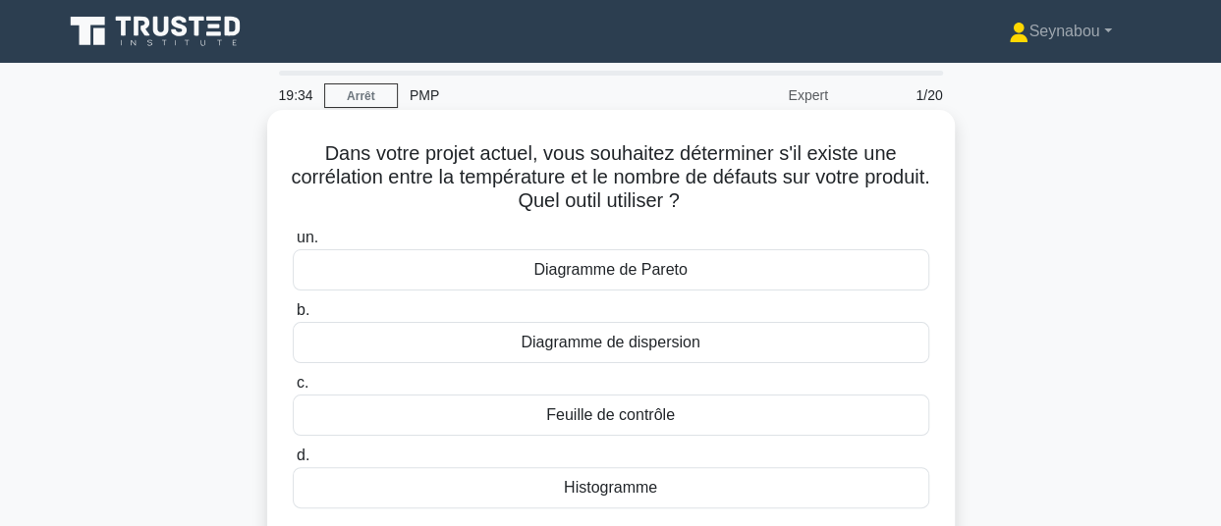
click at [665, 413] on font "Feuille de contrôle" at bounding box center [610, 415] width 129 height 17
click at [293, 390] on input "c. Feuille de contrôle" at bounding box center [293, 383] width 0 height 13
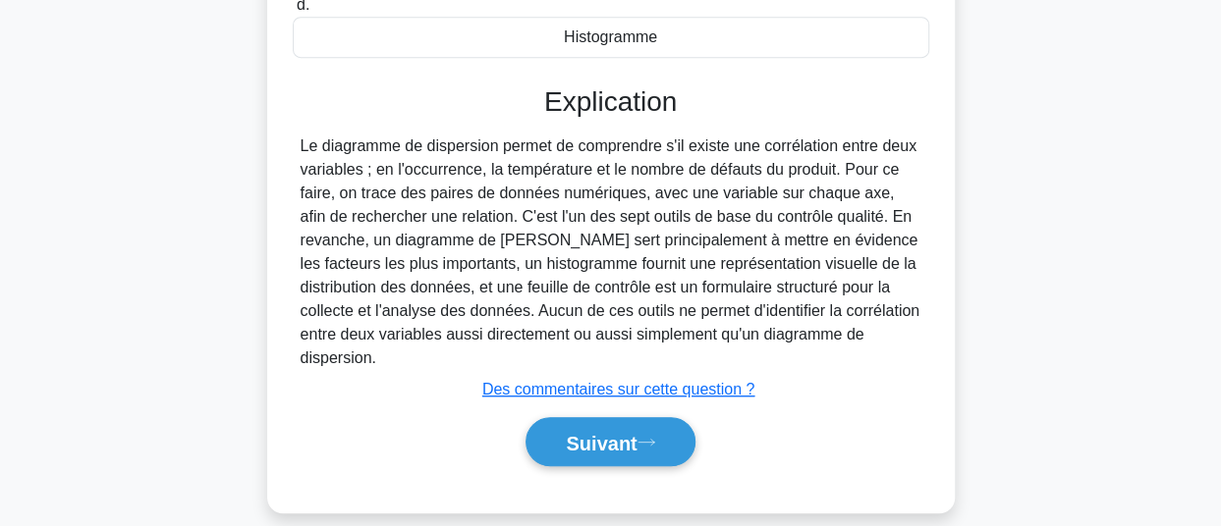
scroll to position [534, 0]
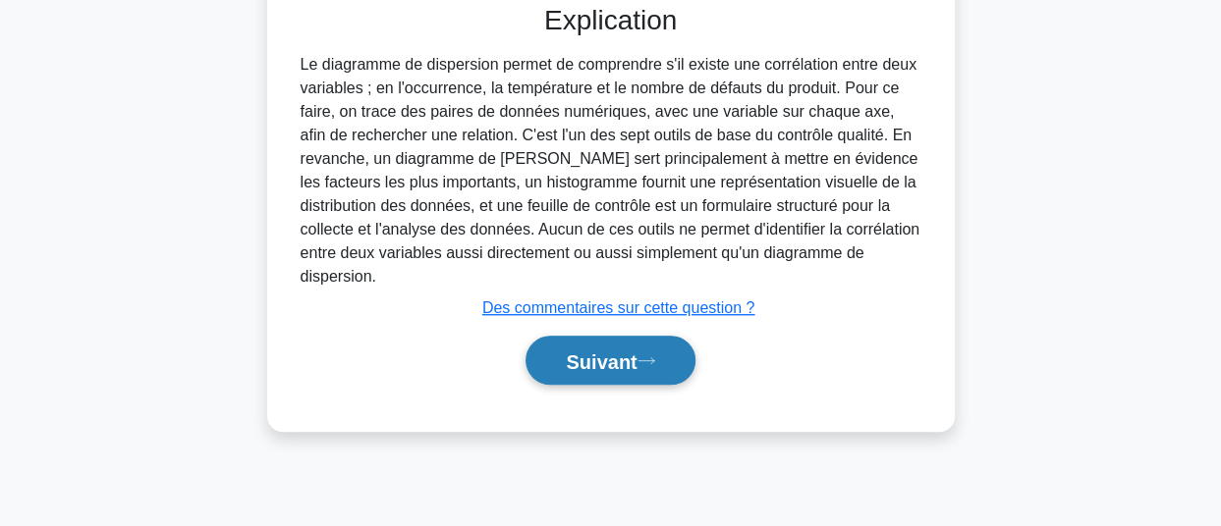
click at [593, 351] on font "Suivant" at bounding box center [601, 362] width 71 height 22
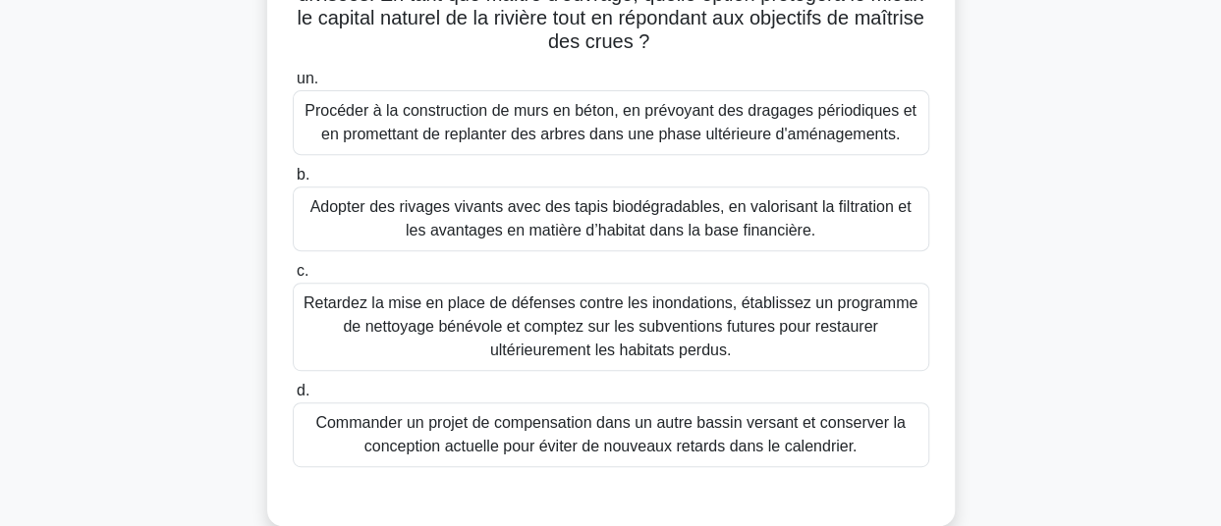
scroll to position [308, 0]
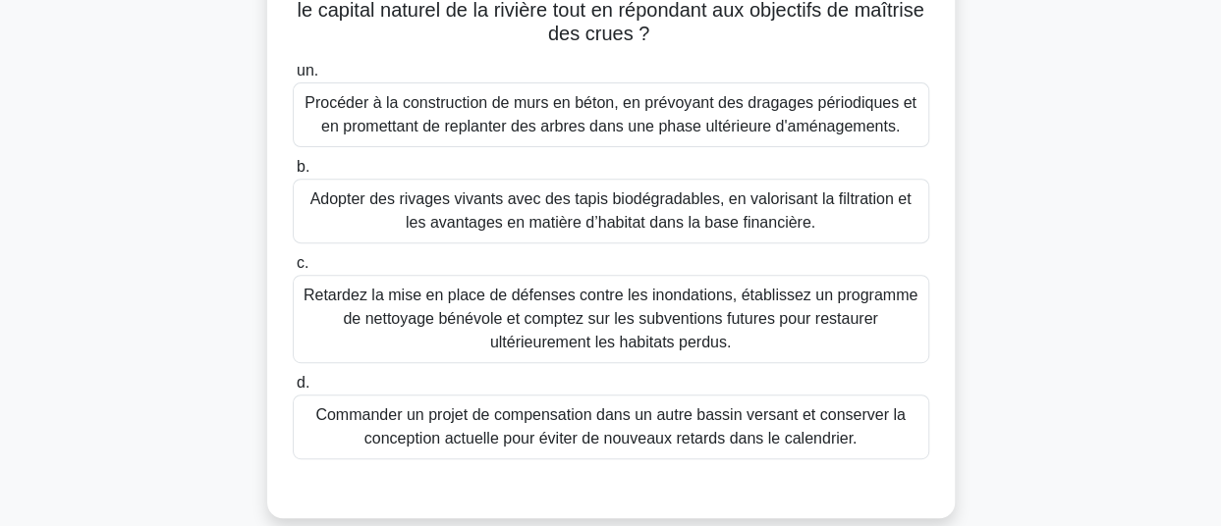
click at [713, 135] on font "Procéder à la construction de murs en béton, en prévoyant des dragages périodiq…" at bounding box center [610, 114] width 612 height 40
click at [293, 78] on input "un. Procéder à la construction de murs en béton, en prévoyant des dragages péri…" at bounding box center [293, 71] width 0 height 13
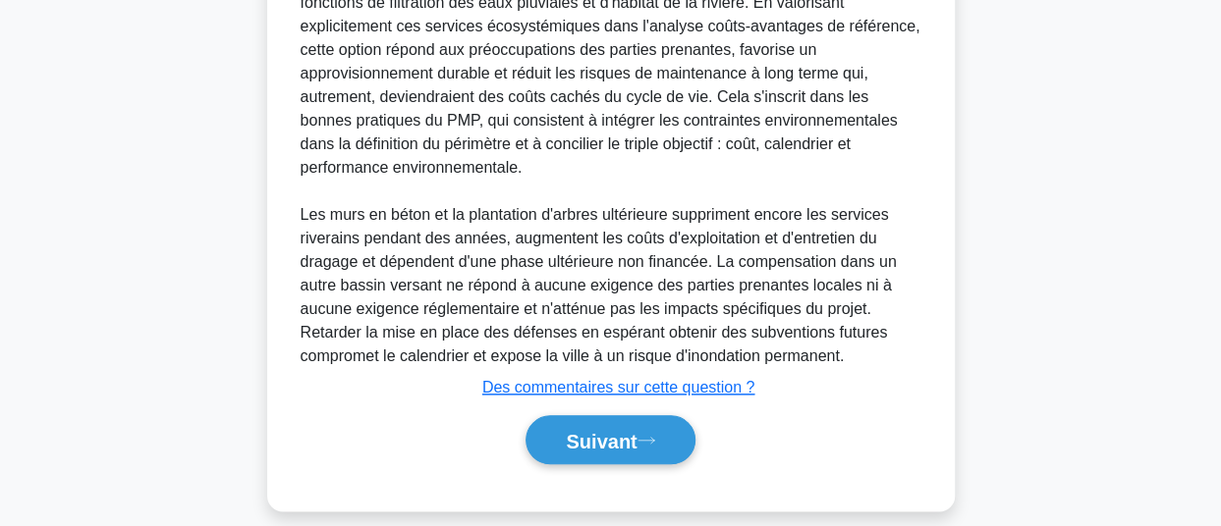
scroll to position [923, 0]
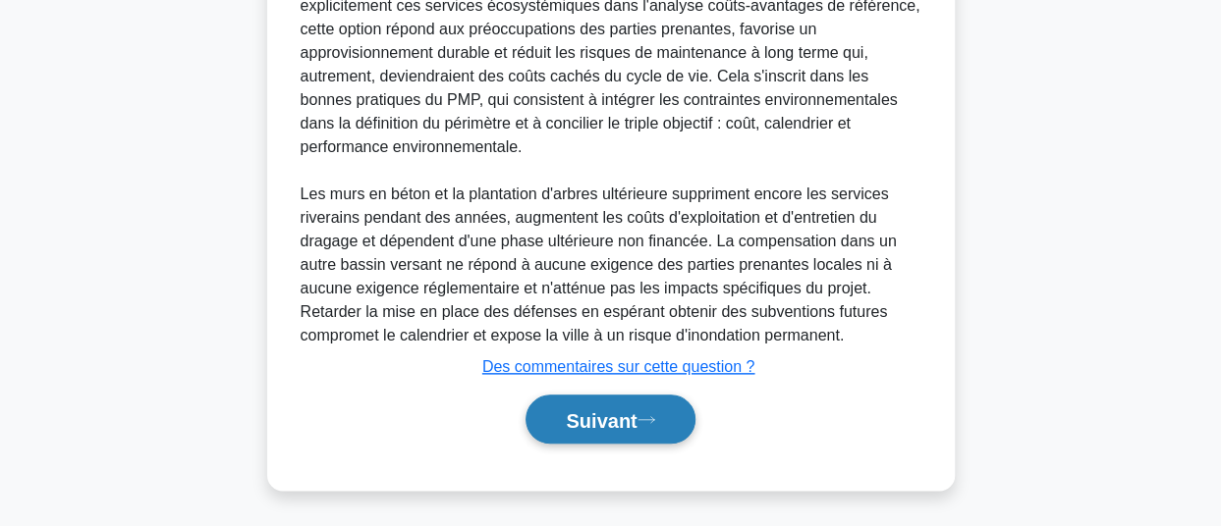
click at [575, 423] on font "Suivant" at bounding box center [601, 421] width 71 height 22
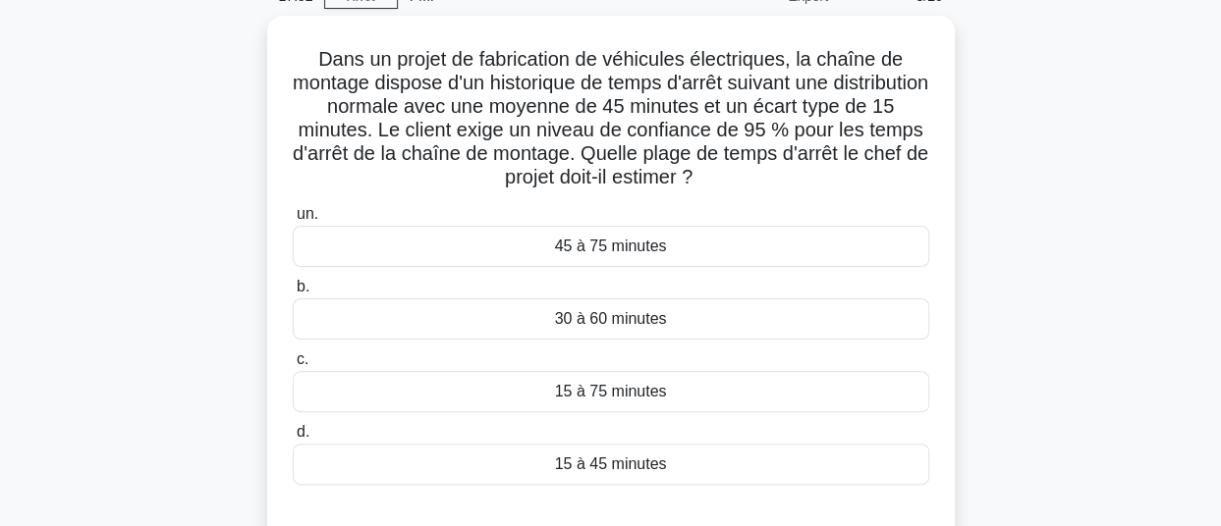
scroll to position [98, 0]
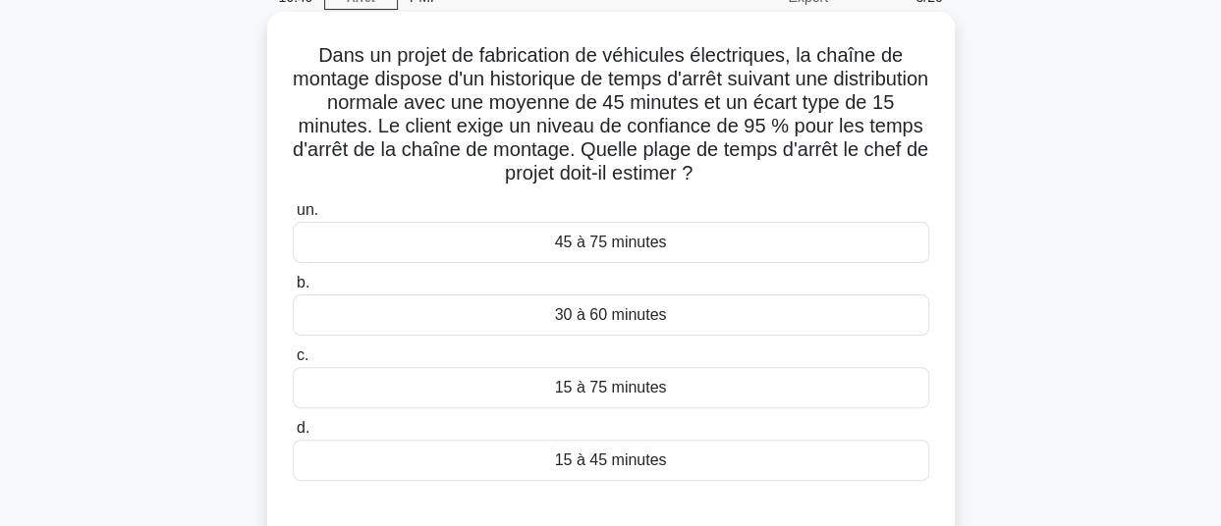
click at [597, 463] on font "15 à 45 minutes" at bounding box center [611, 460] width 112 height 17
click at [293, 435] on input "d. 15 à 45 minutes" at bounding box center [293, 428] width 0 height 13
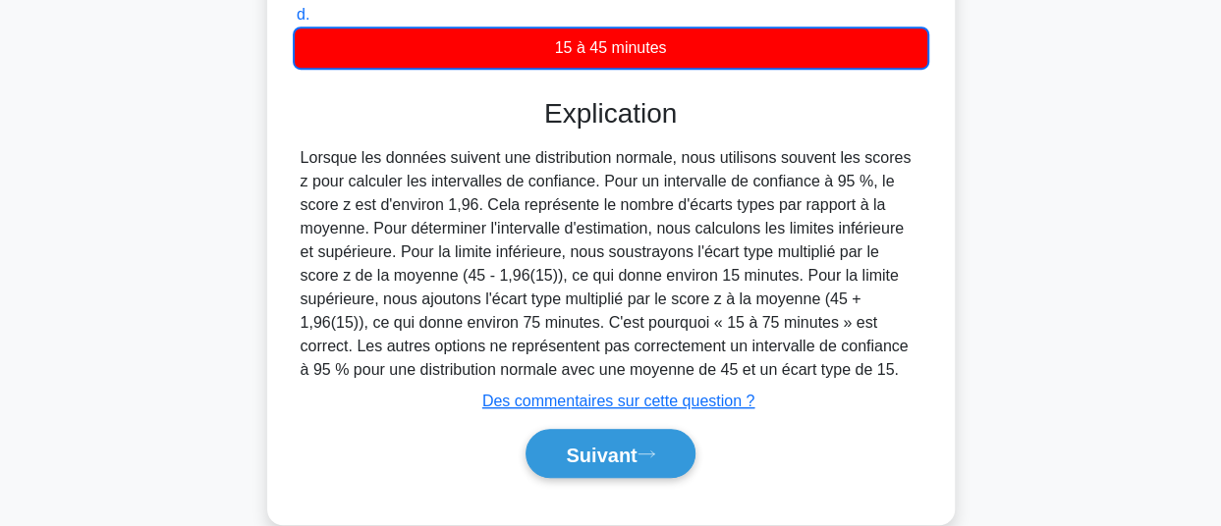
scroll to position [543, 0]
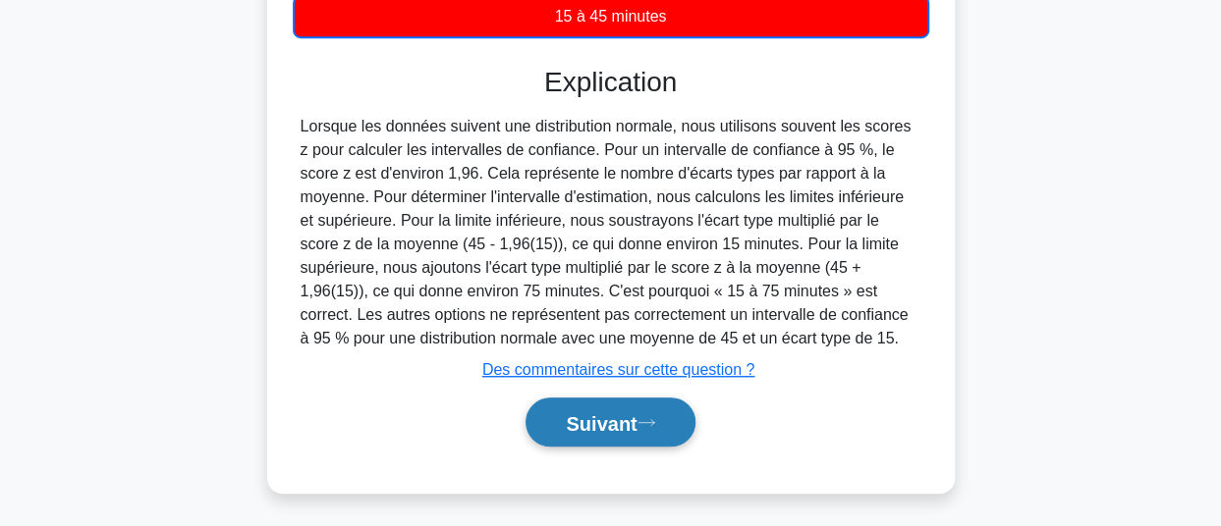
click at [566, 431] on font "Suivant" at bounding box center [601, 423] width 71 height 22
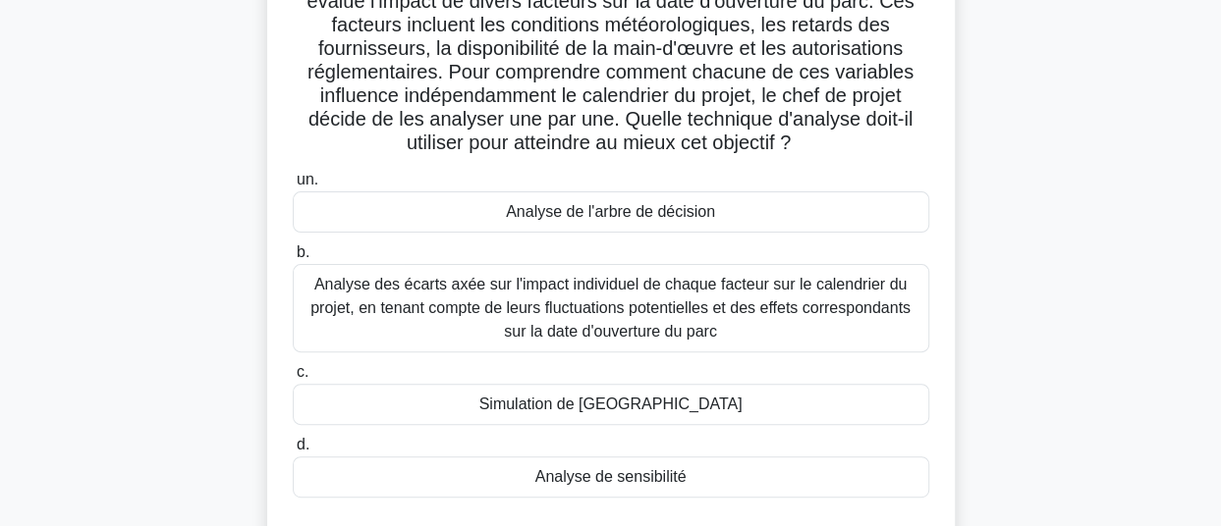
scroll to position [183, 0]
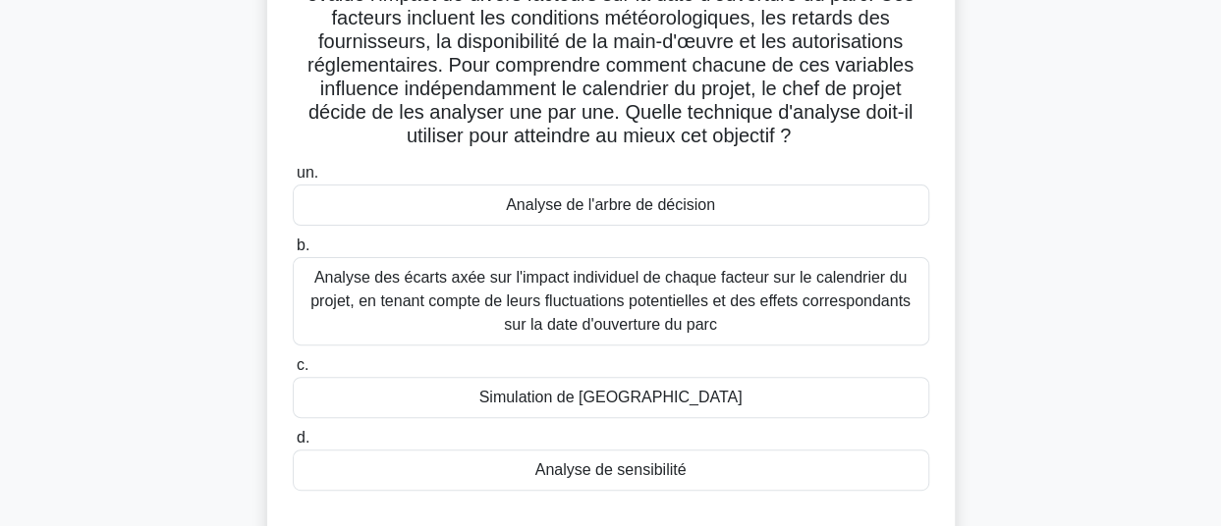
click at [626, 213] on font "Analyse de l'arbre de décision" at bounding box center [610, 204] width 209 height 17
click at [293, 180] on input "un. Analyse de l'arbre de décision" at bounding box center [293, 173] width 0 height 13
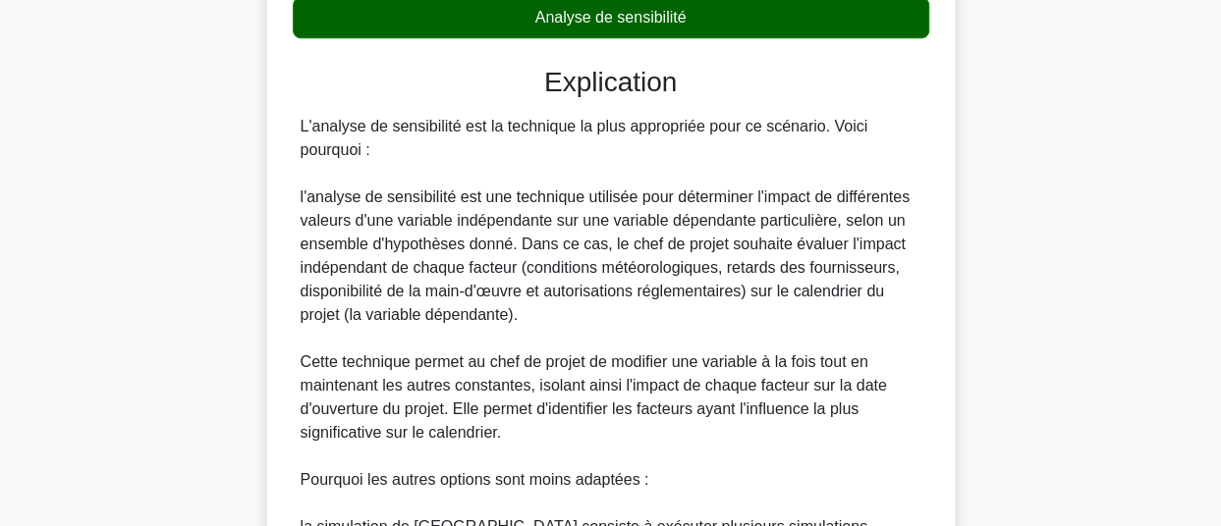
scroll to position [1206, 0]
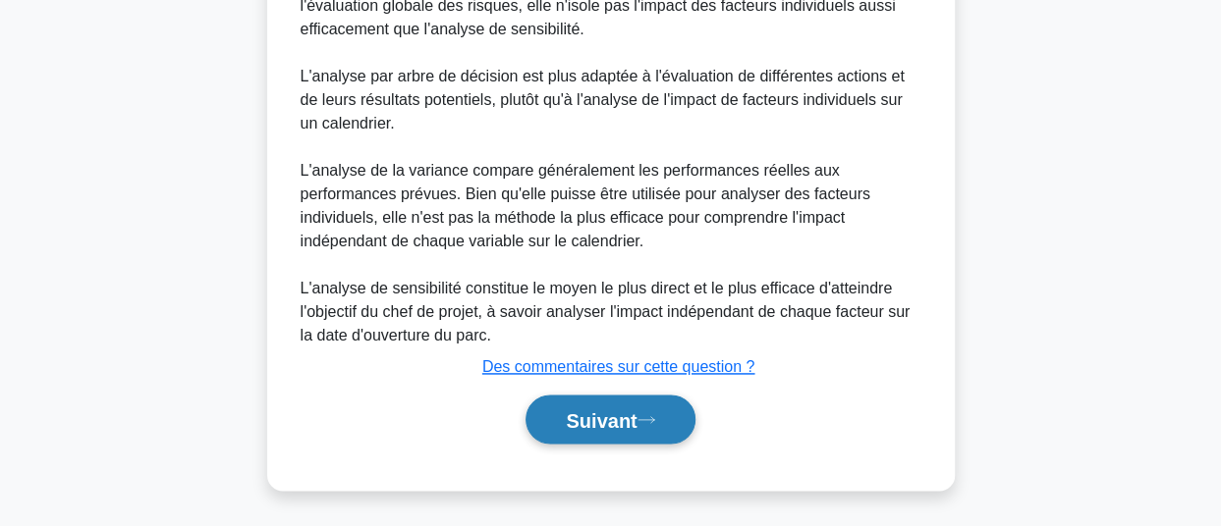
click at [601, 413] on font "Suivant" at bounding box center [601, 421] width 71 height 22
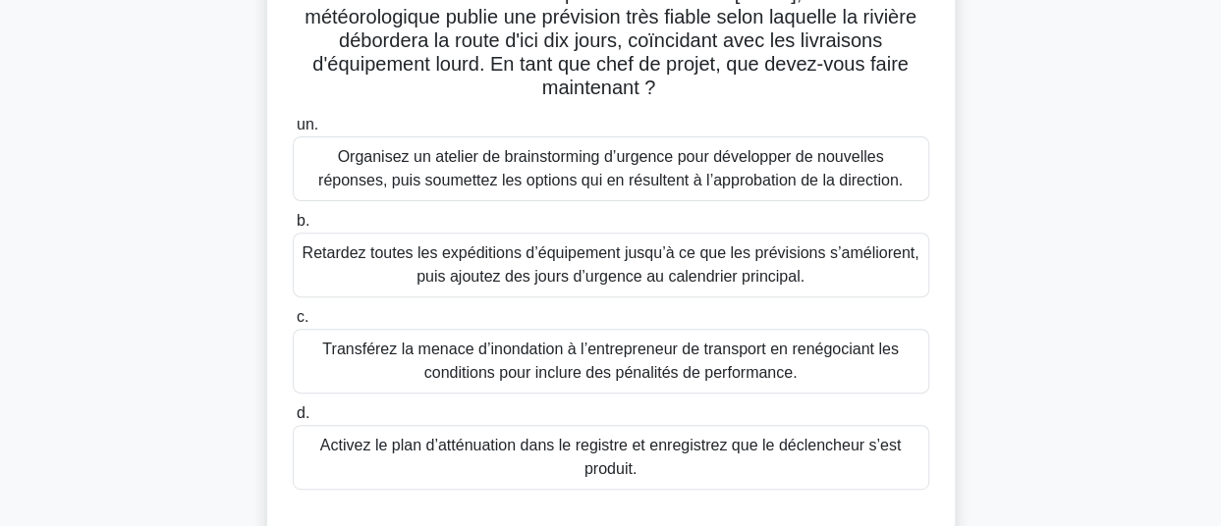
scroll to position [238, 0]
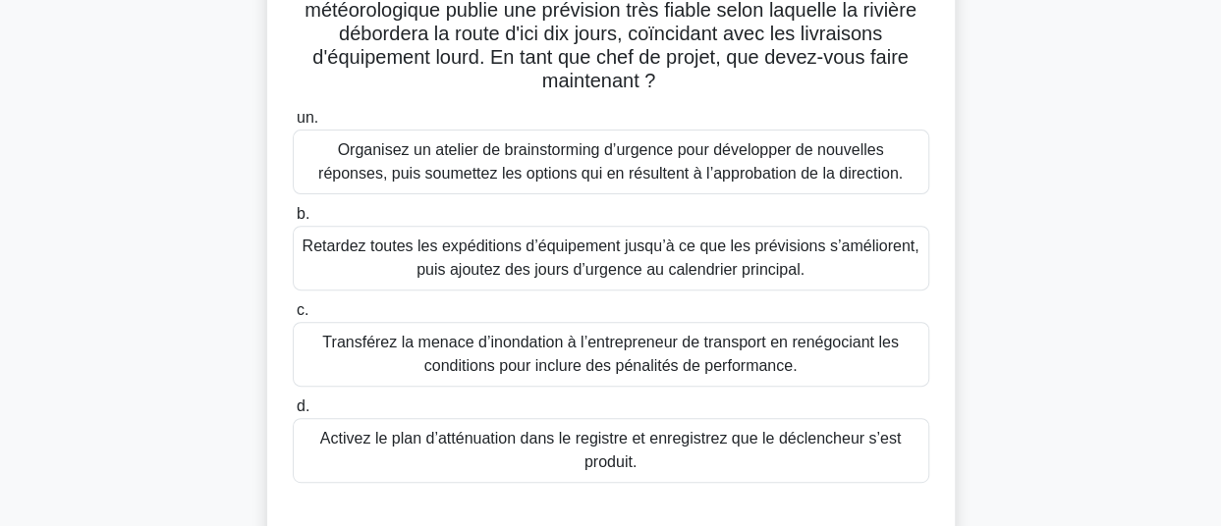
click at [752, 176] on font "Organisez un atelier de brainstorming d’urgence pour développer de nouvelles ré…" at bounding box center [610, 161] width 584 height 40
click at [293, 125] on input "un. Organisez un atelier de brainstorming d’urgence pour développer de nouvelle…" at bounding box center [293, 118] width 0 height 13
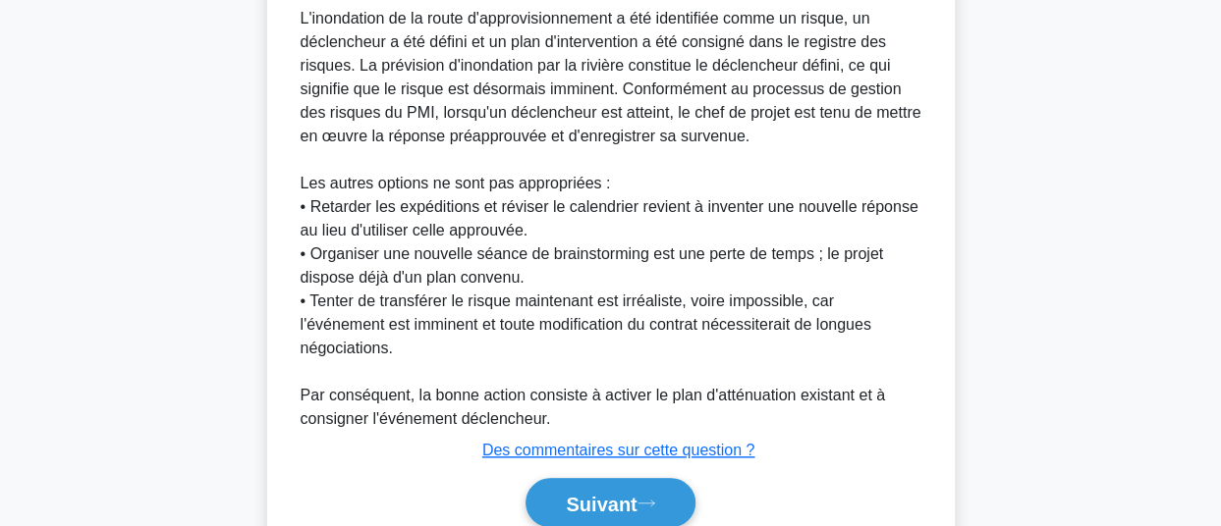
scroll to position [852, 0]
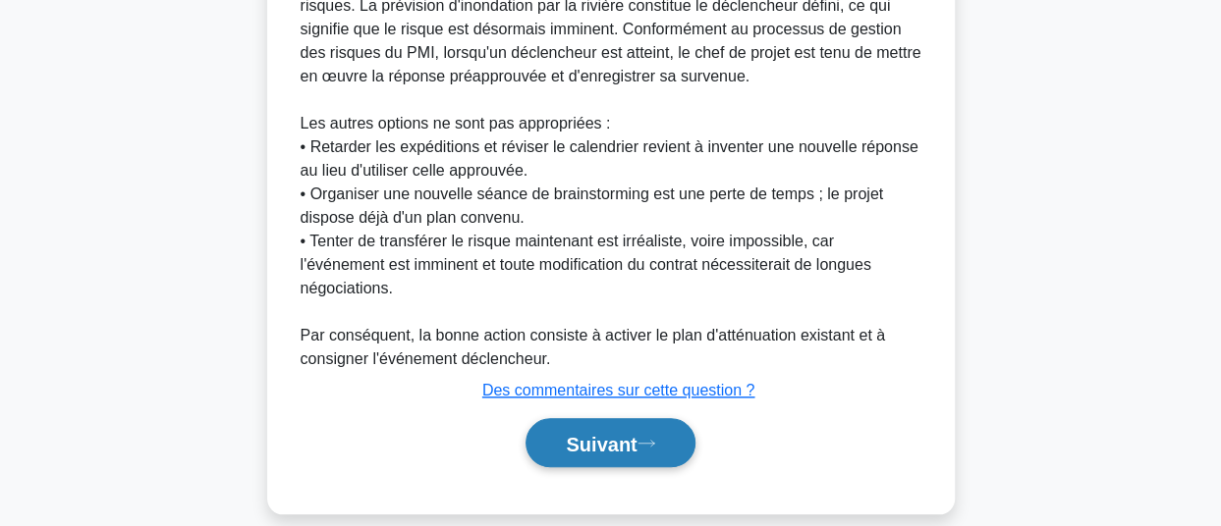
click at [589, 433] on font "Suivant" at bounding box center [601, 444] width 71 height 22
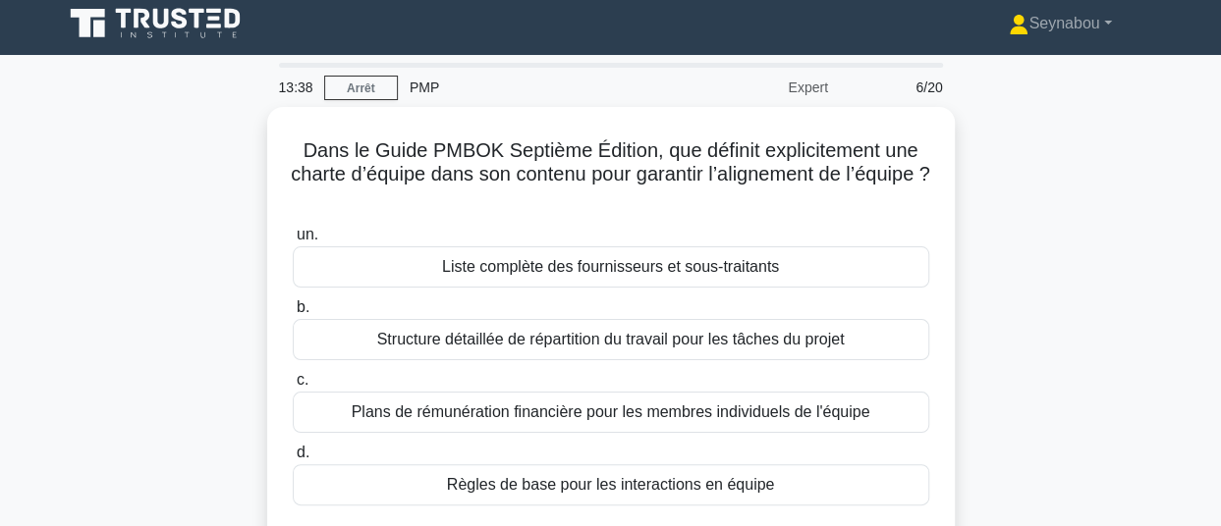
scroll to position [5, 0]
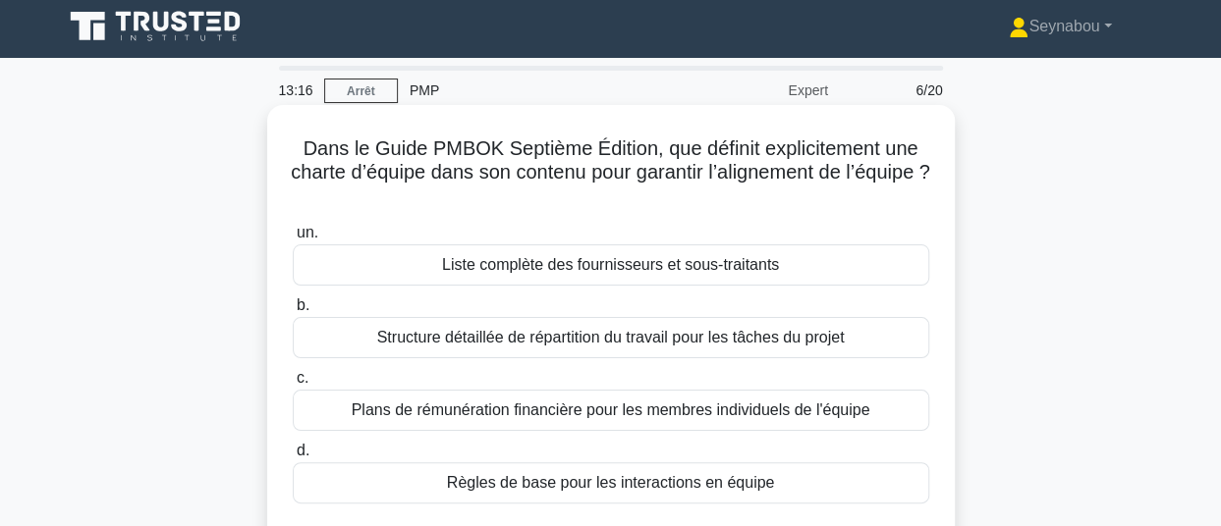
click at [607, 494] on div "Règles de base pour les interactions en équipe" at bounding box center [611, 483] width 636 height 41
click at [293, 458] on input "d. Règles de base pour les interactions en équipe" at bounding box center [293, 451] width 0 height 13
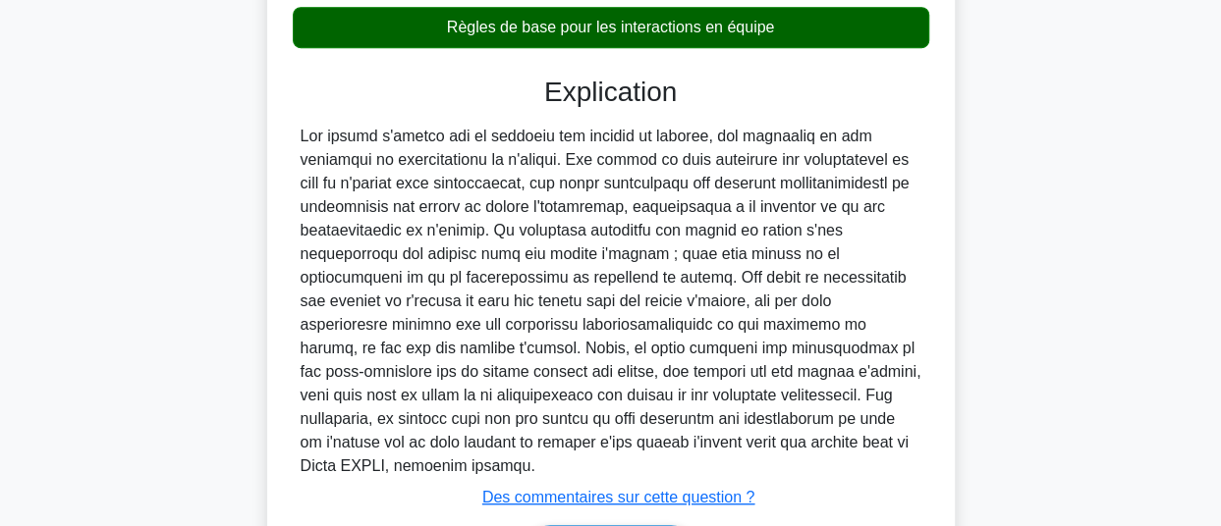
scroll to position [567, 0]
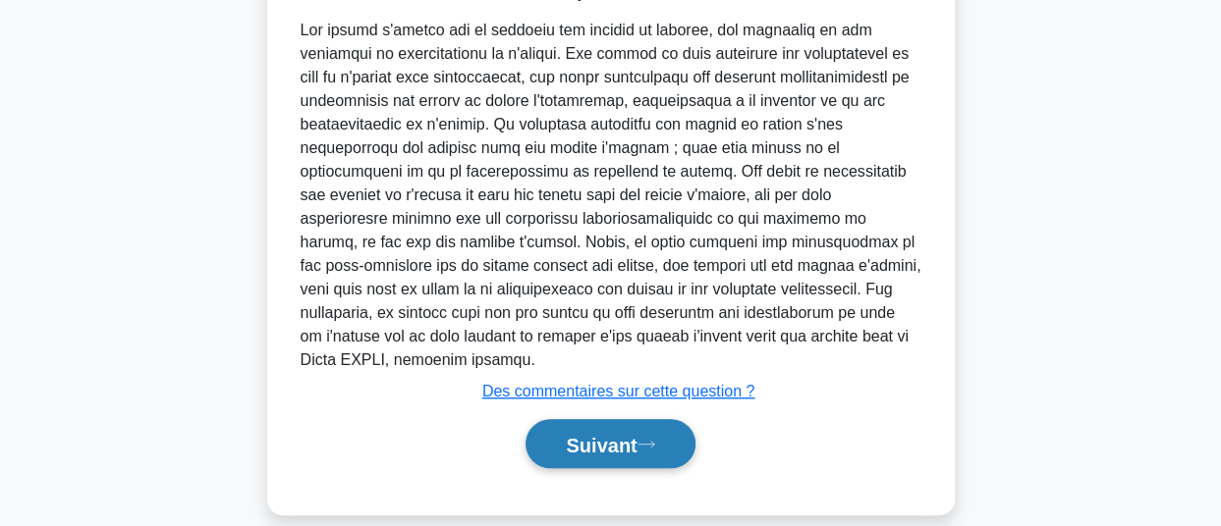
click at [589, 434] on font "Suivant" at bounding box center [601, 445] width 71 height 22
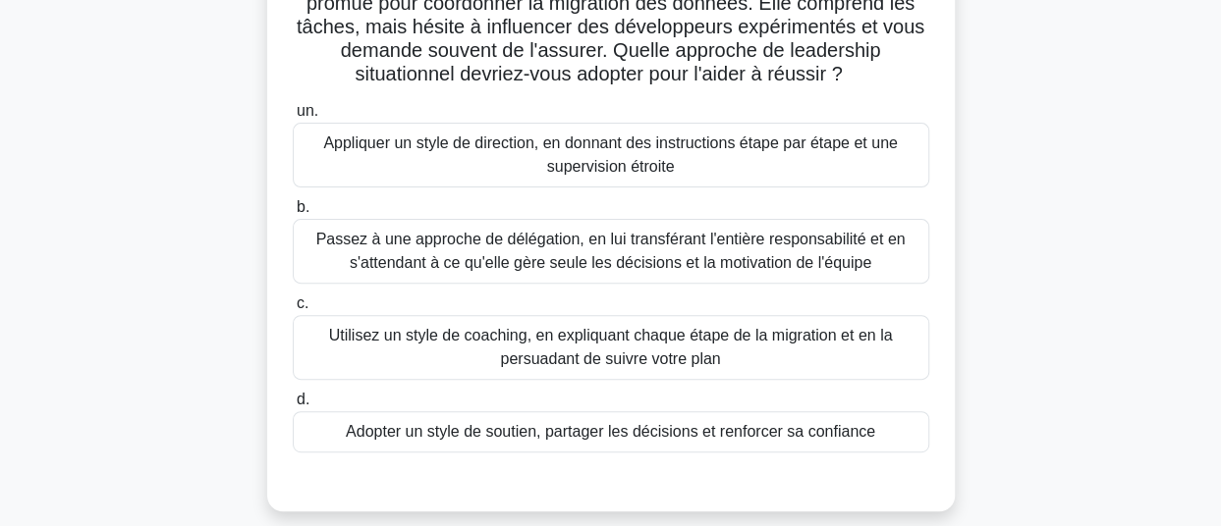
scroll to position [235, 0]
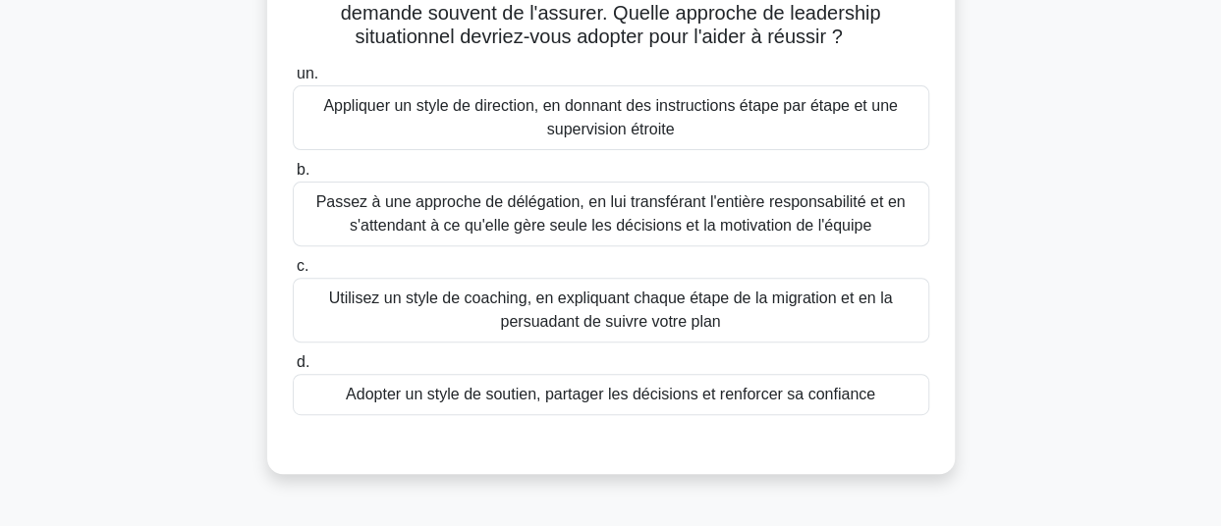
click at [847, 400] on font "Adopter un style de soutien, partager les décisions et renforcer sa confiance" at bounding box center [610, 394] width 529 height 17
click at [293, 369] on input "d. Adopter un style de soutien, partager les décisions et renforcer sa confiance" at bounding box center [293, 362] width 0 height 13
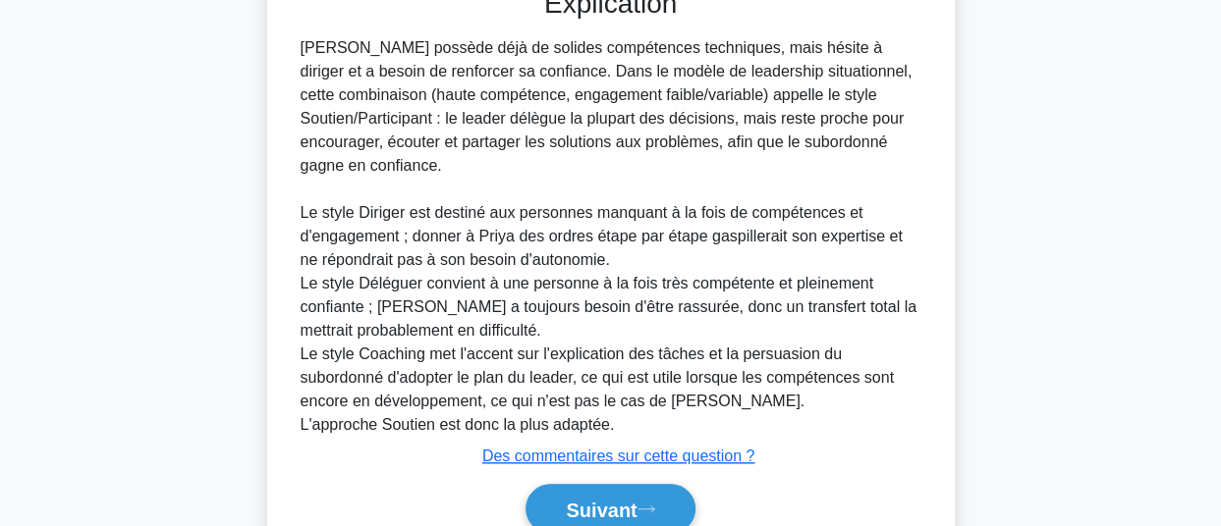
scroll to position [755, 0]
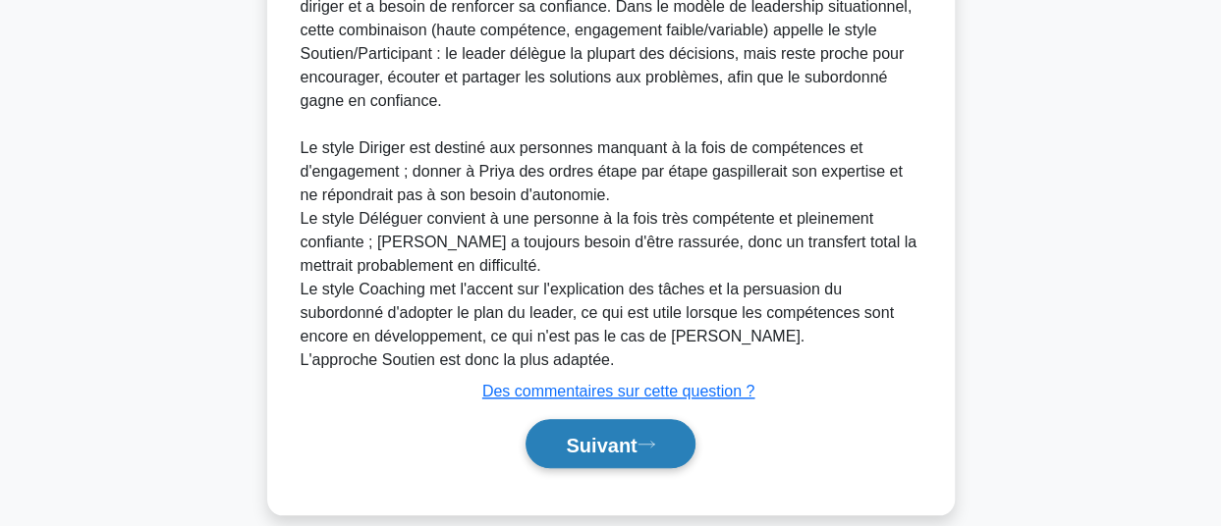
click at [611, 434] on font "Suivant" at bounding box center [601, 445] width 71 height 22
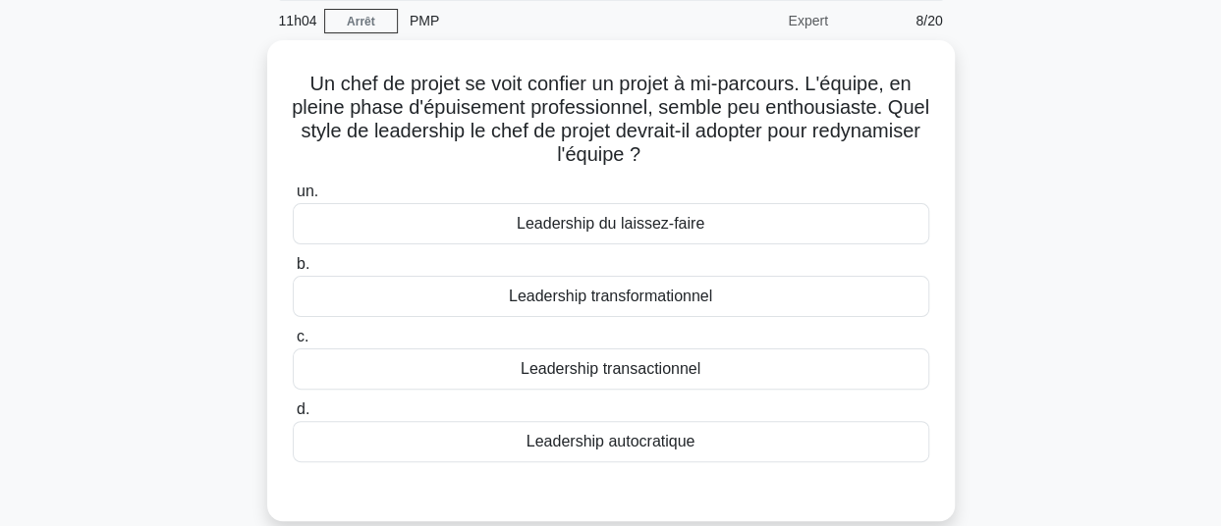
scroll to position [114, 0]
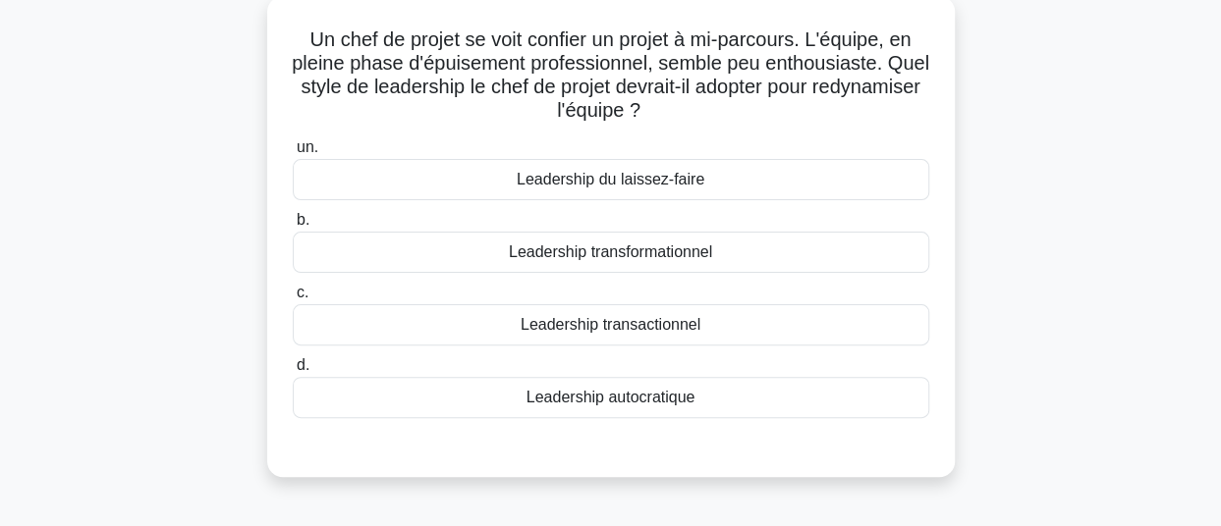
click at [678, 266] on div "Leadership transformationnel" at bounding box center [611, 252] width 636 height 41
click at [293, 227] on input "b. Leadership transformationnel" at bounding box center [293, 220] width 0 height 13
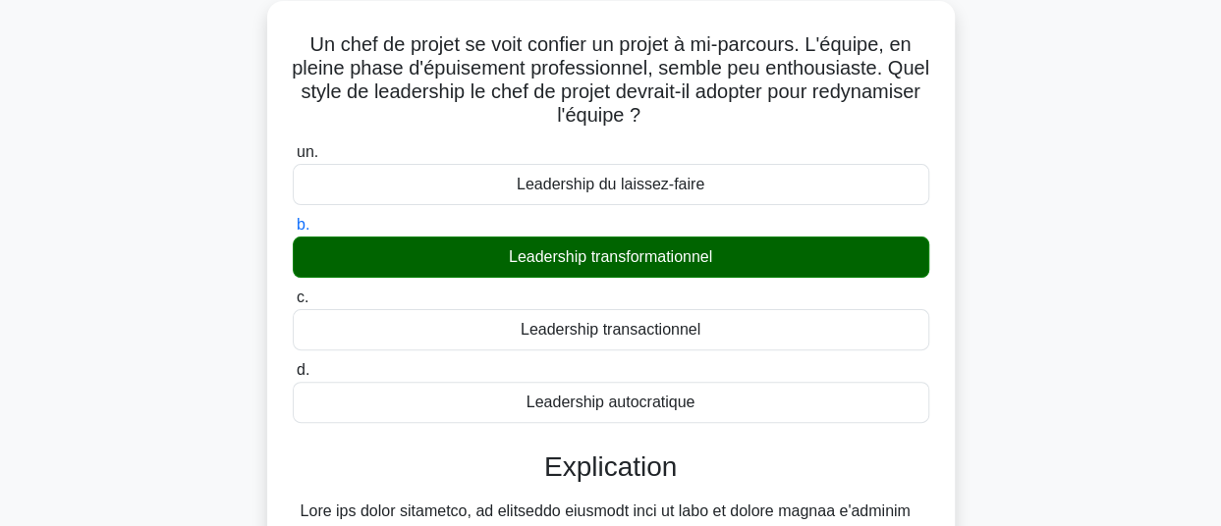
scroll to position [567, 0]
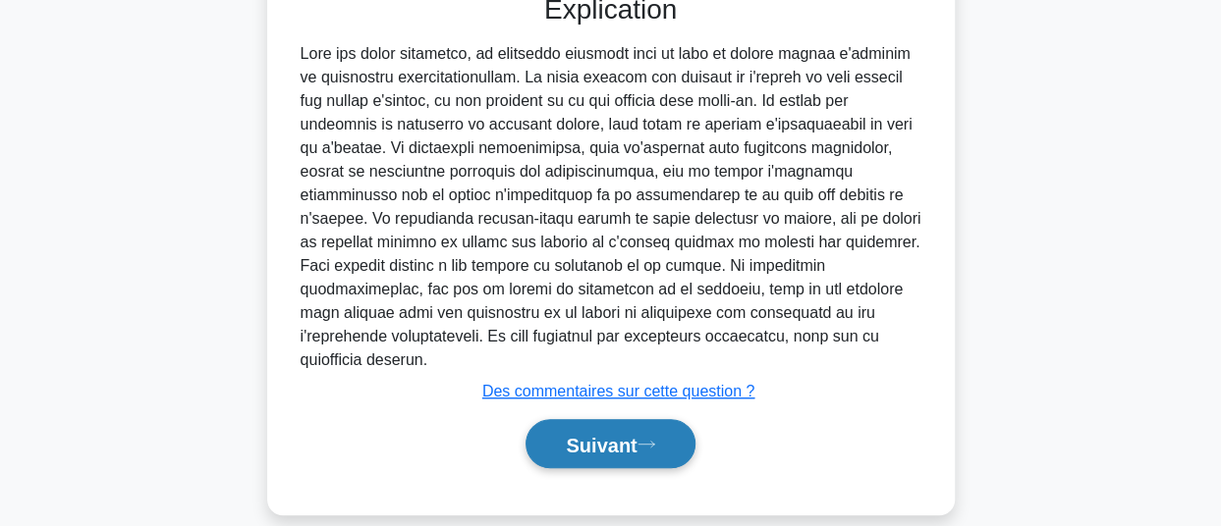
click at [595, 434] on font "Suivant" at bounding box center [601, 445] width 71 height 22
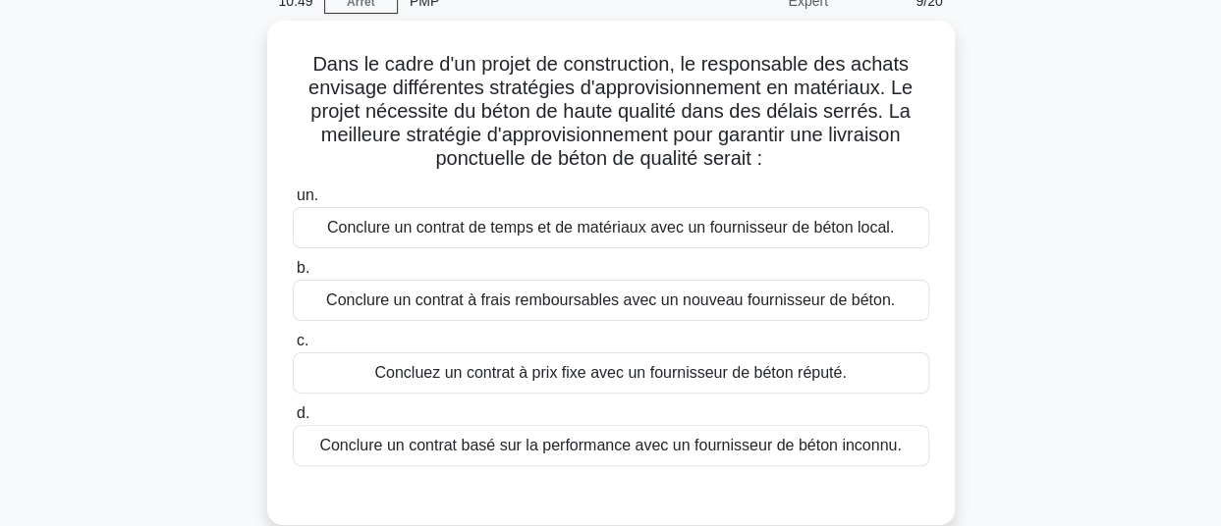
scroll to position [92, 0]
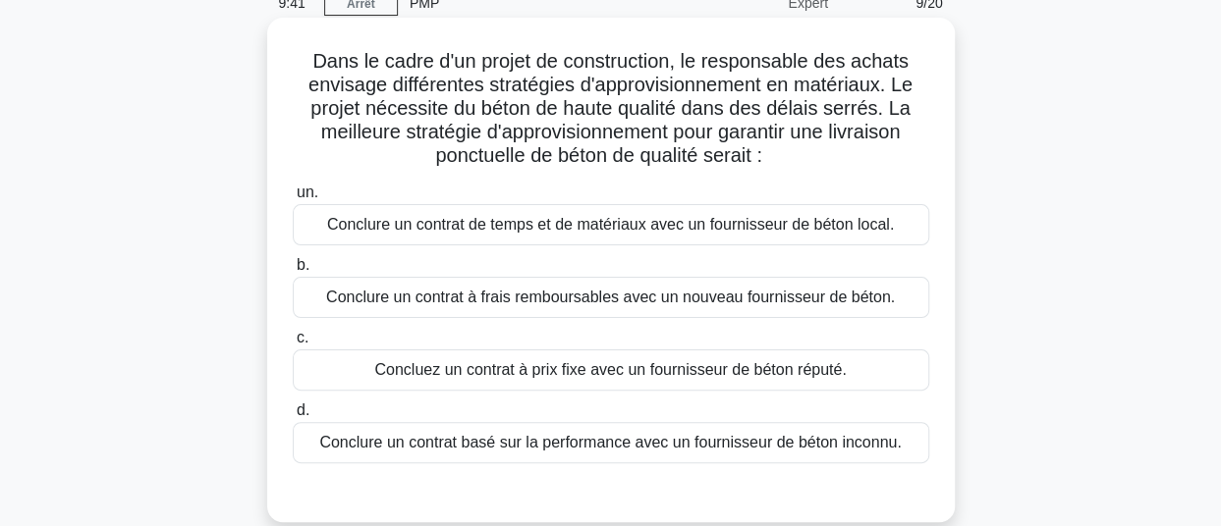
click at [801, 369] on font "Concluez un contrat à prix fixe avec un fournisseur de béton réputé." at bounding box center [609, 369] width 471 height 17
click at [293, 345] on input "c. Concluez un contrat à prix fixe avec un fournisseur de béton réputé." at bounding box center [293, 338] width 0 height 13
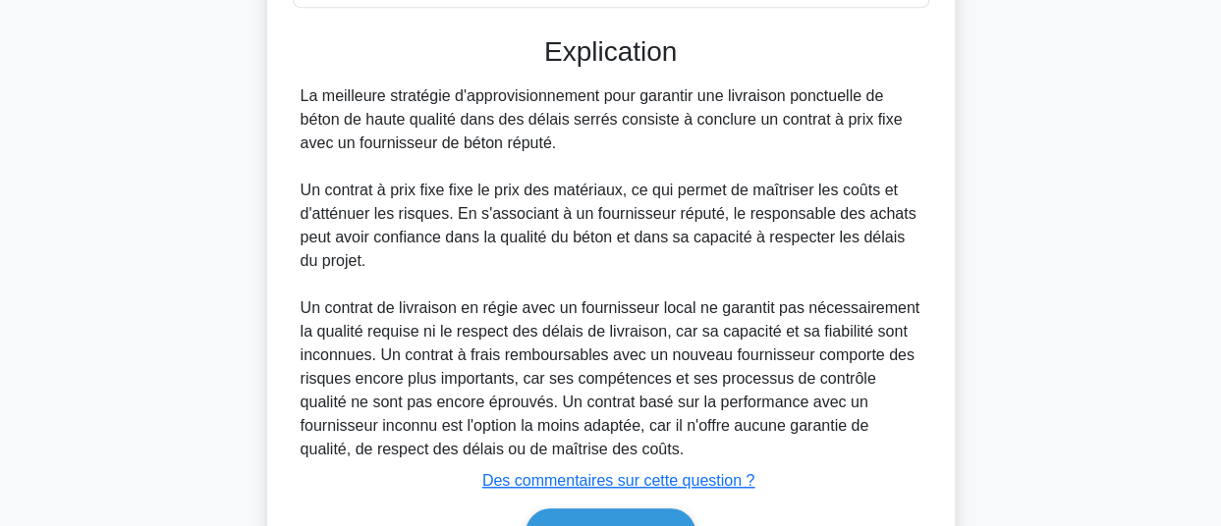
scroll to position [661, 0]
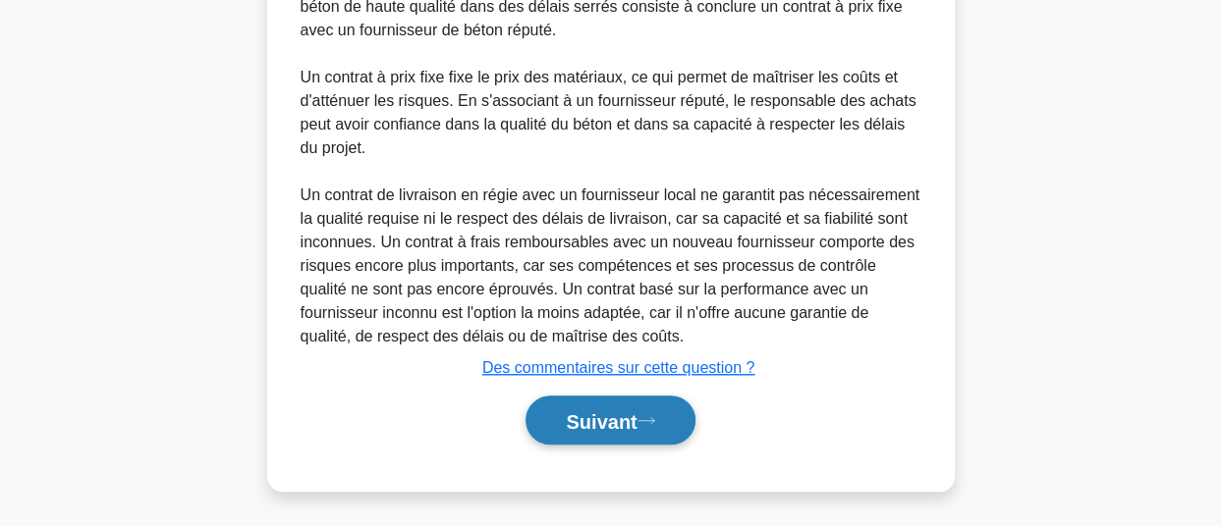
click at [600, 413] on font "Suivant" at bounding box center [601, 422] width 71 height 22
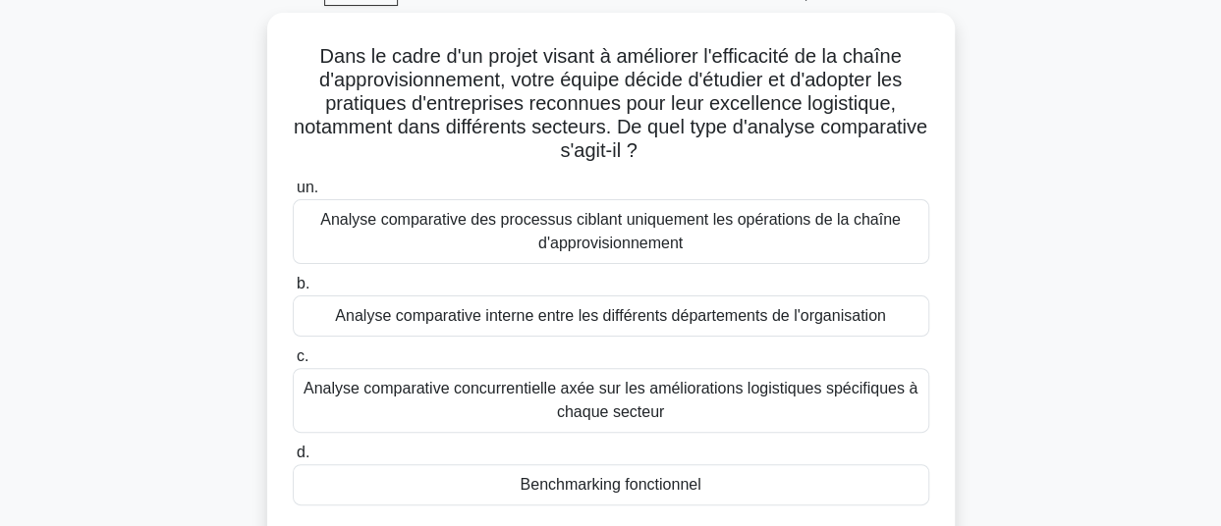
scroll to position [96, 0]
click at [722, 233] on font "Analyse comparative des processus ciblant uniquement les opérations de la chaîn…" at bounding box center [611, 232] width 619 height 47
click at [293, 195] on input "un. Analyse comparative des processus ciblant uniquement les opérations de la c…" at bounding box center [293, 189] width 0 height 13
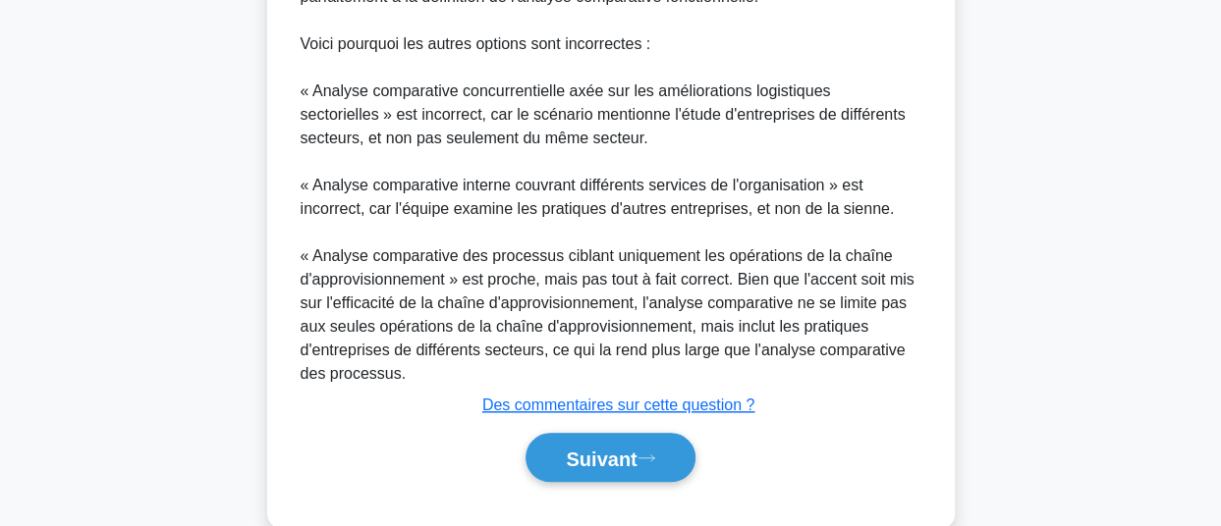
scroll to position [876, 0]
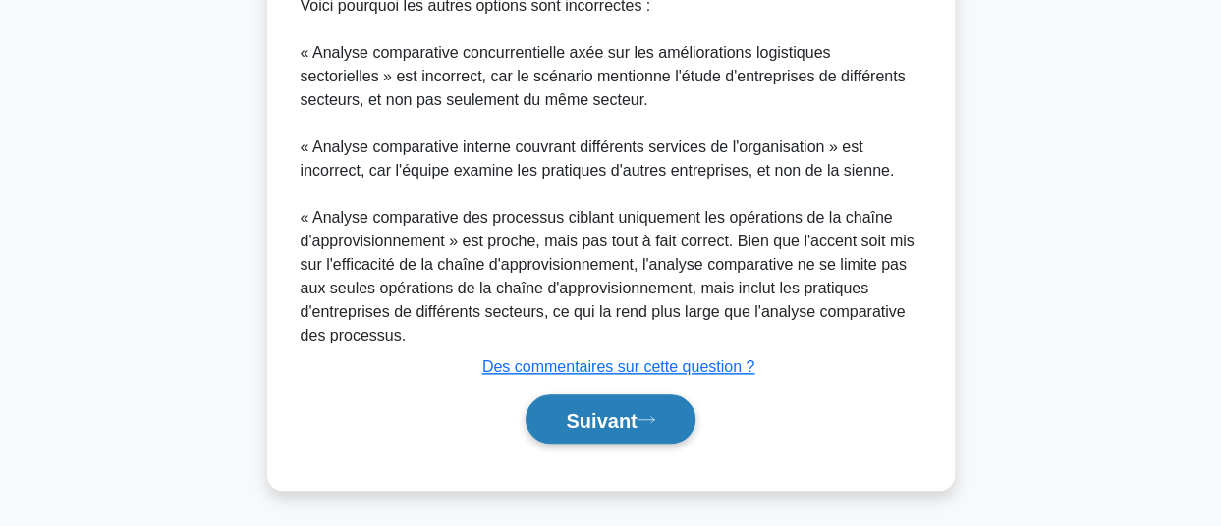
click at [595, 422] on font "Suivant" at bounding box center [601, 421] width 71 height 22
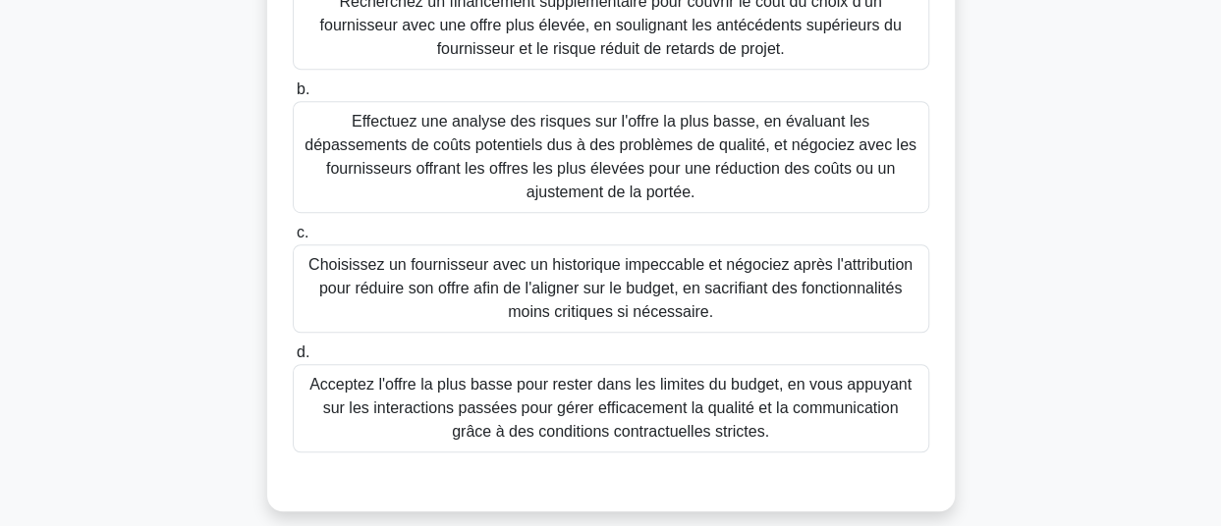
scroll to position [487, 0]
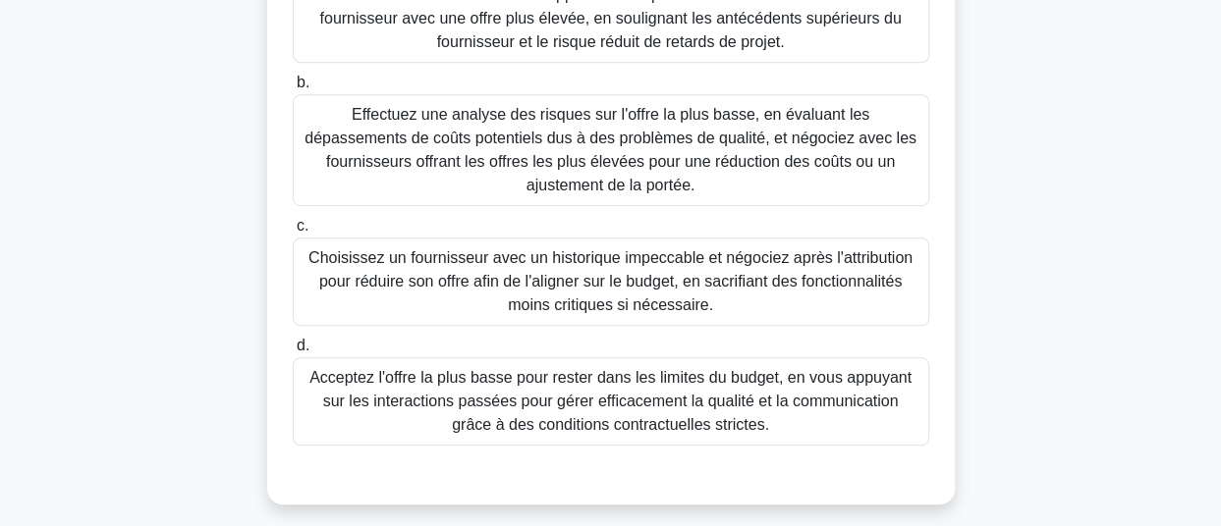
click at [742, 406] on font "Acceptez l'offre la plus basse pour rester dans les limites du budget, en vous …" at bounding box center [610, 401] width 602 height 64
click at [293, 353] on input "d. Acceptez l'offre la plus basse pour rester dans les limites du budget, en vo…" at bounding box center [293, 346] width 0 height 13
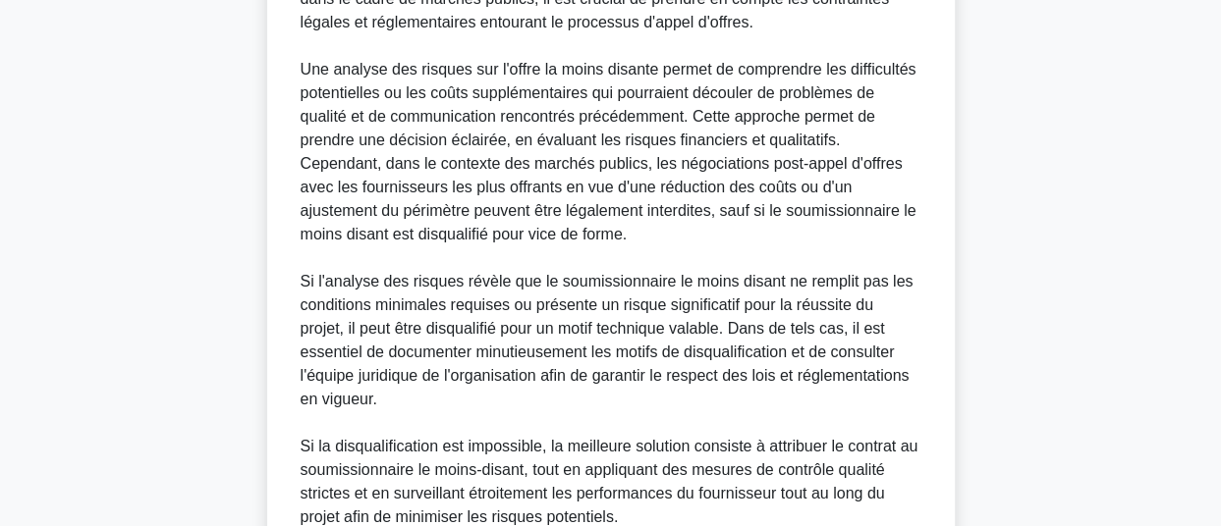
scroll to position [1418, 0]
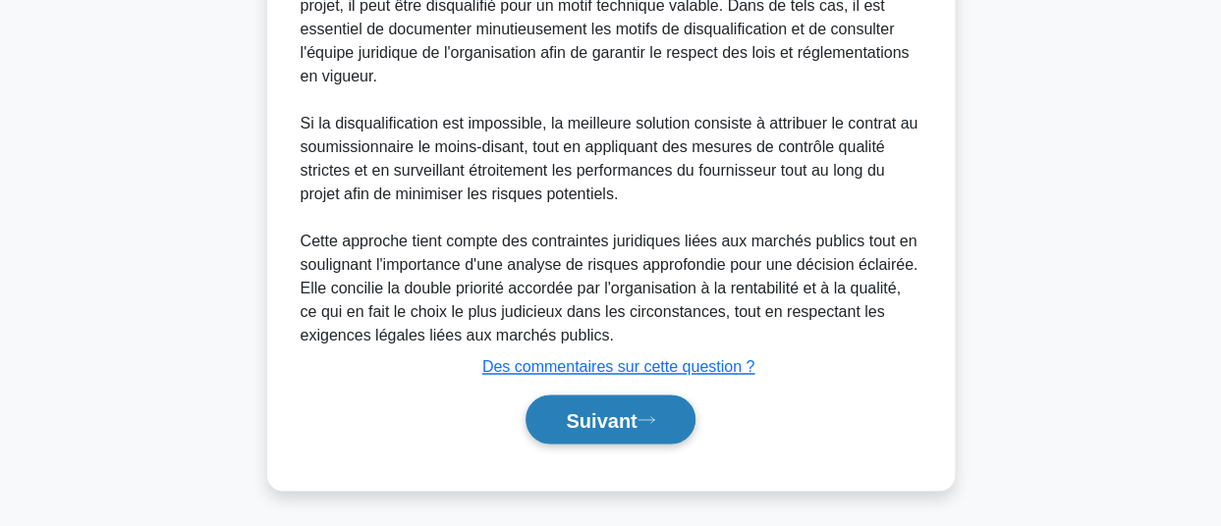
click at [579, 421] on font "Suivant" at bounding box center [601, 421] width 71 height 22
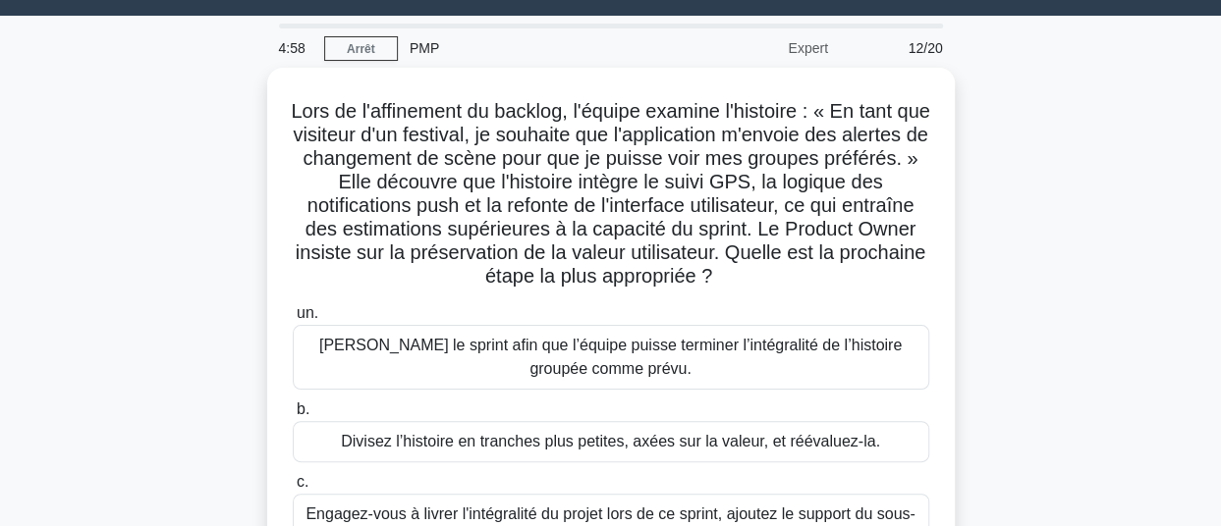
scroll to position [115, 0]
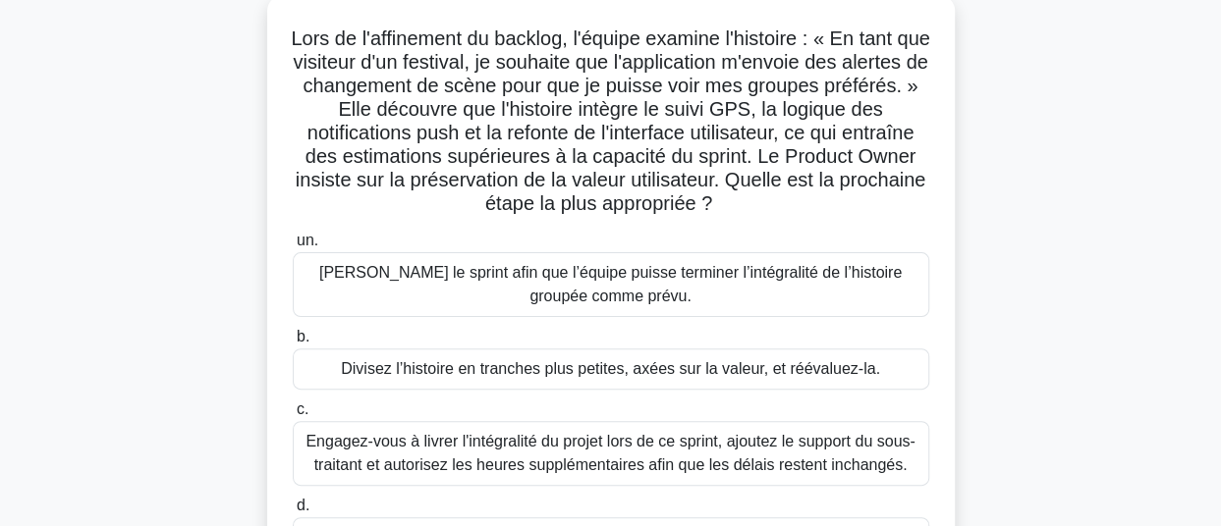
click at [763, 370] on font "Divisez l’histoire en tranches plus petites, axées sur la valeur, et réévaluez-…" at bounding box center [610, 368] width 539 height 17
click at [293, 344] on input "b. Divisez l’histoire en tranches plus petites, axées sur la valeur, et réévalu…" at bounding box center [293, 337] width 0 height 13
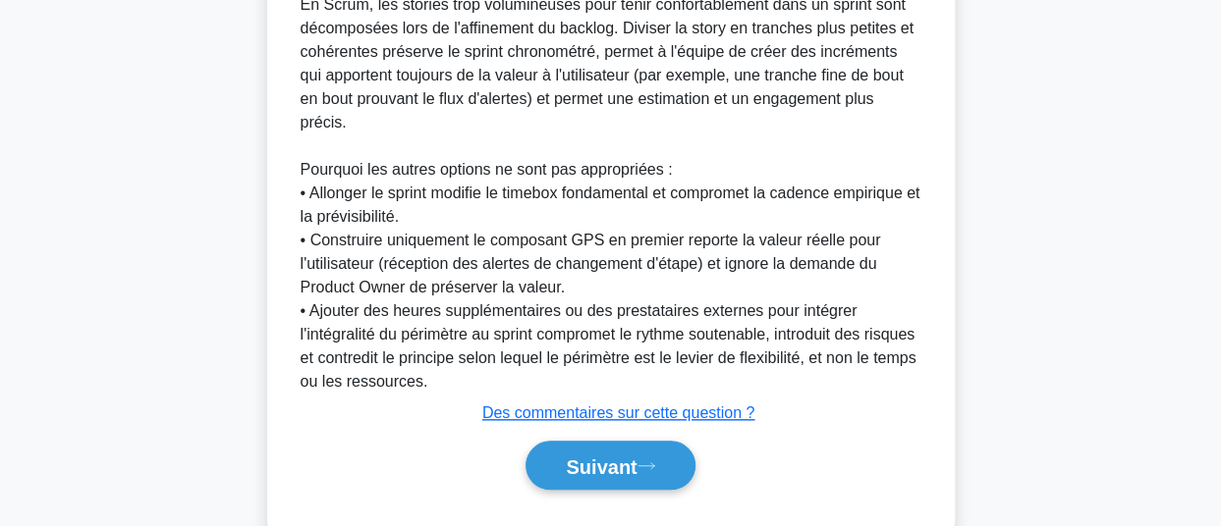
scroll to position [802, 0]
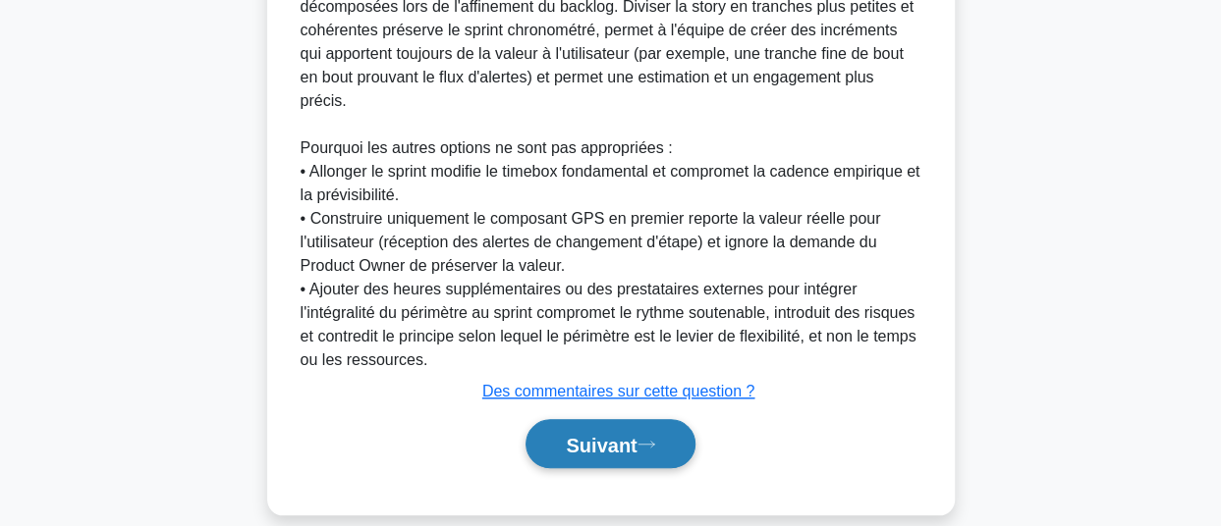
click at [593, 434] on font "Suivant" at bounding box center [601, 445] width 71 height 22
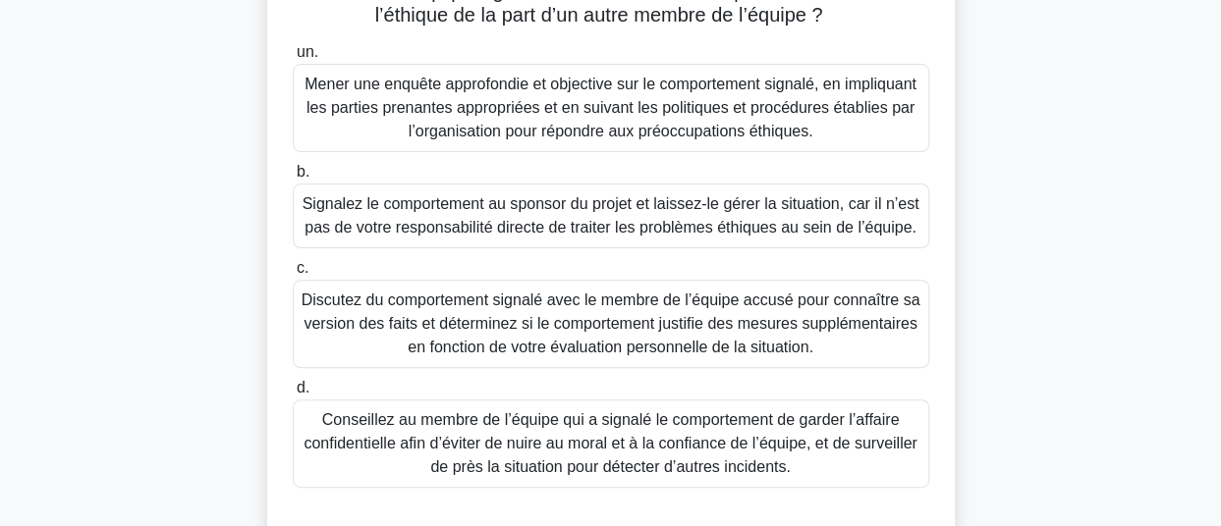
scroll to position [174, 0]
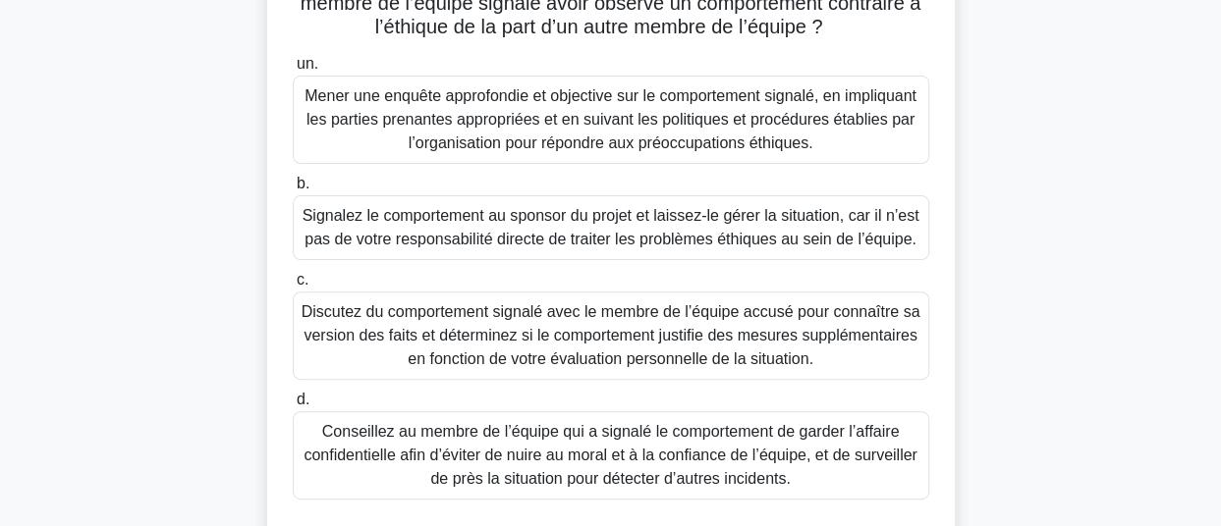
click at [721, 132] on font "Mener une enquête approfondie et objective sur le comportement signalé, en impl…" at bounding box center [611, 119] width 619 height 71
click at [293, 71] on input "un. Mener une enquête approfondie et objective sur le comportement signalé, en …" at bounding box center [293, 64] width 0 height 13
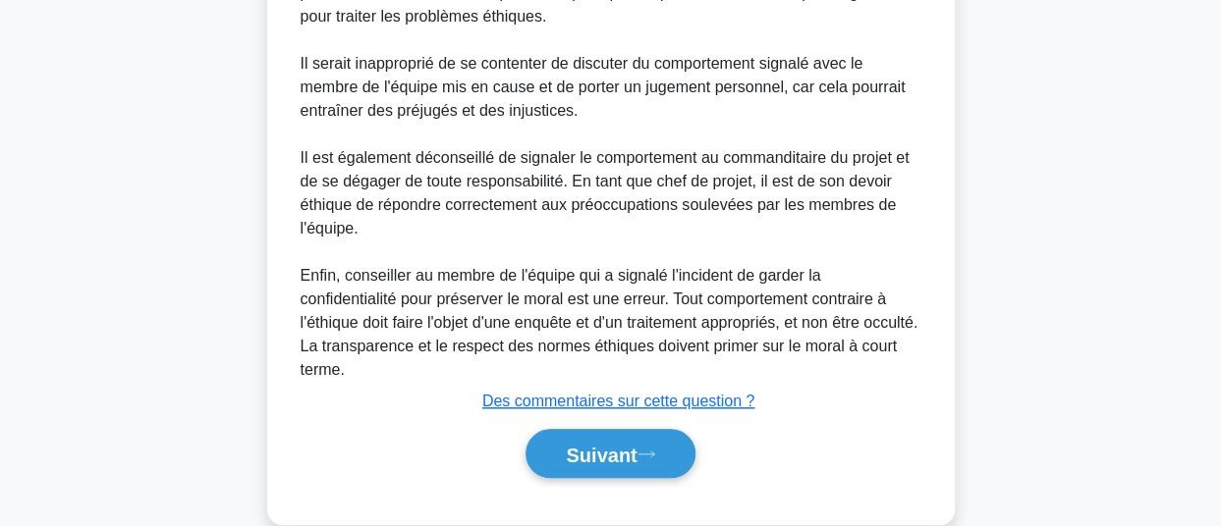
scroll to position [834, 0]
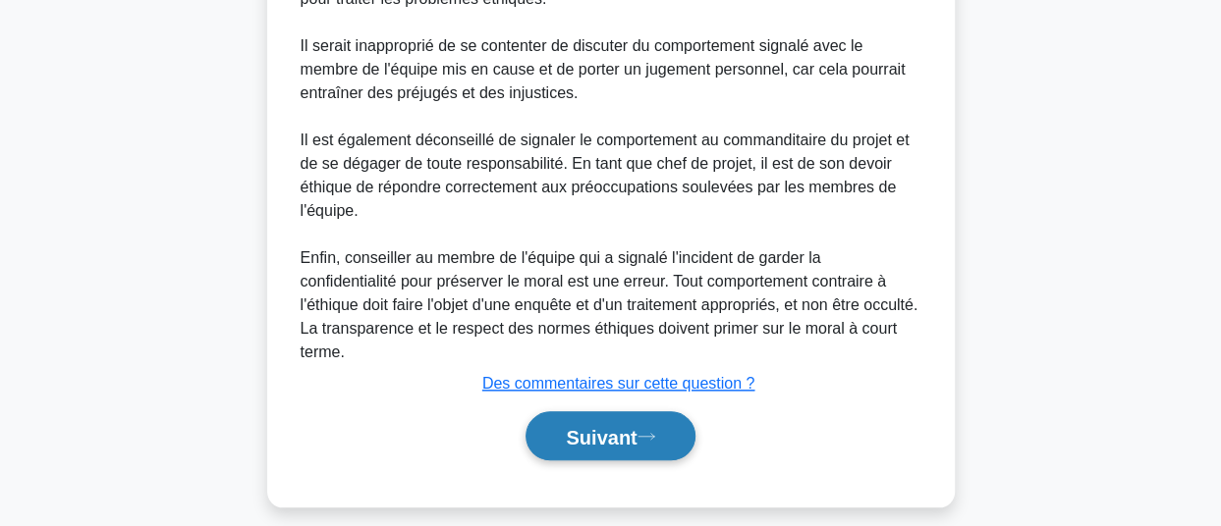
click at [611, 439] on font "Suivant" at bounding box center [601, 437] width 71 height 22
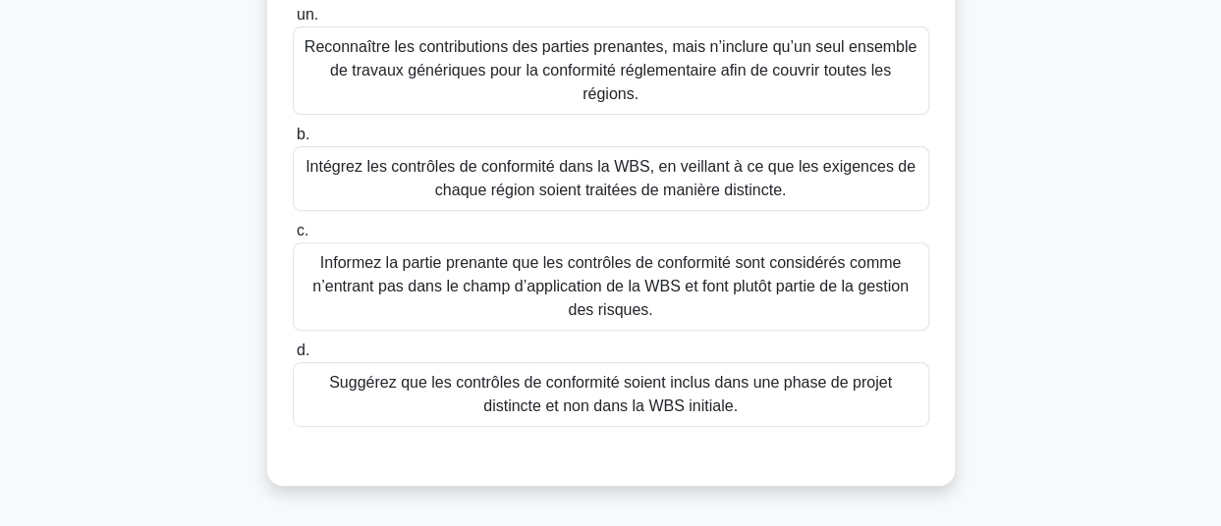
scroll to position [297, 0]
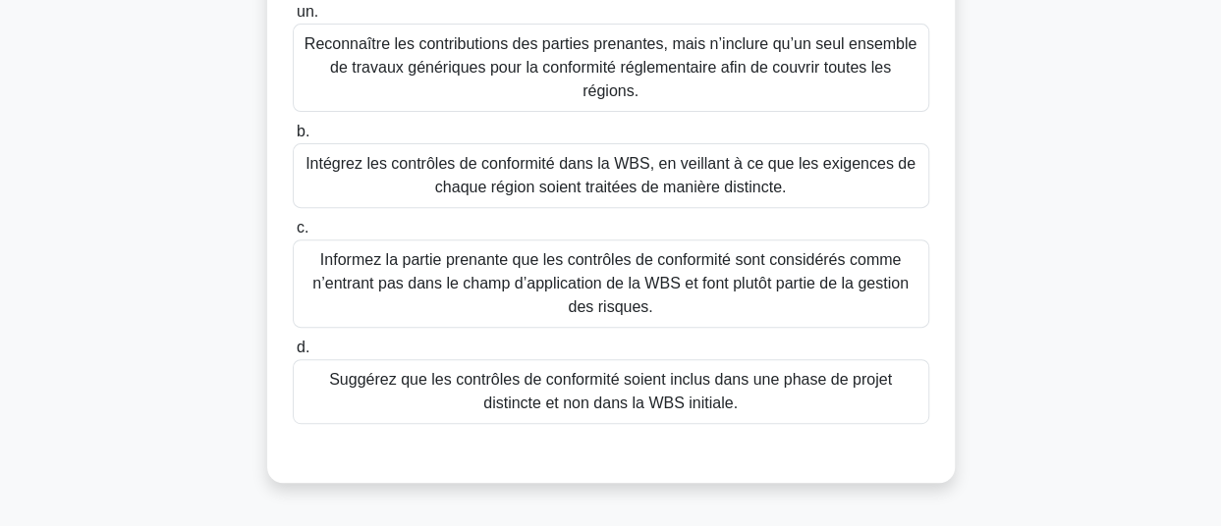
click at [579, 256] on font "Informez la partie prenante que les contrôles de conformité sont considérés com…" at bounding box center [610, 283] width 596 height 64
click at [293, 235] on input "c. Informez la partie prenante que les contrôles de conformité sont considérés …" at bounding box center [293, 228] width 0 height 13
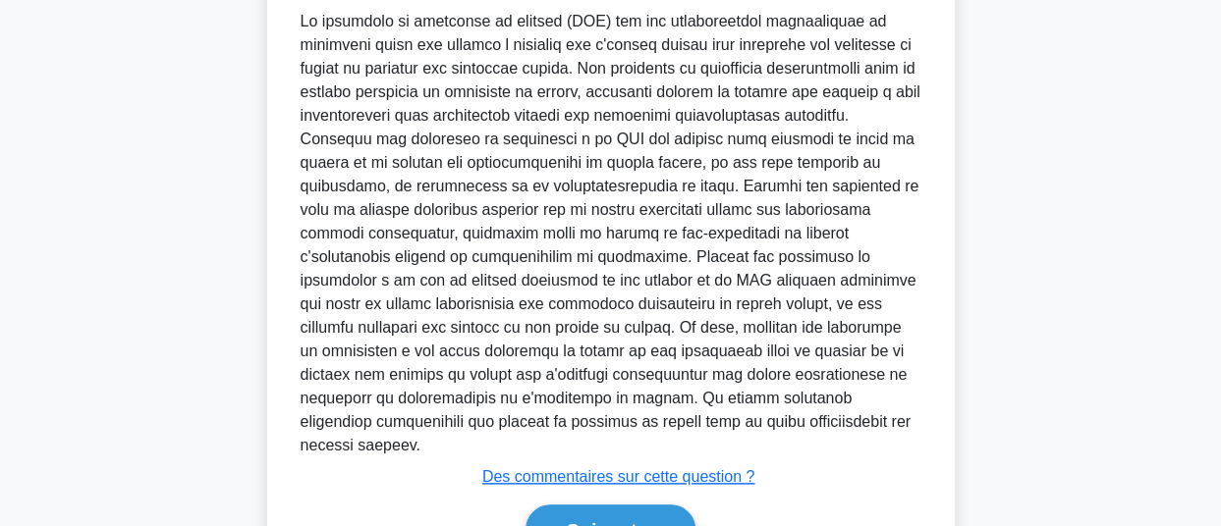
scroll to position [876, 0]
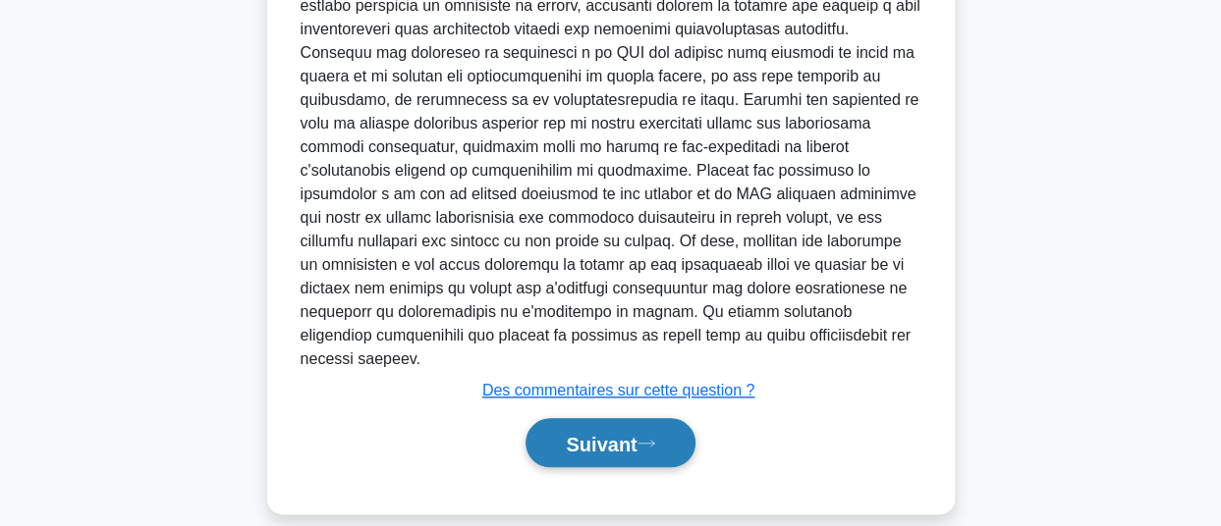
click at [593, 433] on font "Suivant" at bounding box center [601, 444] width 71 height 22
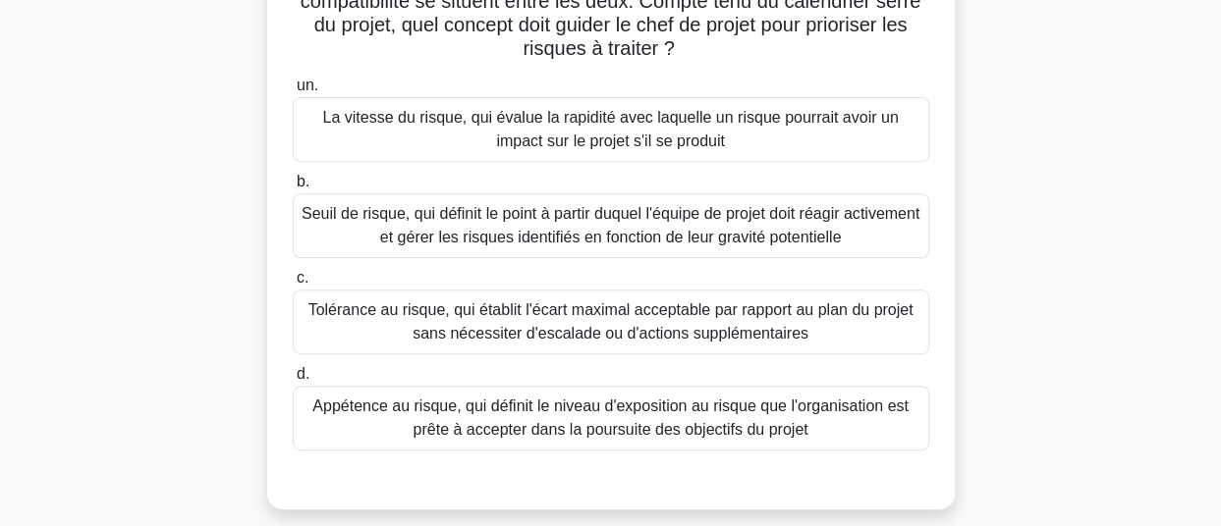
scroll to position [311, 0]
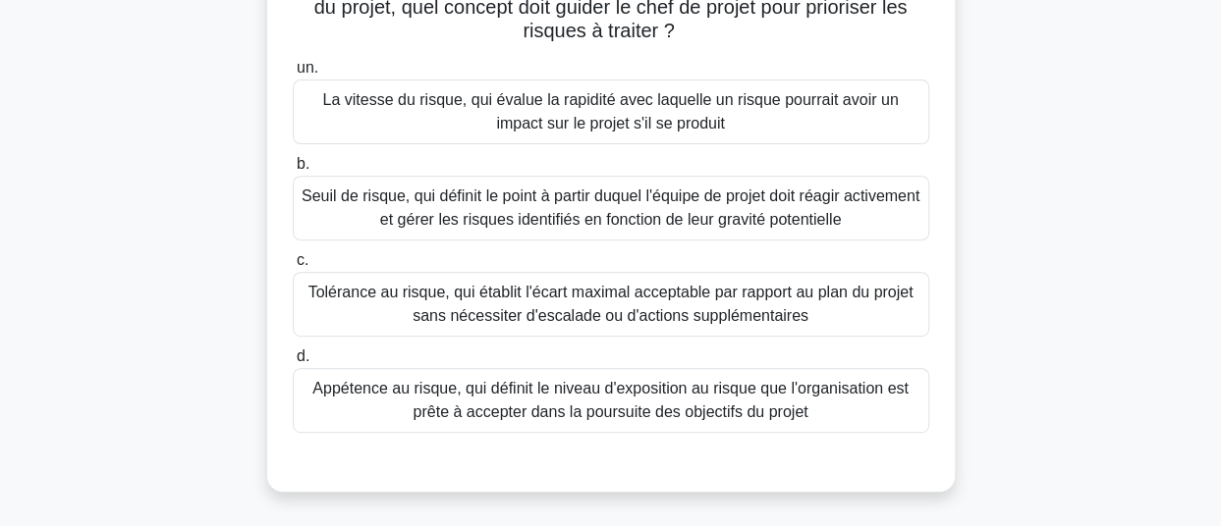
click at [698, 207] on font "Seuil de risque, qui définit le point à partir duquel l'équipe de projet doit r…" at bounding box center [611, 208] width 618 height 40
click at [293, 171] on input "b. Seuil de risque, qui définit le point à partir duquel l'équipe de projet doi…" at bounding box center [293, 164] width 0 height 13
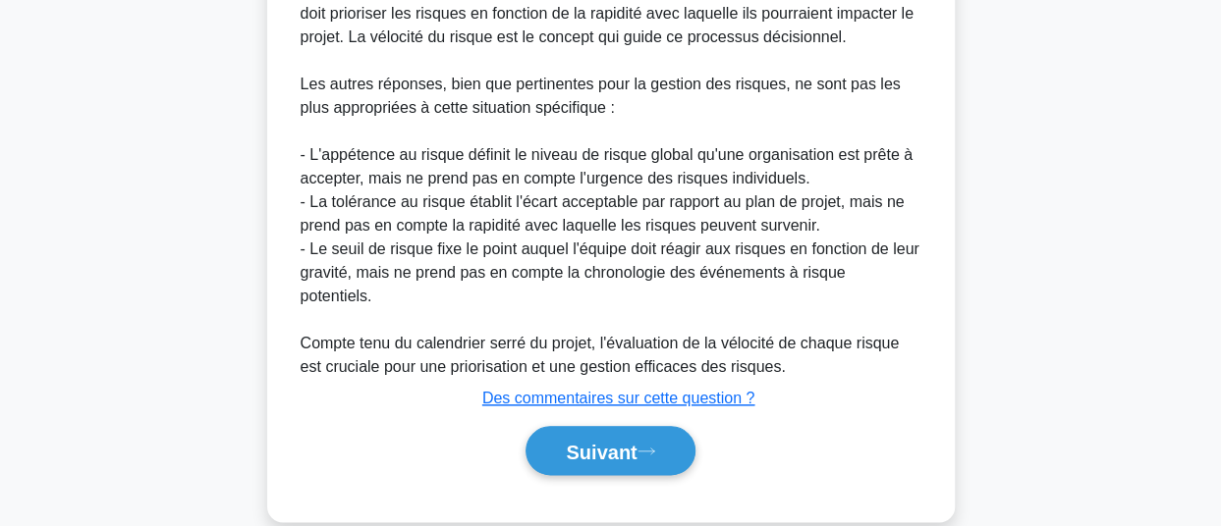
scroll to position [923, 0]
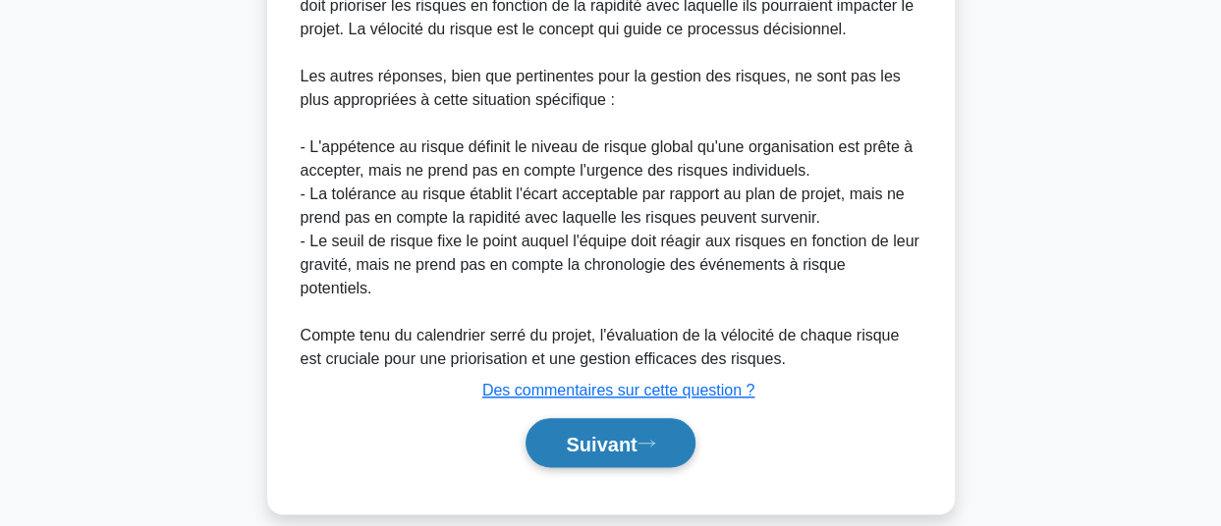
click at [621, 433] on font "Suivant" at bounding box center [601, 444] width 71 height 22
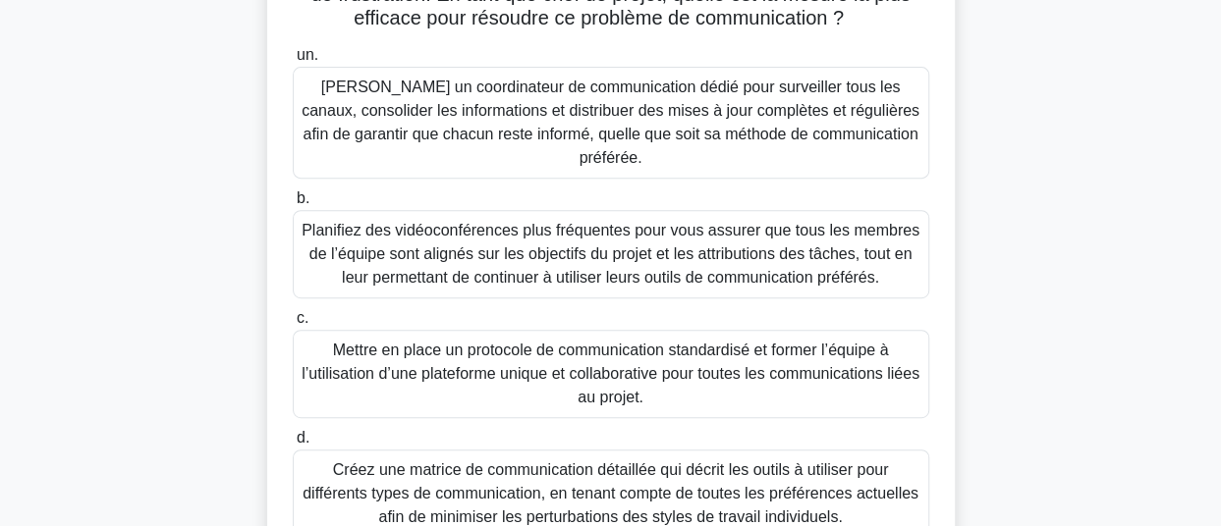
scroll to position [57, 0]
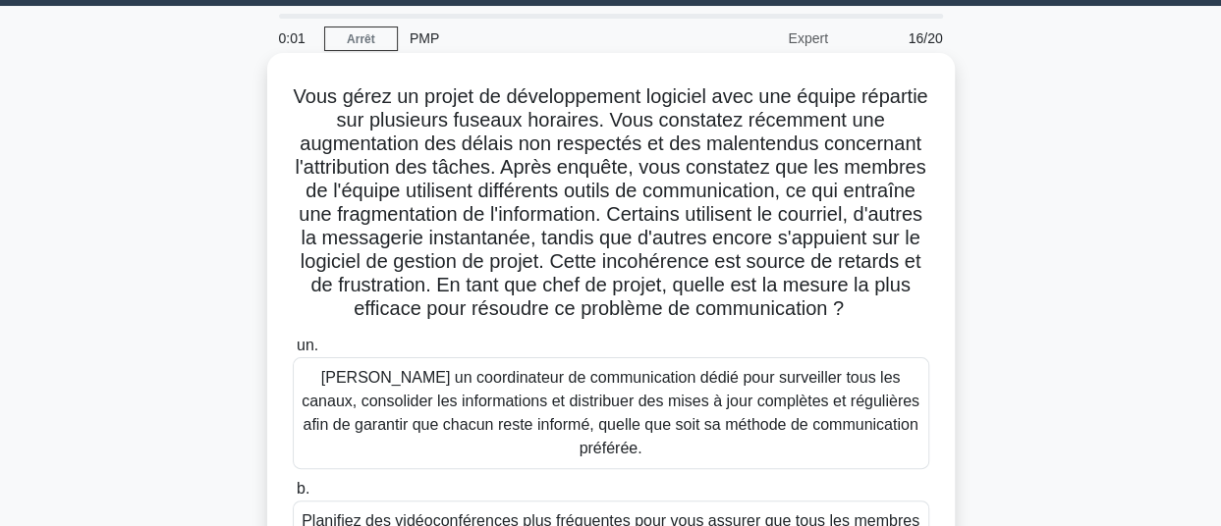
click at [732, 419] on font "Désignez un coordinateur de communication dédié pour surveiller tous les canaux…" at bounding box center [611, 412] width 618 height 87
click at [293, 353] on input "un. Désignez un coordinateur de communication dédié pour surveiller tous les ca…" at bounding box center [293, 346] width 0 height 13
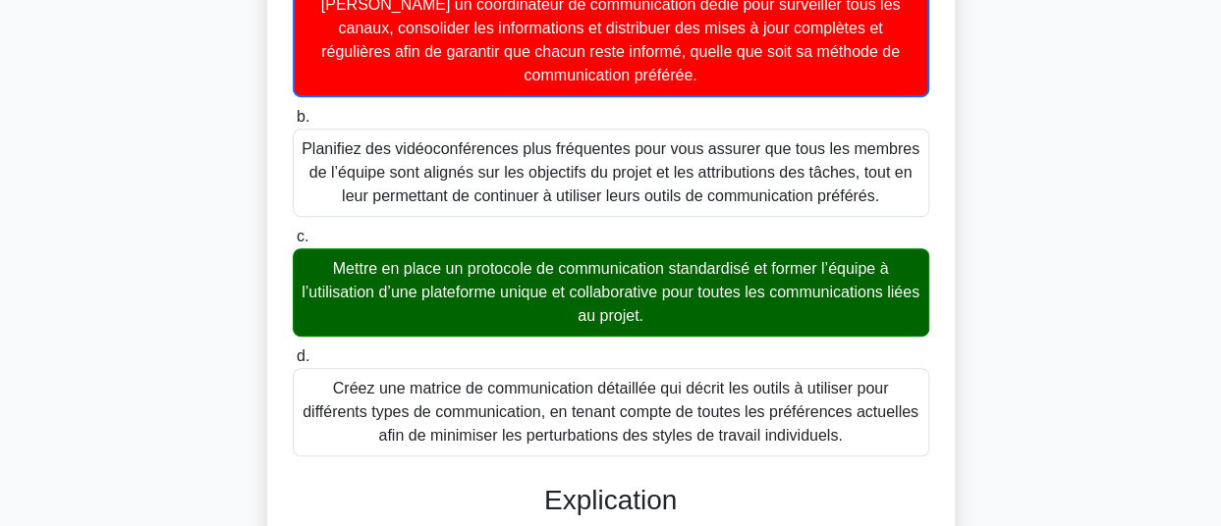
scroll to position [489, 0]
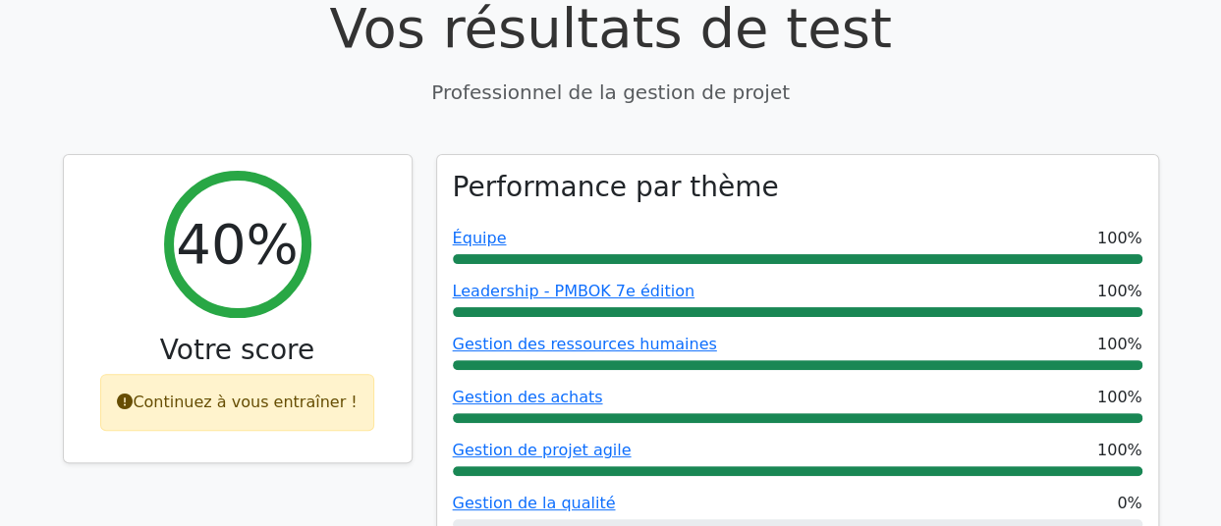
scroll to position [288, 0]
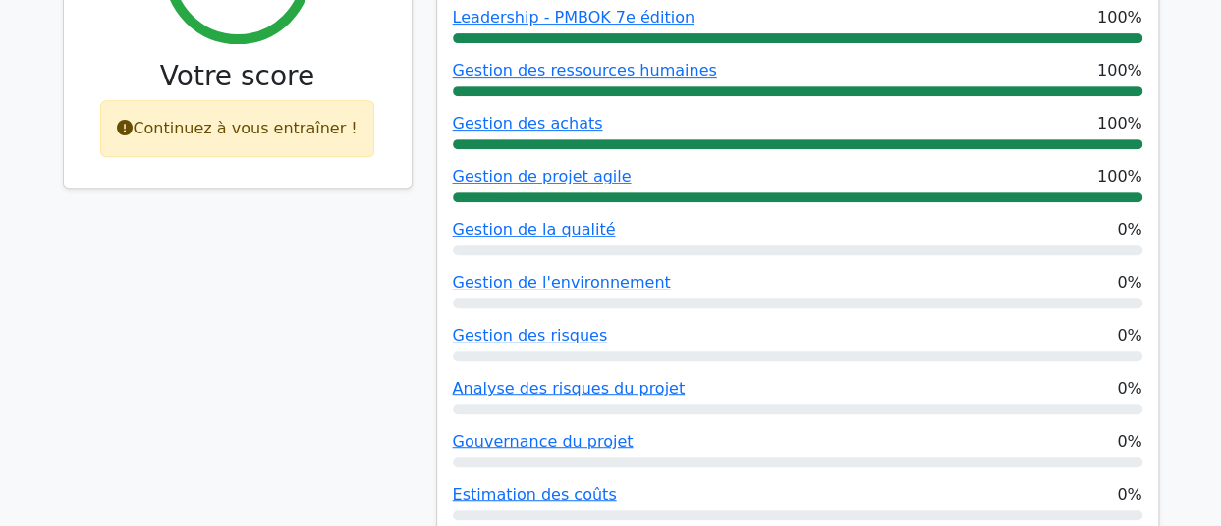
scroll to position [409, 0]
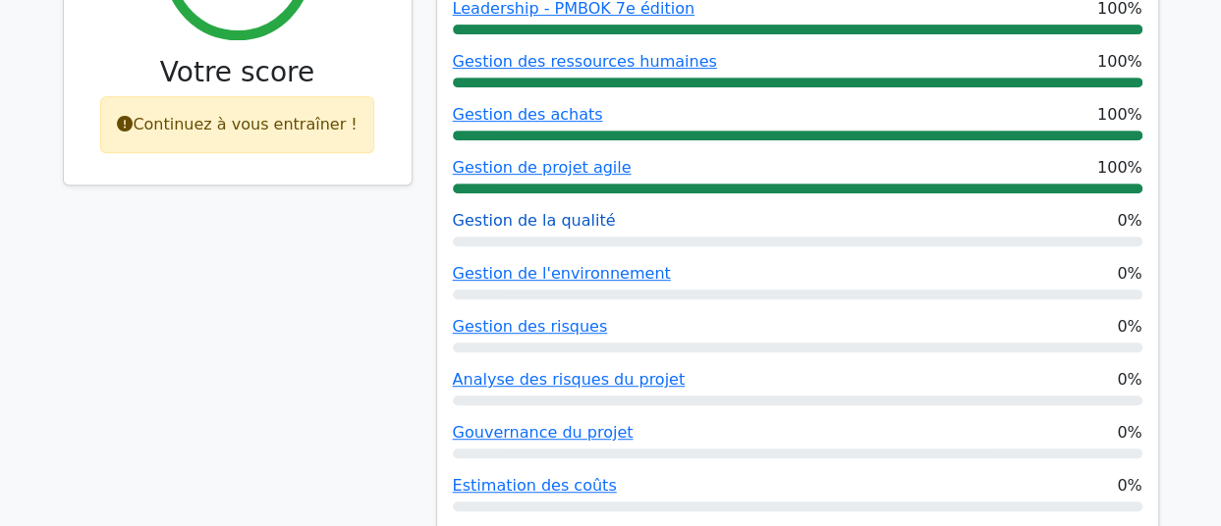
click at [537, 220] on font "Gestion de la qualité" at bounding box center [534, 220] width 163 height 19
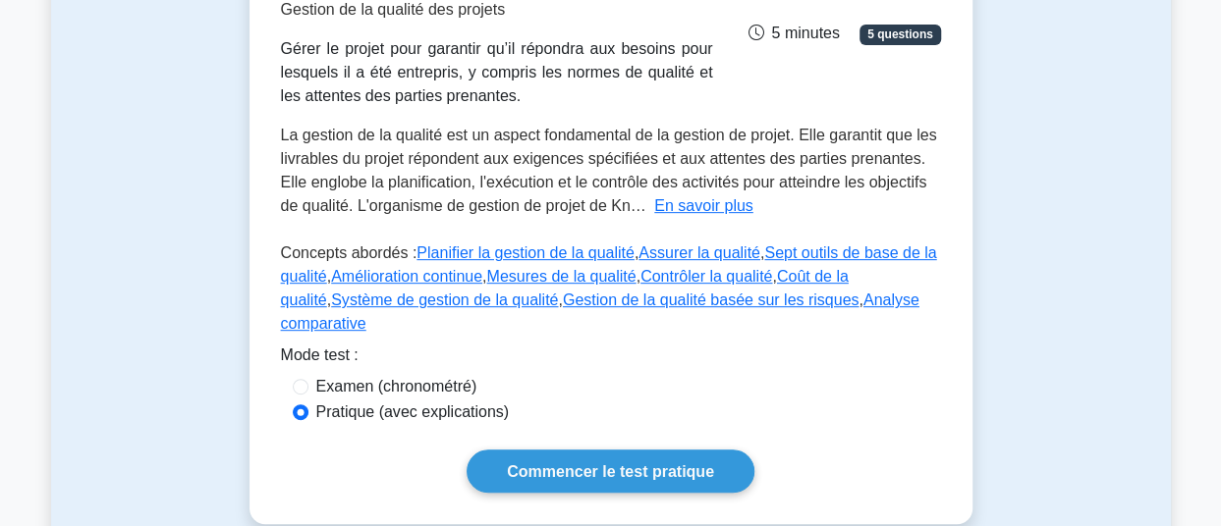
scroll to position [354, 0]
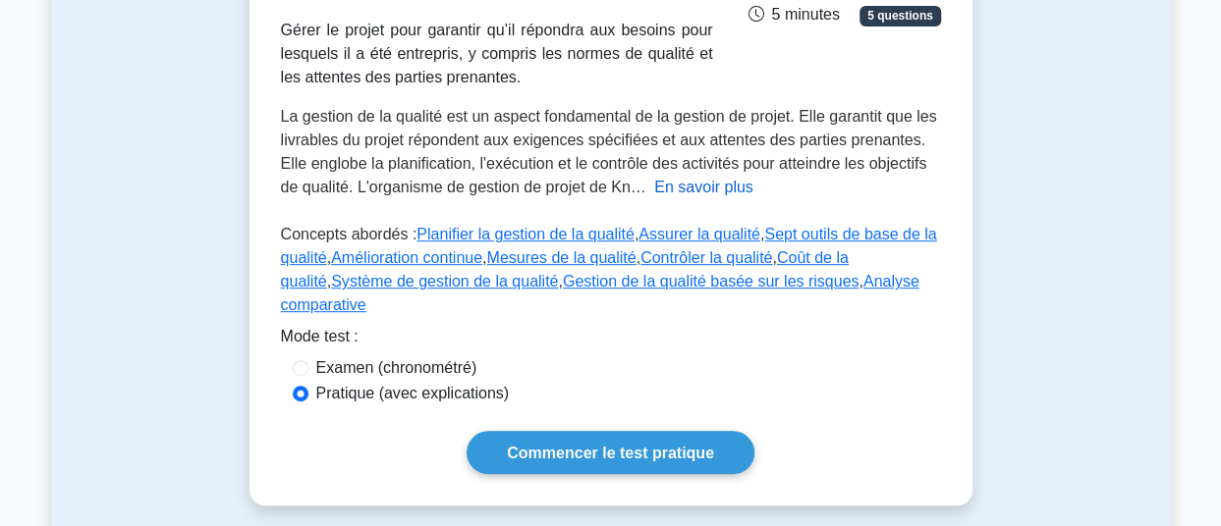
click at [691, 188] on font "En savoir plus" at bounding box center [703, 187] width 99 height 17
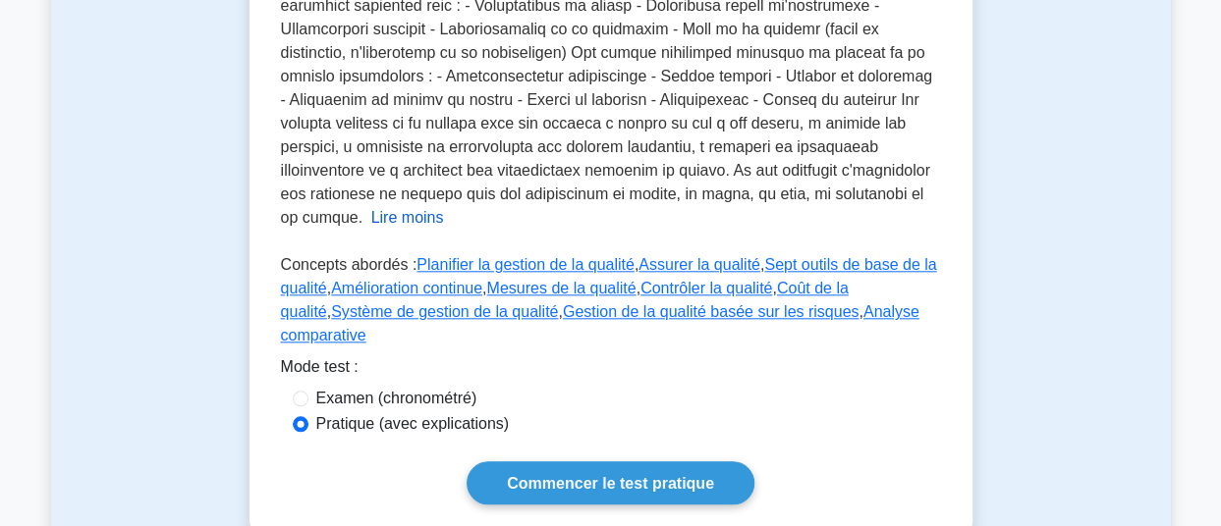
scroll to position [905, 0]
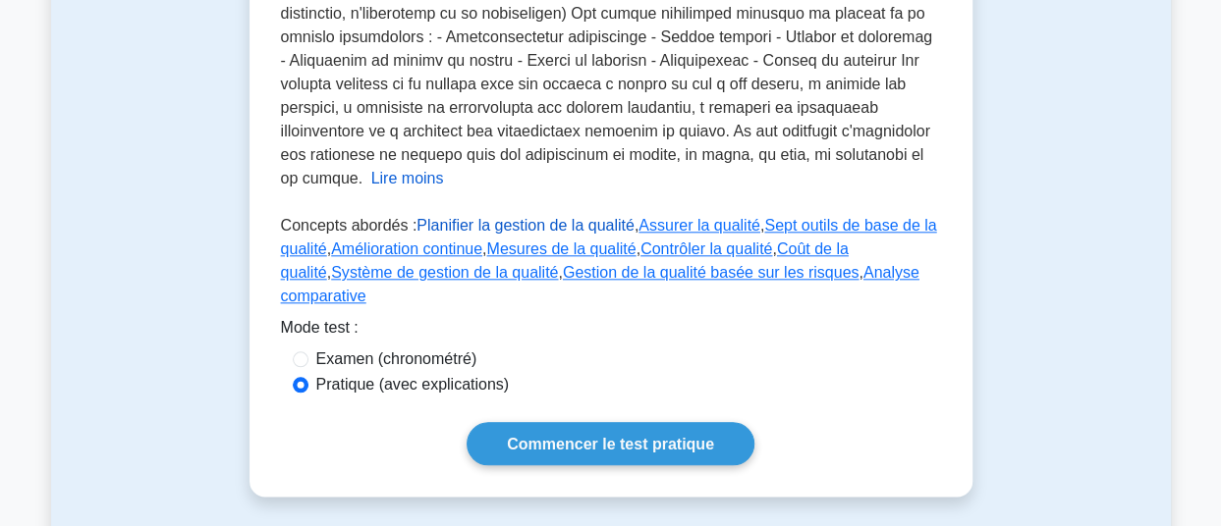
click at [561, 217] on font "Planifier la gestion de la qualité" at bounding box center [524, 225] width 217 height 17
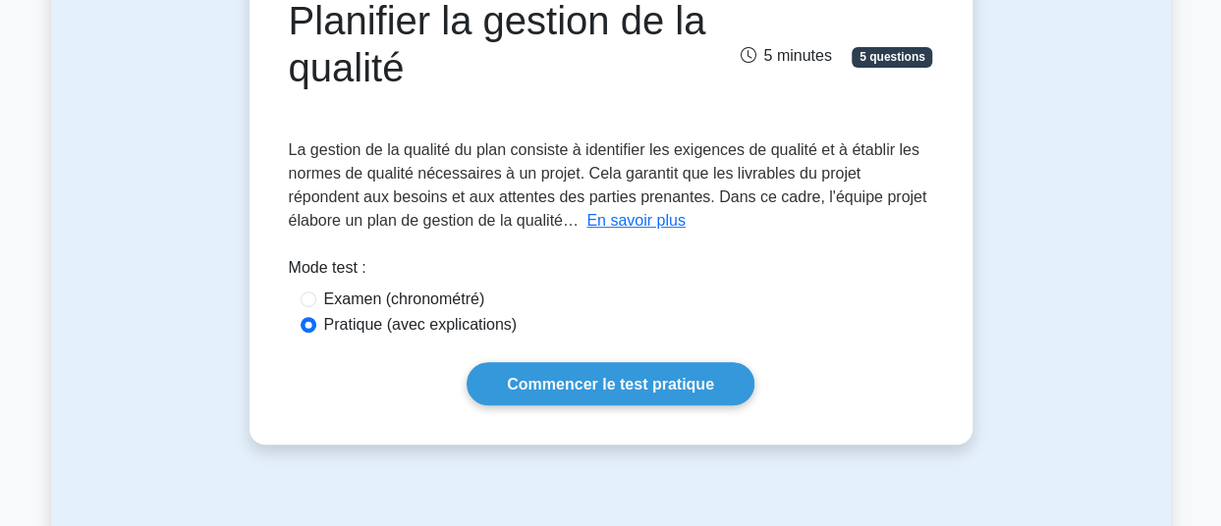
scroll to position [265, 0]
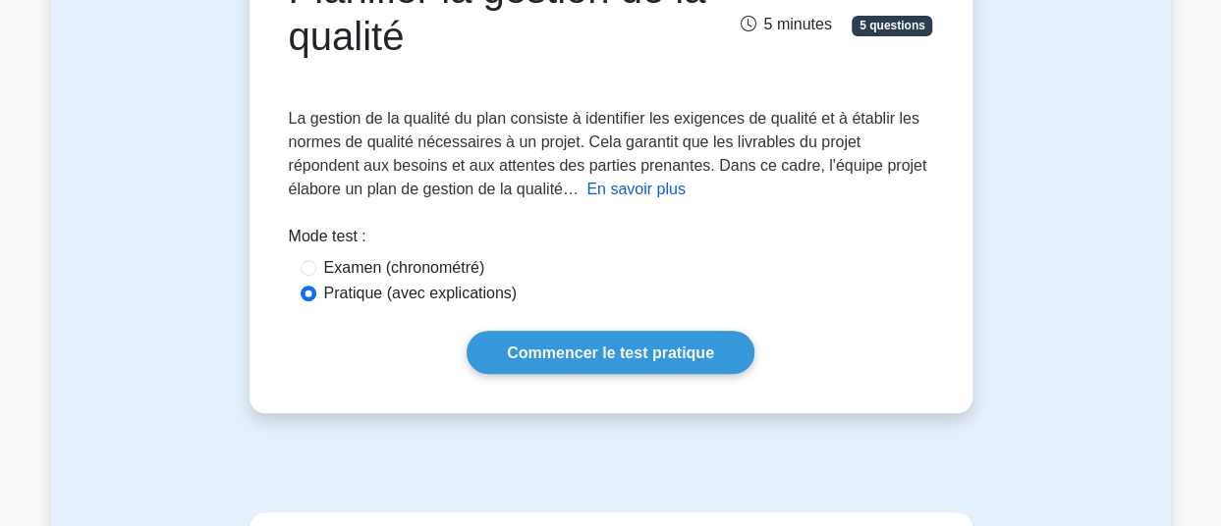
click at [586, 190] on font "En savoir plus" at bounding box center [635, 189] width 99 height 17
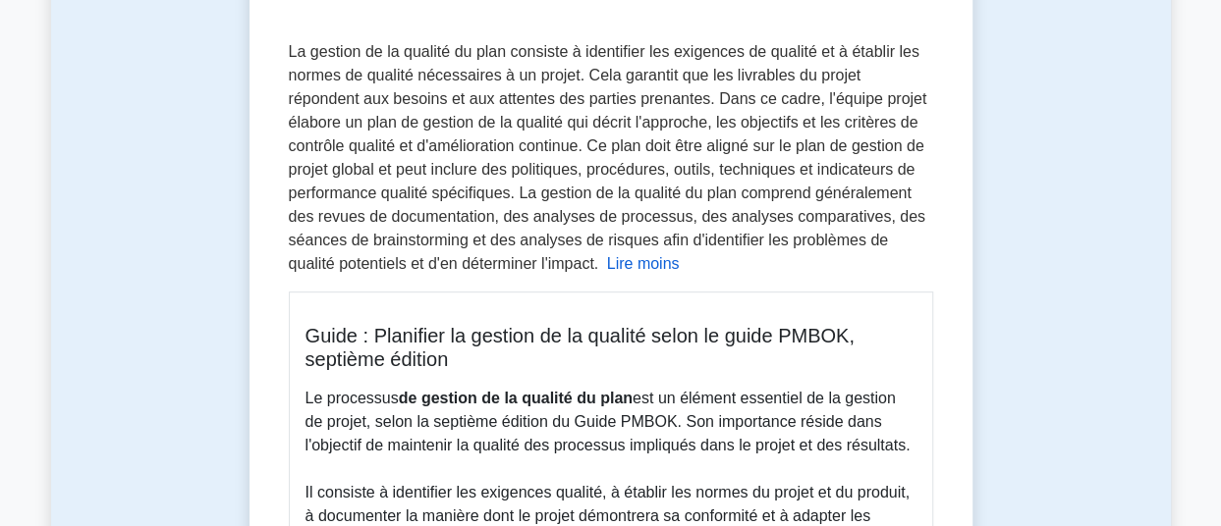
scroll to position [334, 0]
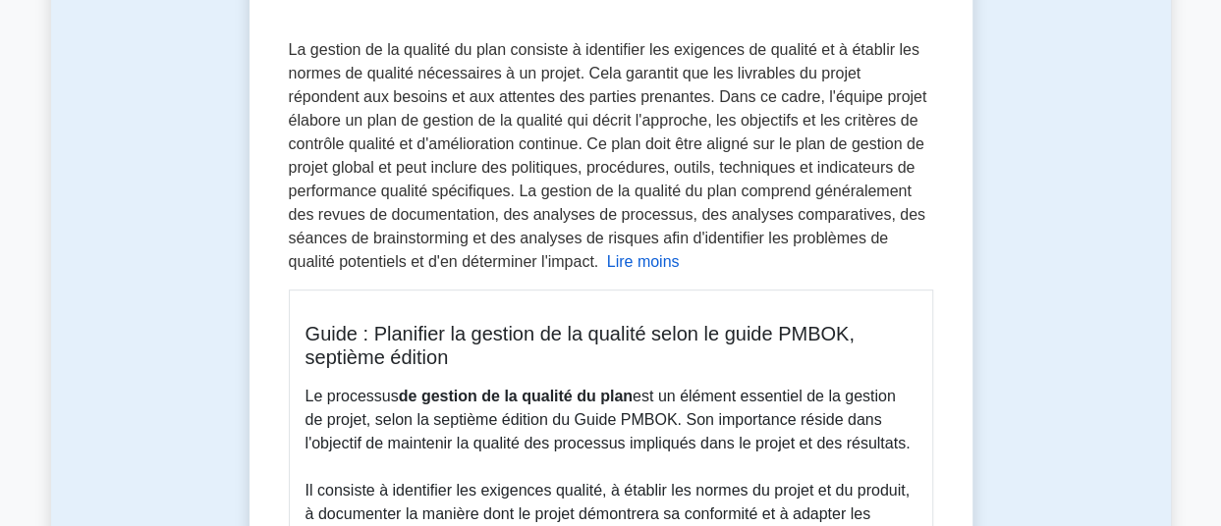
click at [607, 266] on font "Lire moins" at bounding box center [643, 261] width 73 height 17
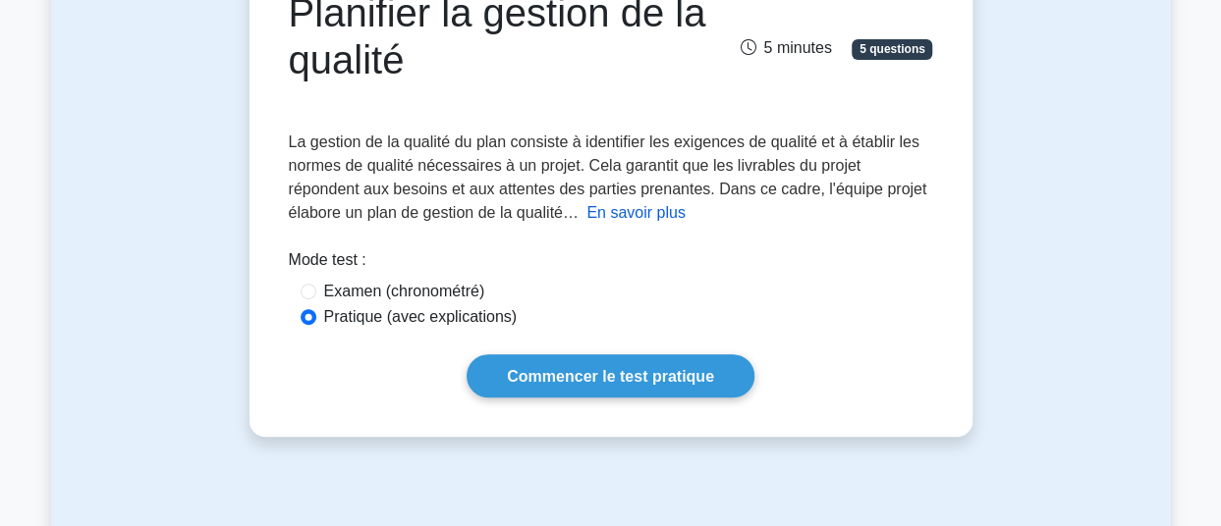
scroll to position [240, 0]
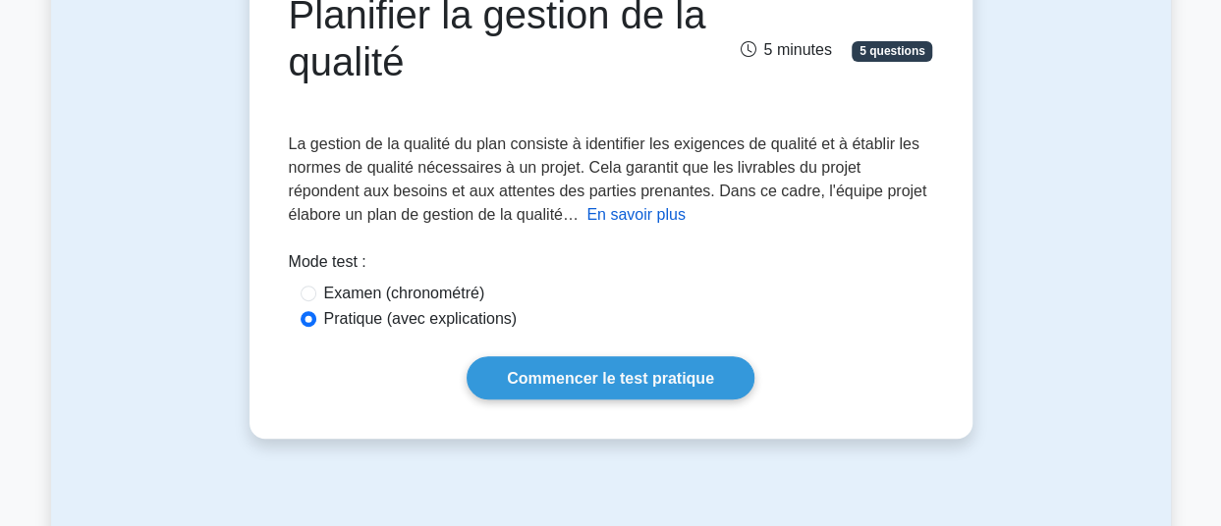
click at [586, 215] on font "En savoir plus" at bounding box center [635, 214] width 99 height 17
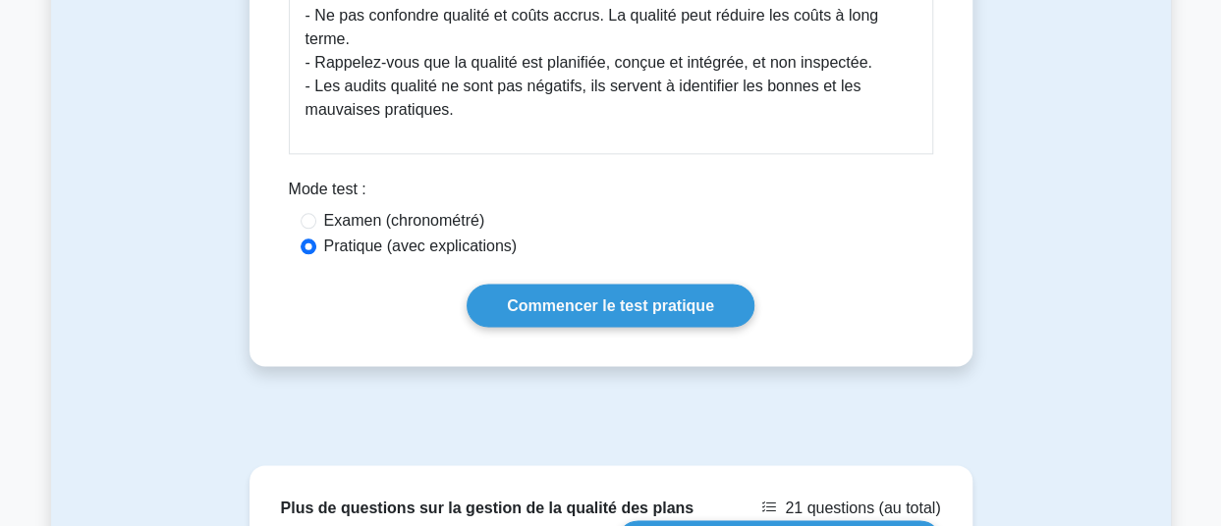
scroll to position [1122, 0]
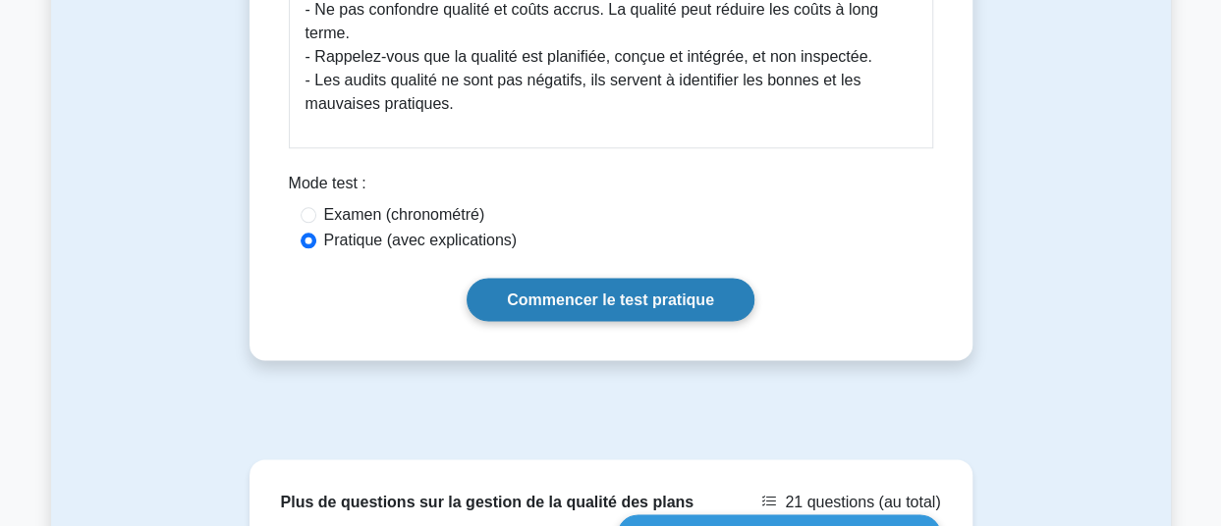
click at [609, 298] on font "Commencer le test pratique" at bounding box center [610, 300] width 207 height 17
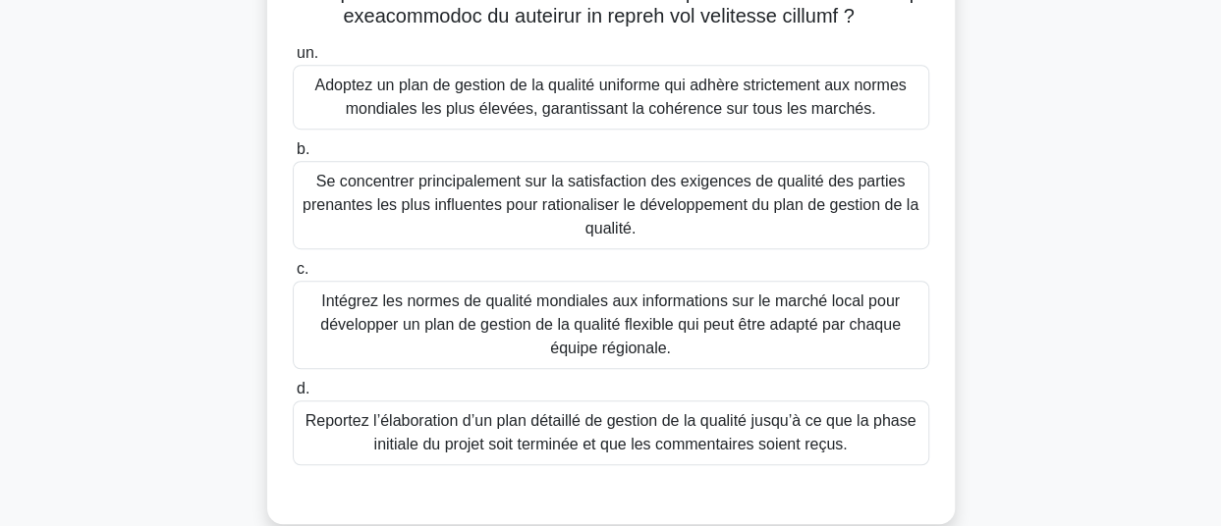
scroll to position [525, 0]
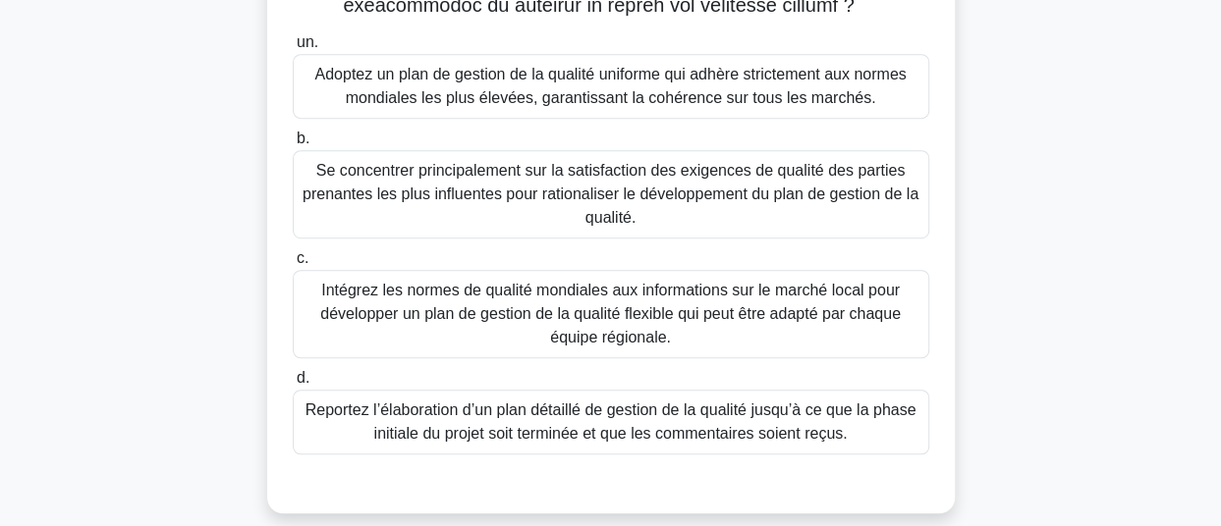
click at [710, 110] on font "Adoptez un plan de gestion de la qualité uniforme qui adhère strictement aux no…" at bounding box center [611, 86] width 619 height 47
click at [293, 49] on input "un. Adoptez un plan de gestion de la qualité uniforme qui adhère strictement au…" at bounding box center [293, 42] width 0 height 13
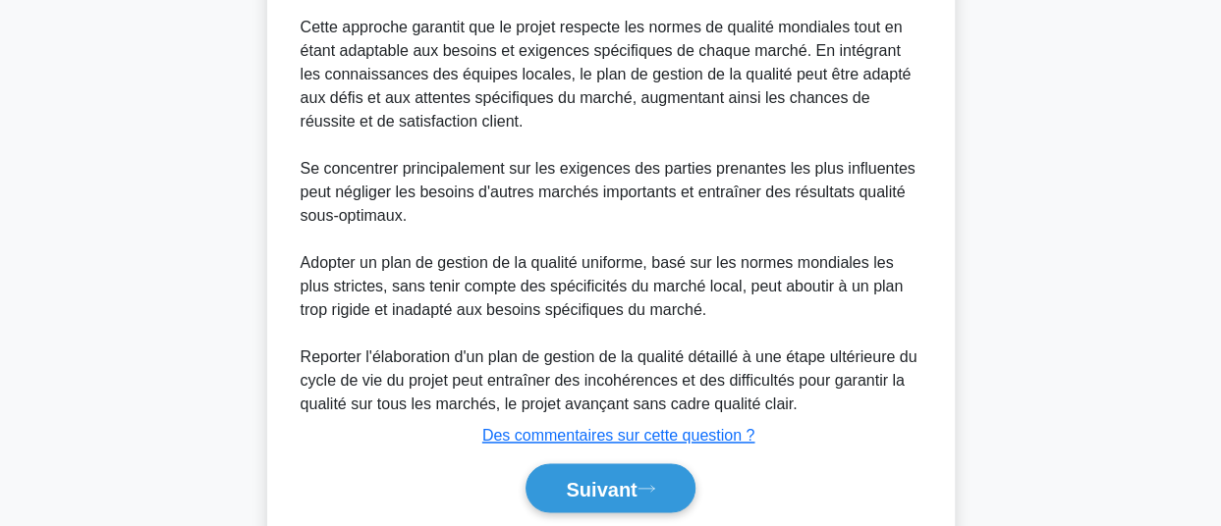
scroll to position [1206, 0]
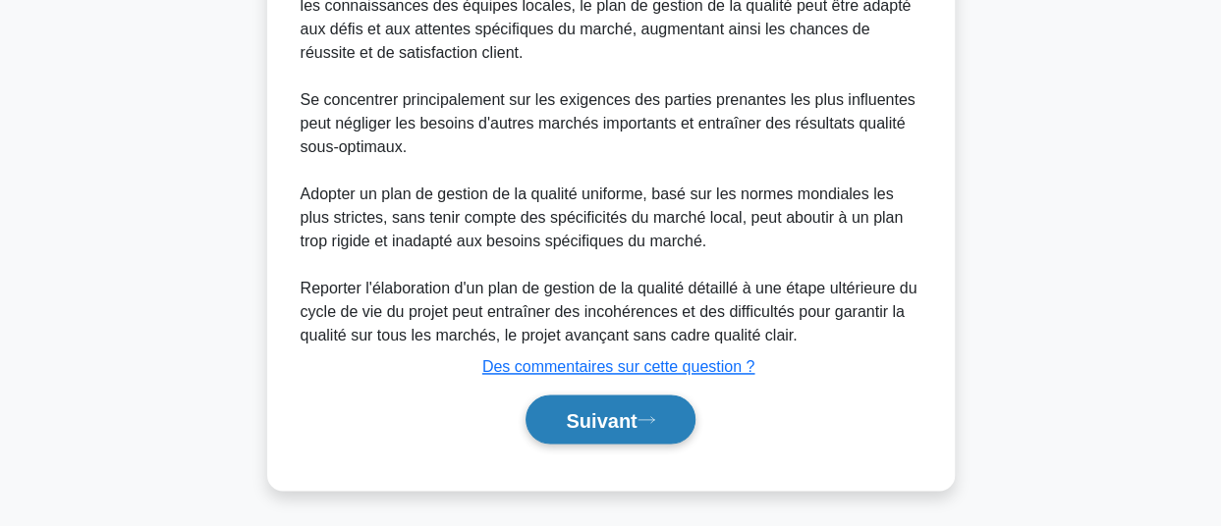
click at [568, 429] on font "Suivant" at bounding box center [601, 421] width 71 height 22
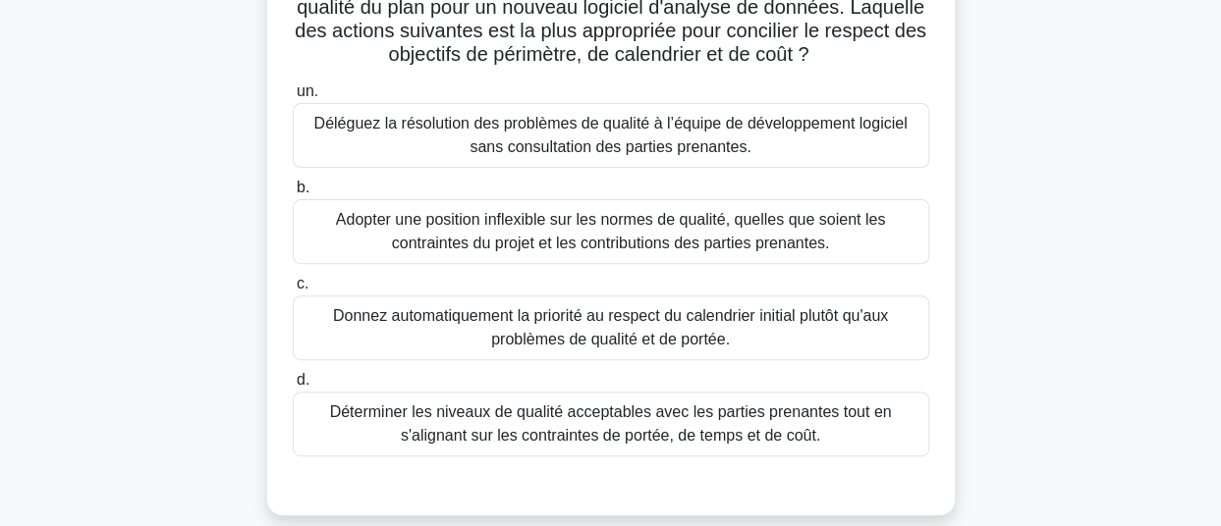
scroll to position [199, 0]
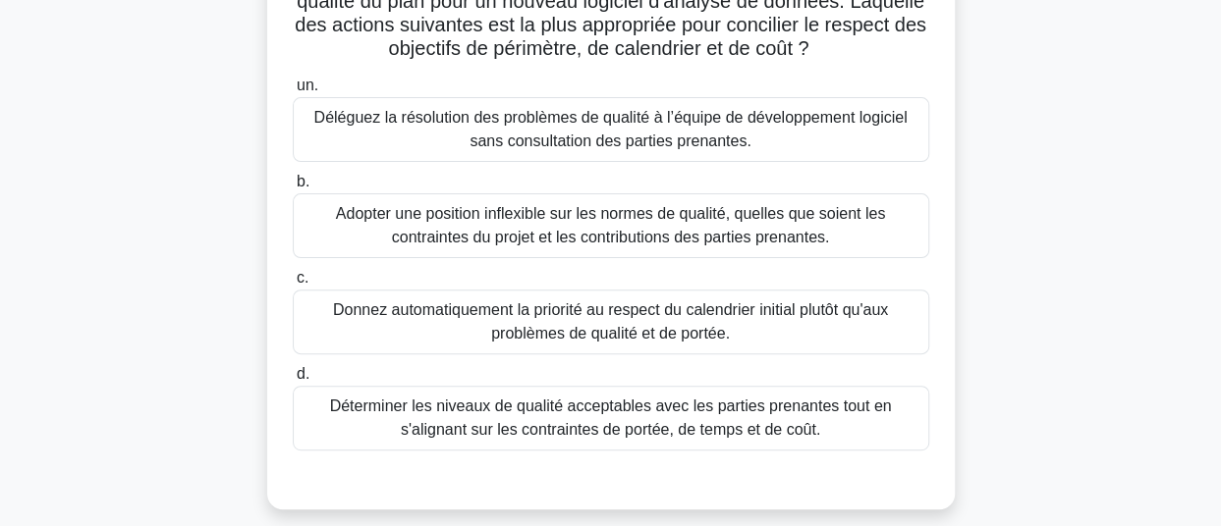
click at [660, 421] on font "Déterminer les niveaux de qualité acceptables avec les parties prenantes tout e…" at bounding box center [611, 418] width 562 height 40
click at [293, 381] on input "d. Déterminer les niveaux de qualité acceptables avec les parties prenantes tou…" at bounding box center [293, 374] width 0 height 13
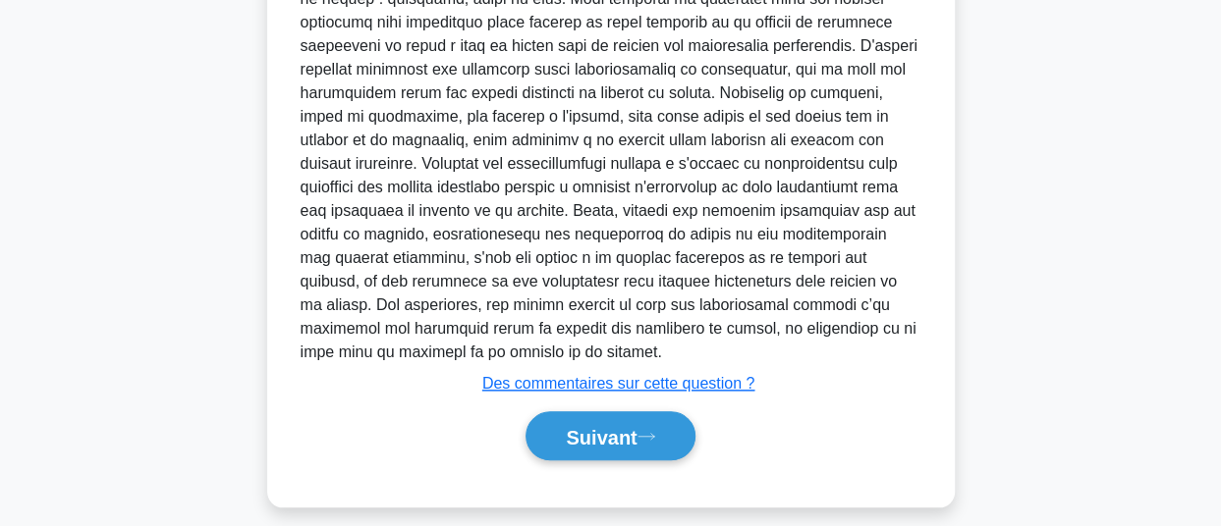
scroll to position [873, 0]
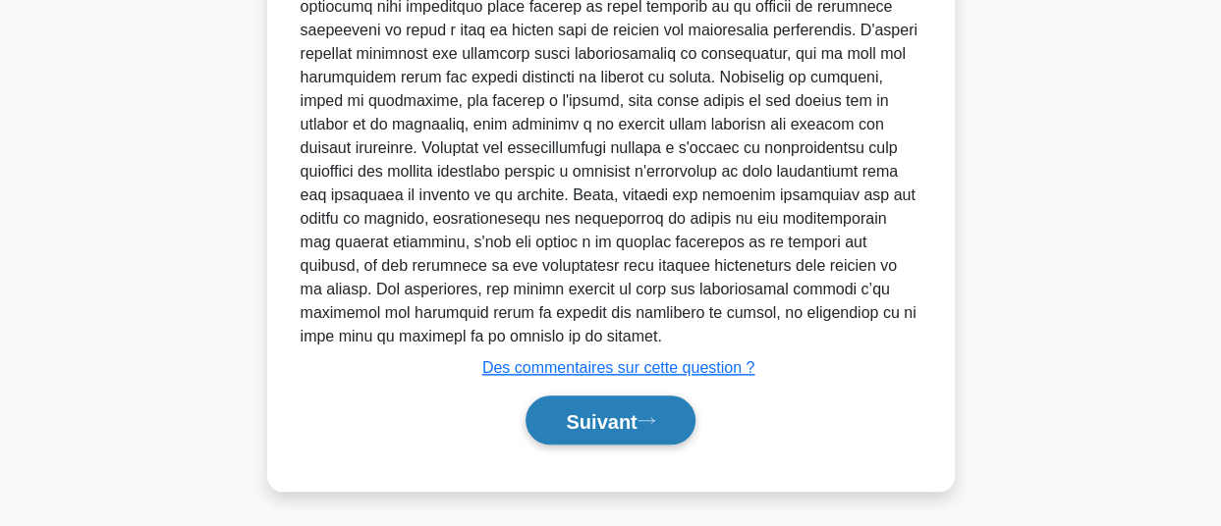
click at [587, 427] on font "Suivant" at bounding box center [601, 422] width 71 height 22
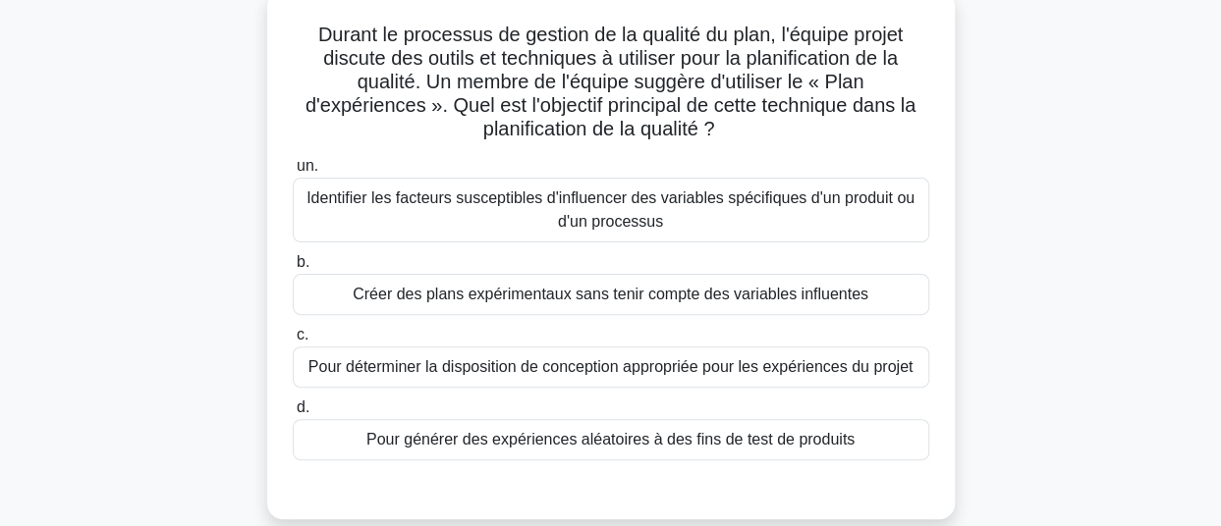
scroll to position [141, 0]
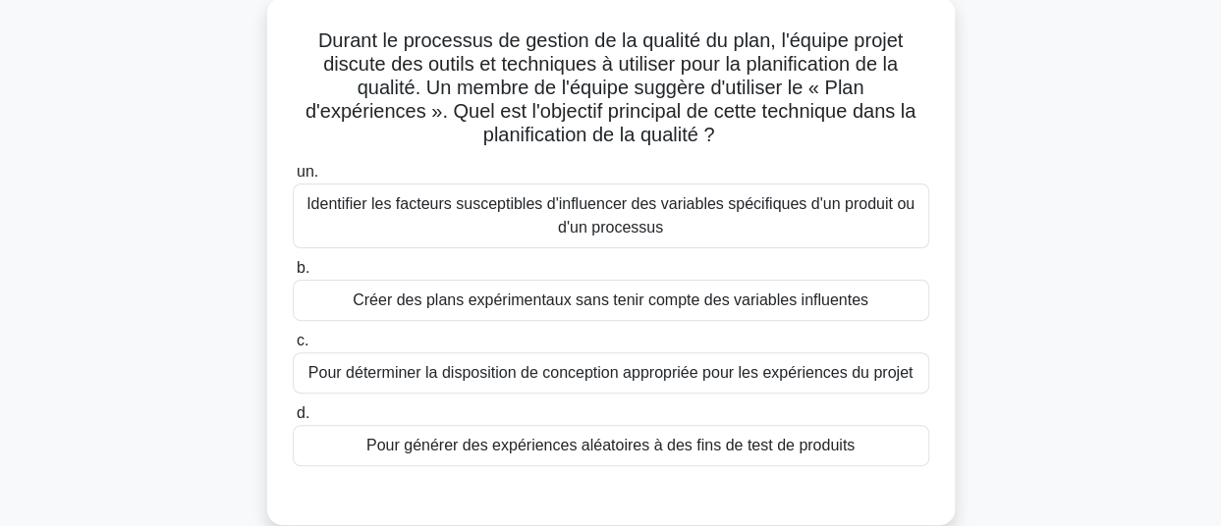
click at [1179, 131] on main "1:08 [GEOGRAPHIC_DATA] PMP - Gestion de la qualité - Planifier la gestion de la…" at bounding box center [610, 420] width 1221 height 998
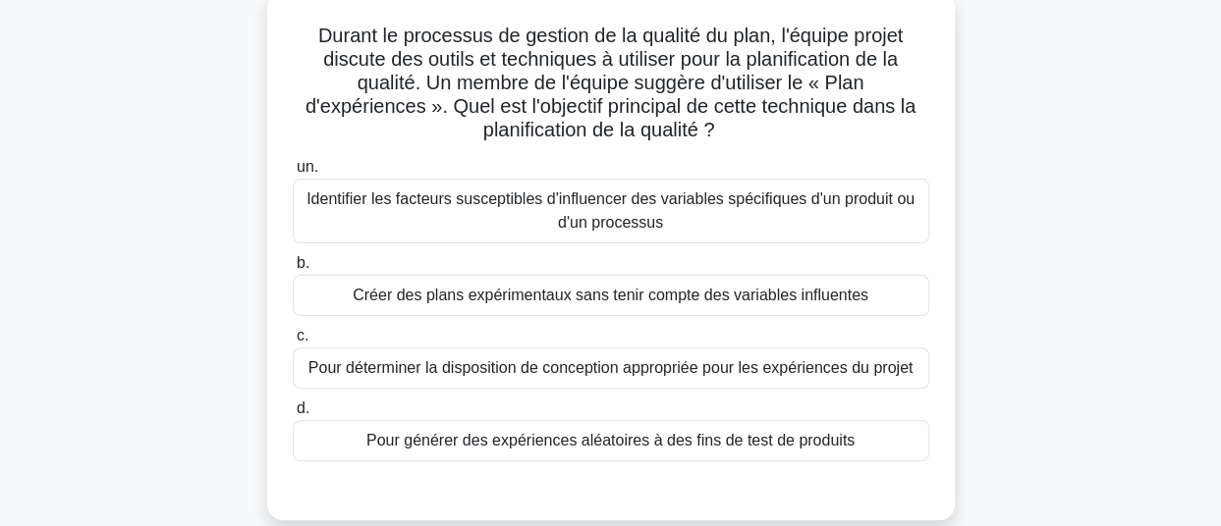
click at [685, 381] on div "Pour déterminer la disposition de conception appropriée pour les expériences du…" at bounding box center [611, 368] width 636 height 41
click at [293, 343] on input "c. Pour déterminer la disposition de conception appropriée pour les expériences…" at bounding box center [293, 336] width 0 height 13
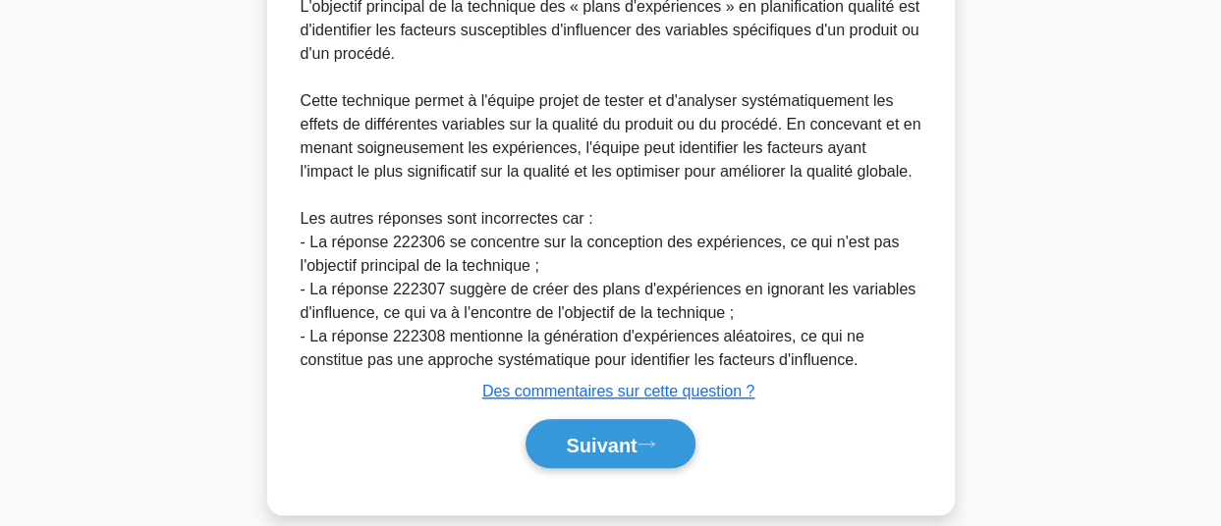
scroll to position [735, 0]
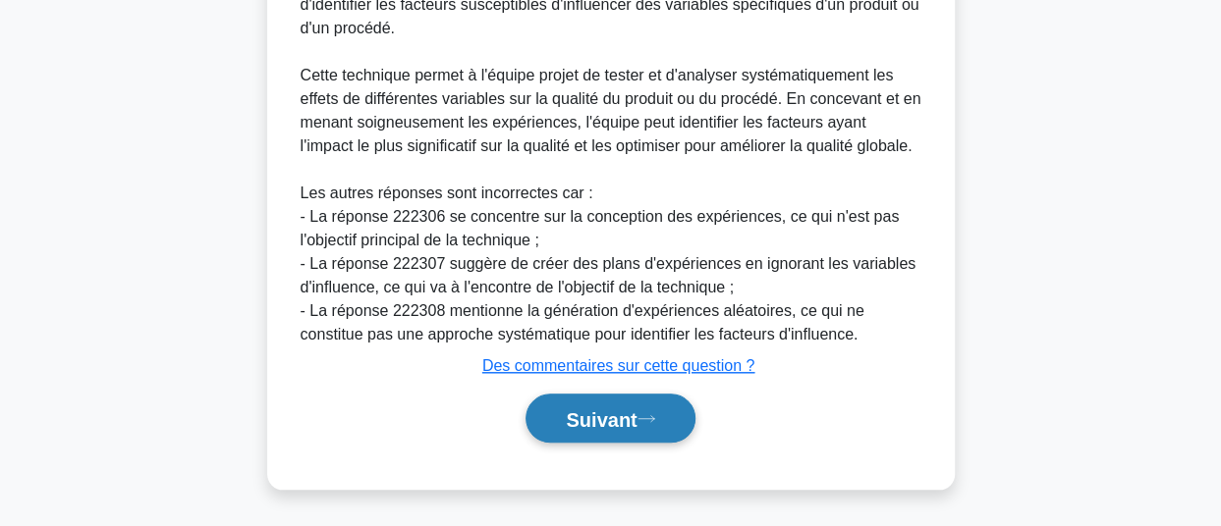
click at [593, 419] on font "Suivant" at bounding box center [601, 420] width 71 height 22
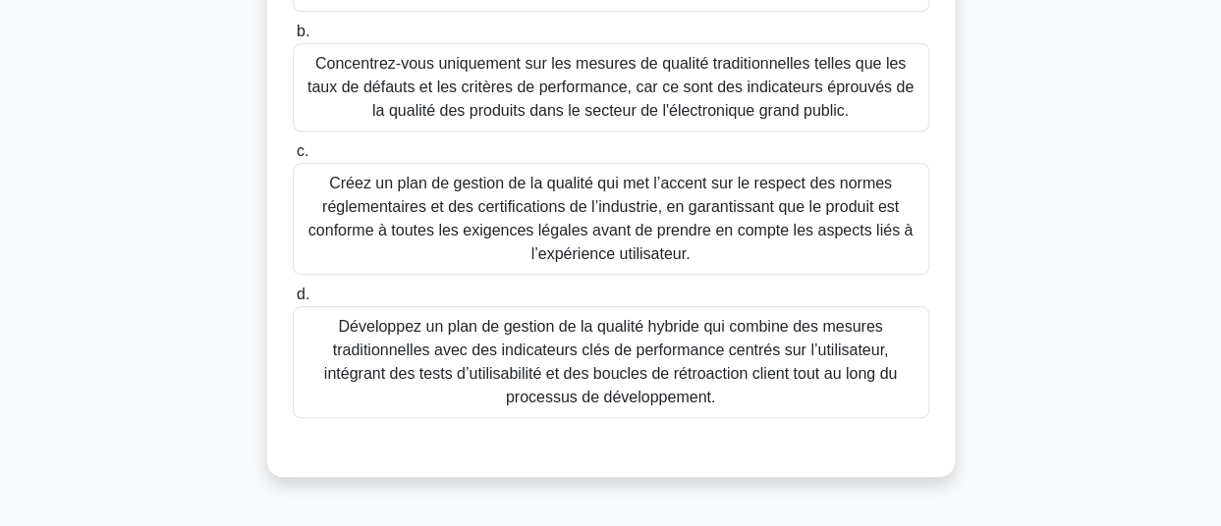
scroll to position [473, 0]
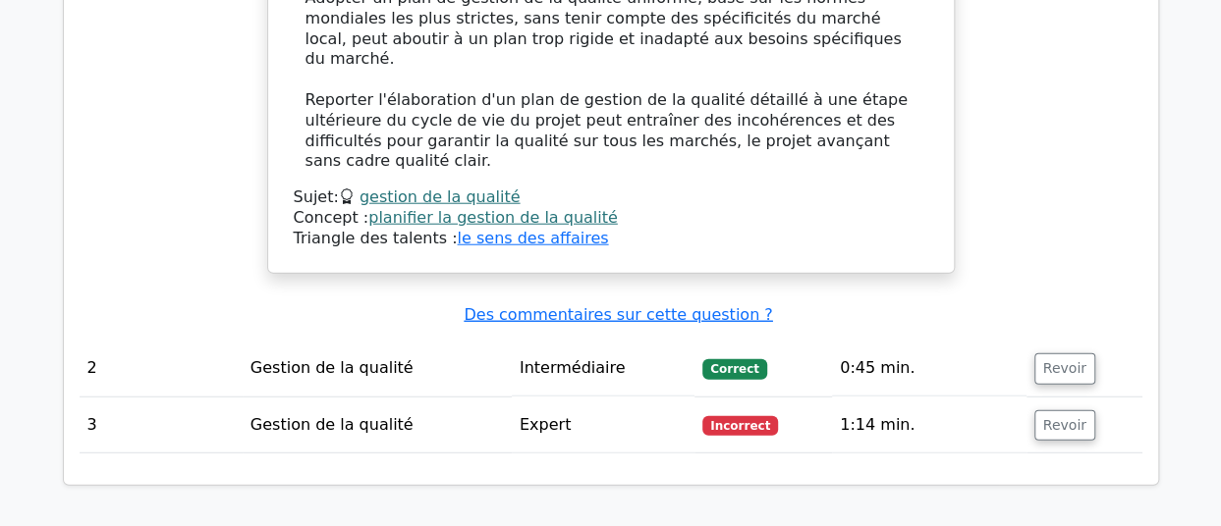
scroll to position [2385, 0]
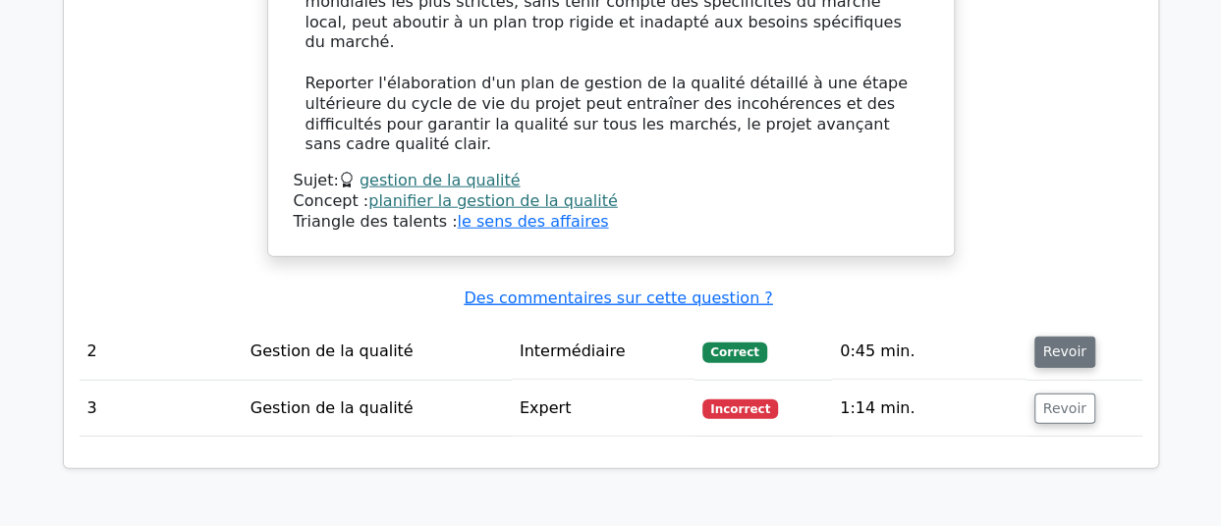
click at [1062, 345] on font "Revoir" at bounding box center [1064, 353] width 43 height 16
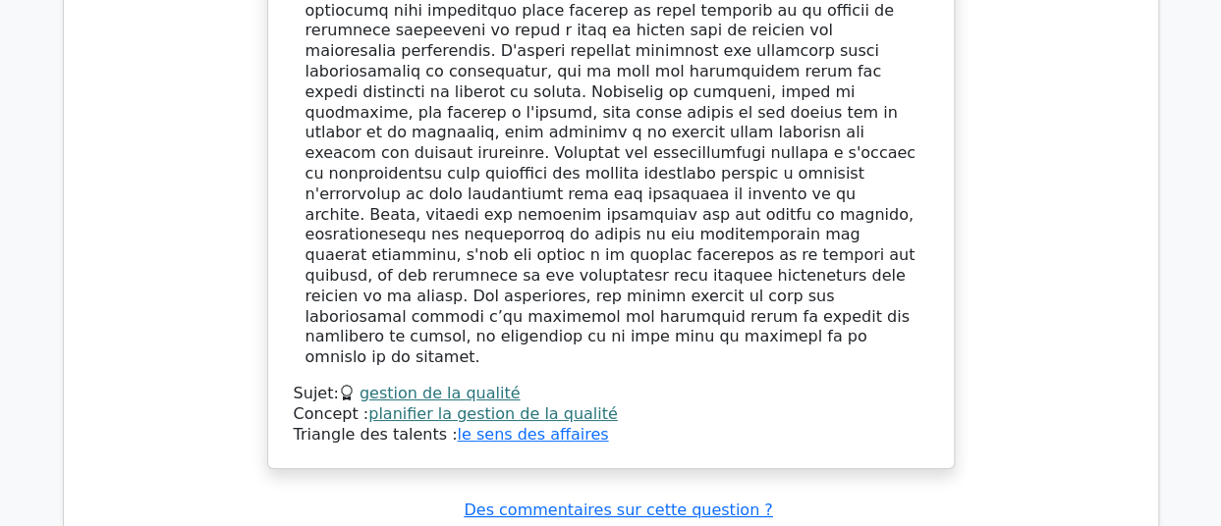
scroll to position [3519, 0]
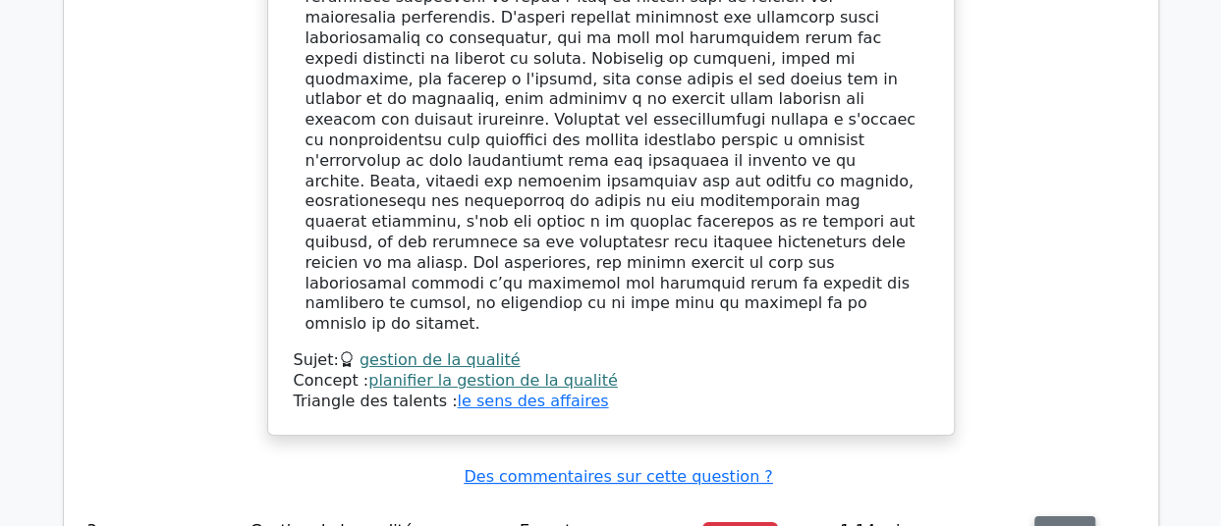
click at [1045, 524] on font "Revoir" at bounding box center [1064, 532] width 43 height 16
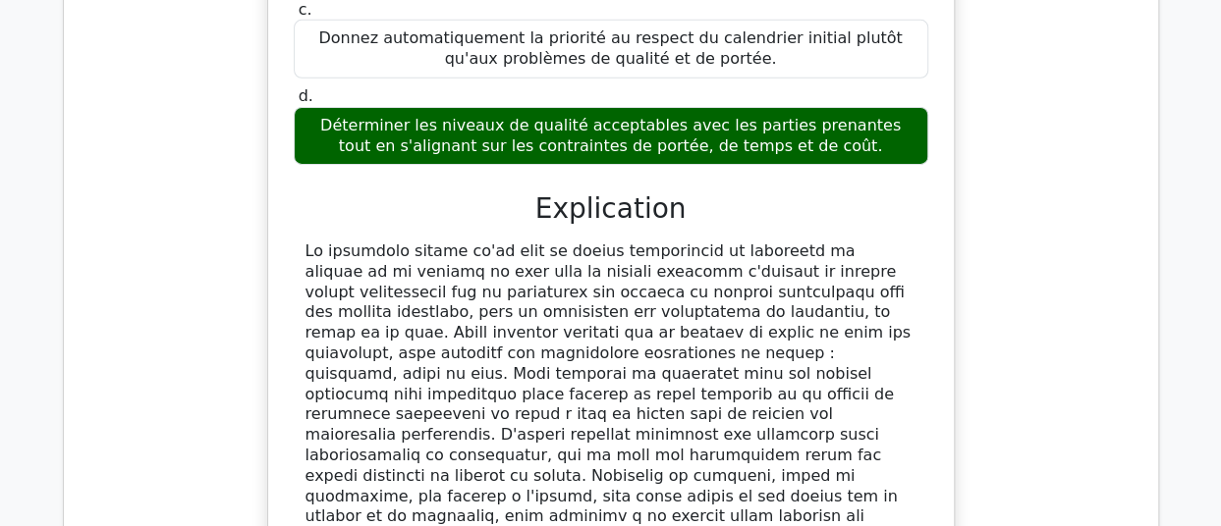
scroll to position [3057, 0]
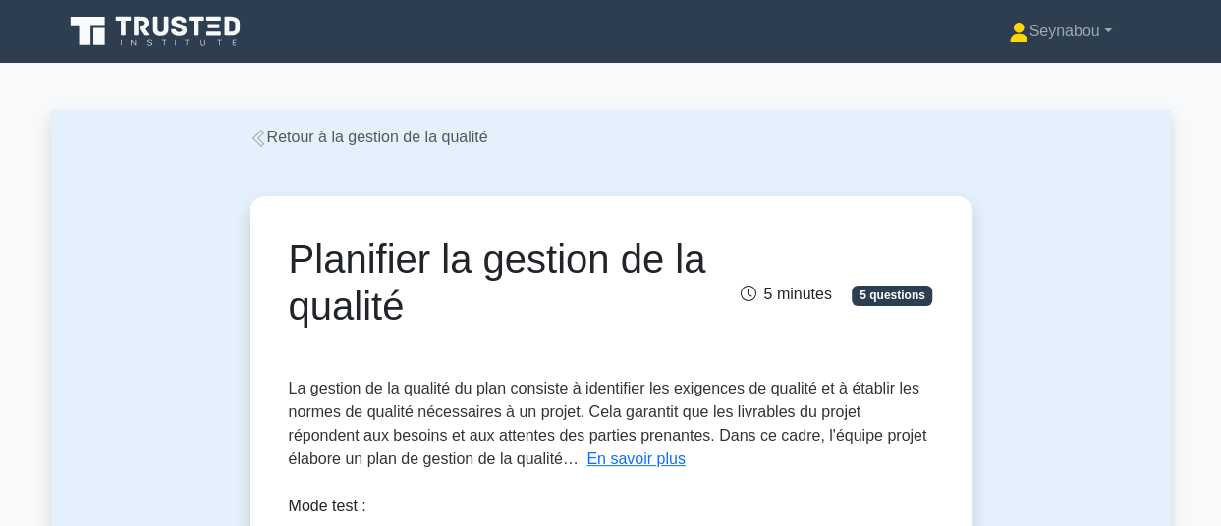
scroll to position [178, 0]
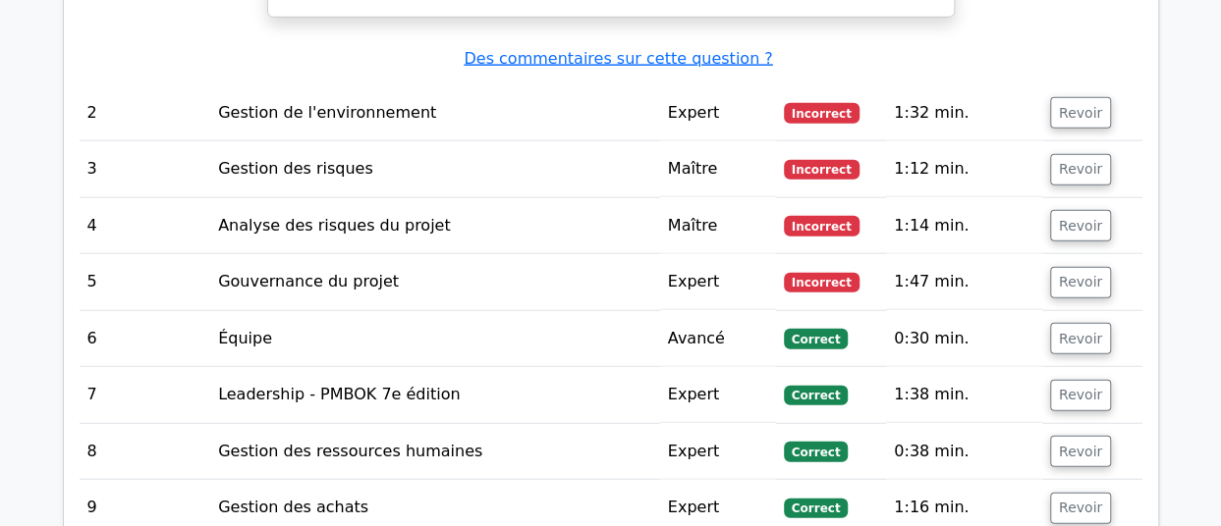
scroll to position [2296, 0]
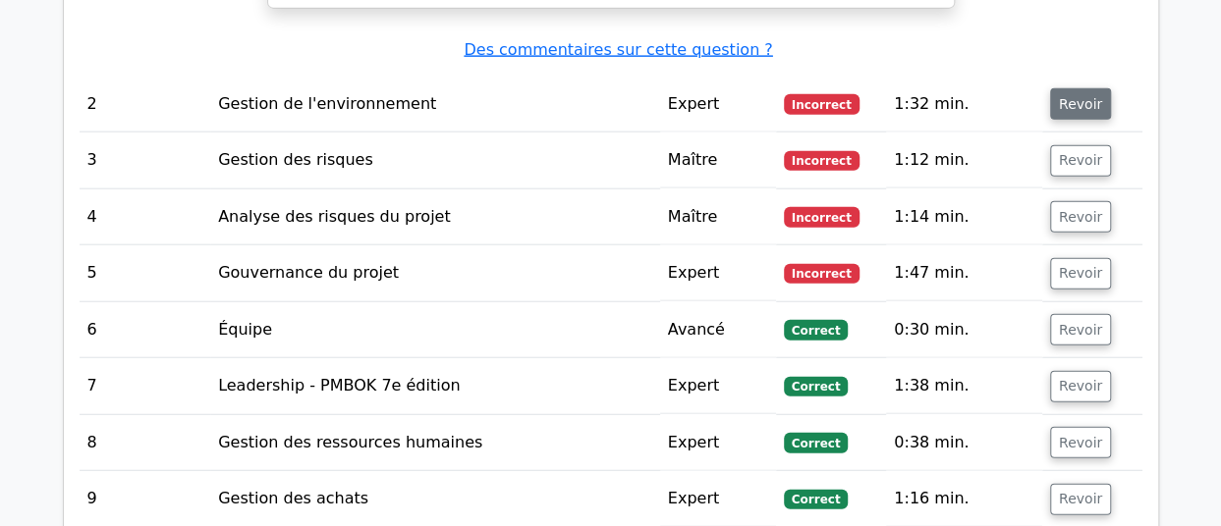
click at [1091, 96] on font "Revoir" at bounding box center [1080, 104] width 43 height 16
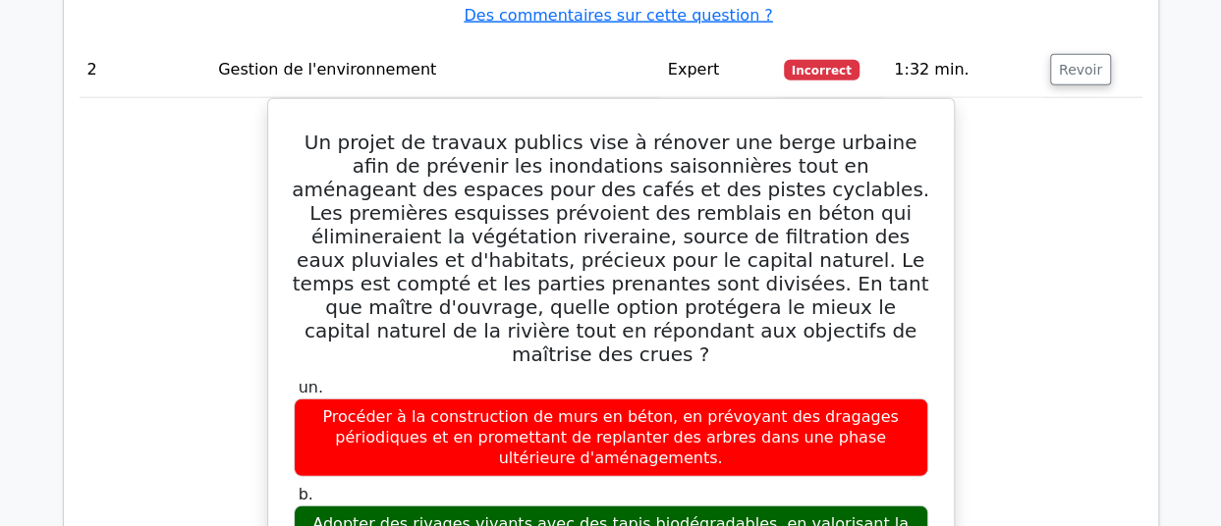
scroll to position [2375, 0]
